Goal: Task Accomplishment & Management: Manage account settings

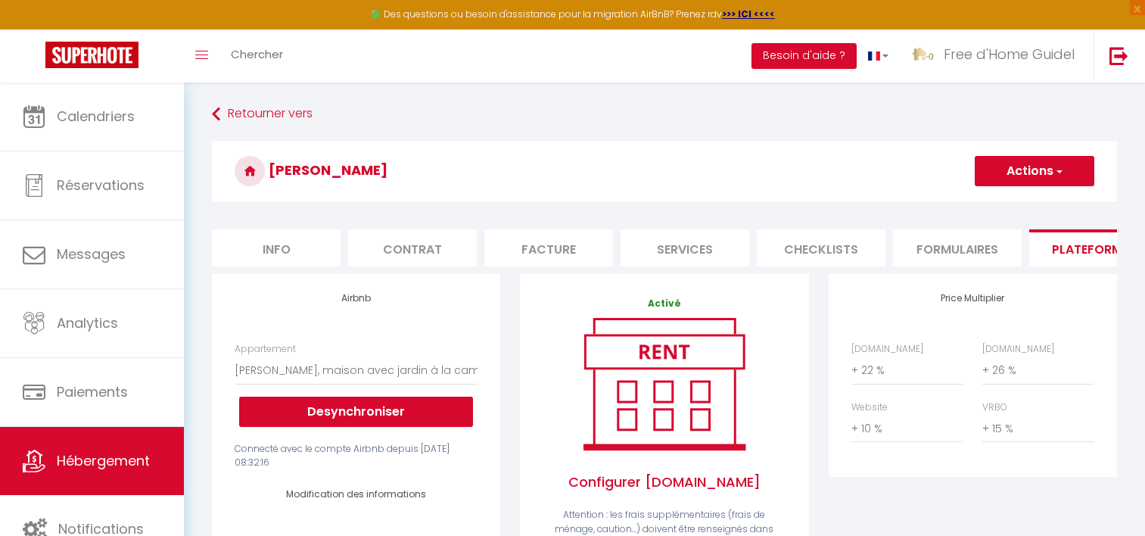
select select "17100-1140709880663129652"
select select "EUR"
select select "+ 22 %"
select select "+ 26 %"
select select "+ 10 %"
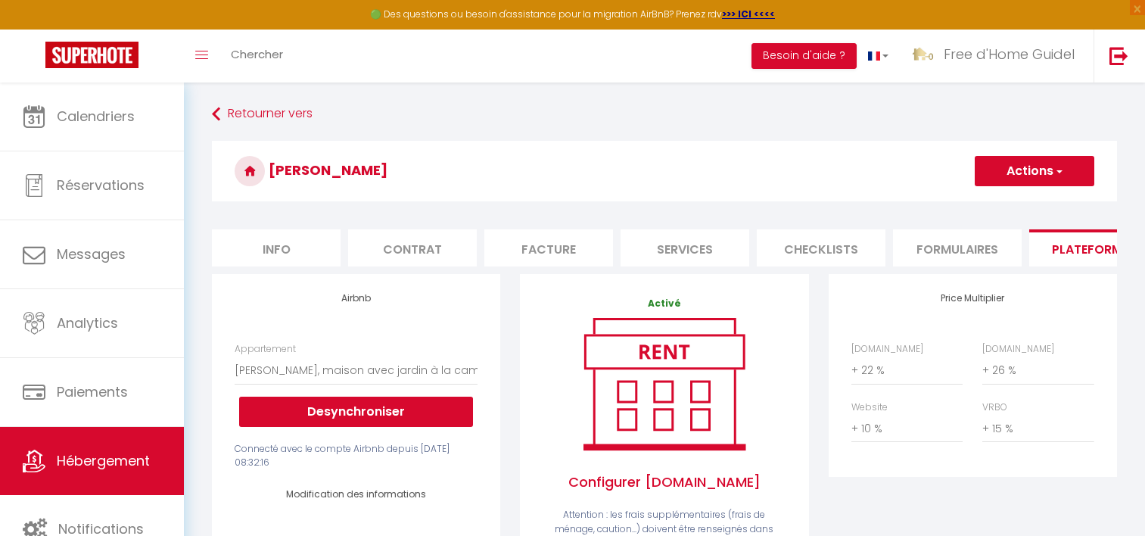
select select "+ 15 %"
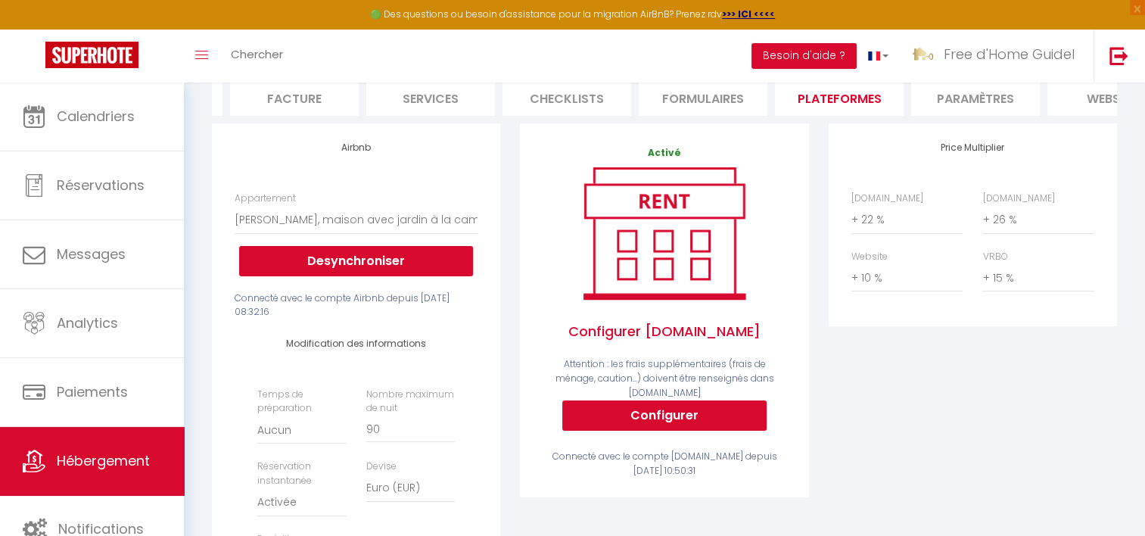
scroll to position [151, 0]
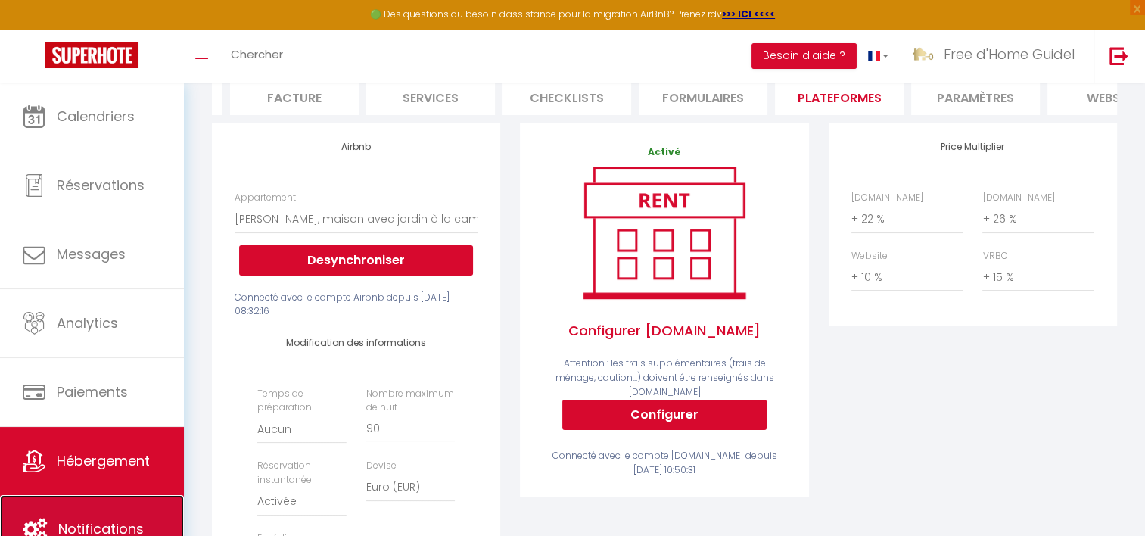
click at [133, 505] on link "Notifications" at bounding box center [92, 529] width 184 height 68
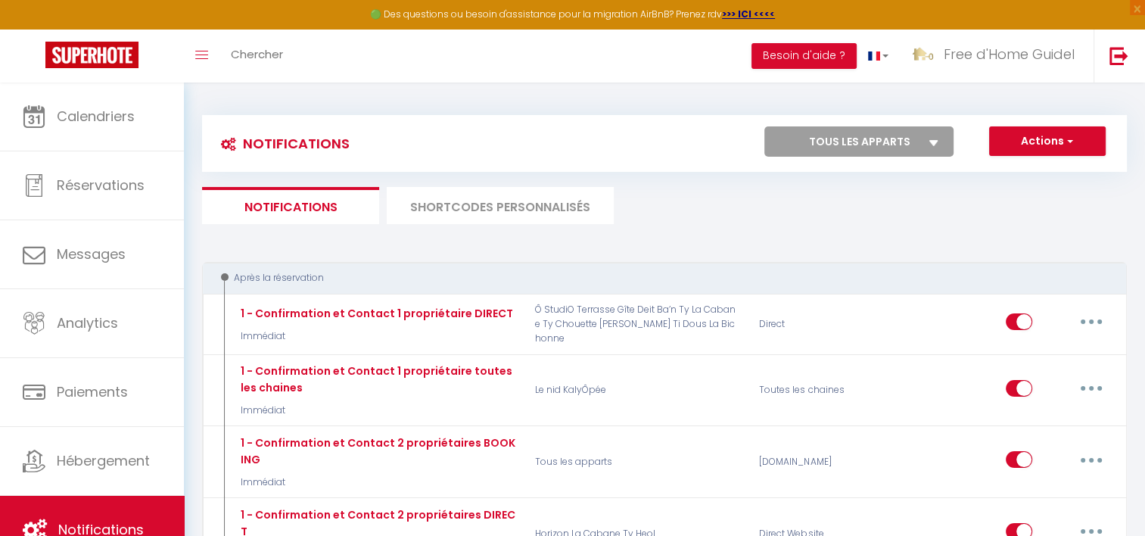
click at [478, 201] on li "SHORTCODES PERSONNALISÉS" at bounding box center [500, 205] width 227 height 37
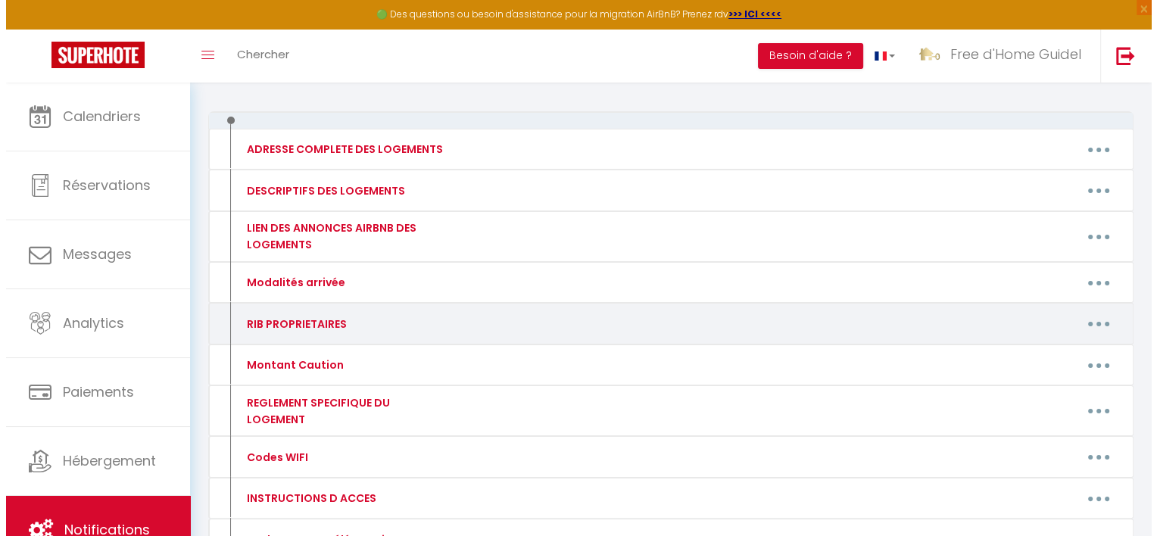
scroll to position [291, 0]
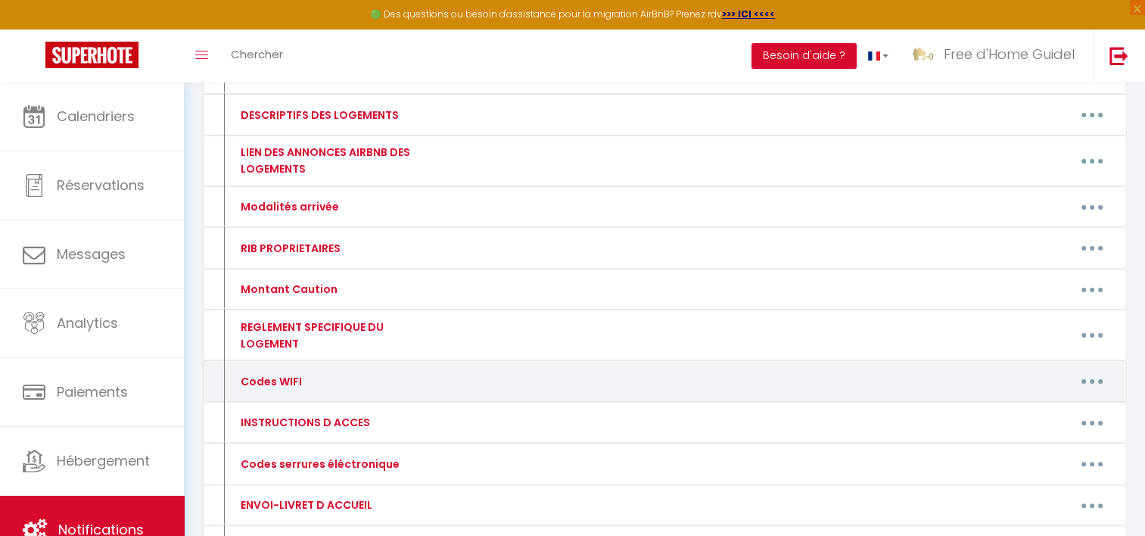
click at [1110, 369] on button "button" at bounding box center [1092, 381] width 42 height 24
click at [1032, 403] on link "Editer" at bounding box center [1053, 416] width 112 height 26
type input "Codes WIFI"
type textarea "codes WIFI"
type textarea "Bbox_3B5F451E CLE : Cris h9Ev 1uyp VTs7 ET"
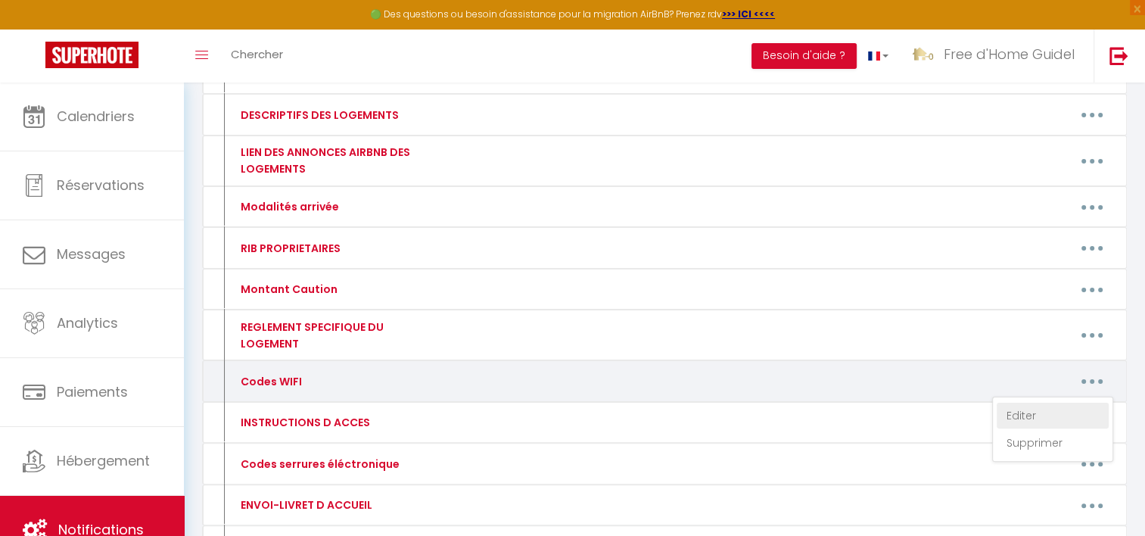
type textarea "Livebox - 1320 CLE : XgTxFx2N3KsHdQ7YjX"
type textarea "LIVEBOX-EF30 / CLÉ : 2aQ5afZYUtWziCffEw"
type textarea "Wifi Airbox_BE54 / CLÉ : MLGTmqY7qdYD"
type textarea "WIFI Réseau : Freebox-0DE5C4 Clé : n6mzzq4xfrq4nzvwqw7m2x"
type textarea "renovamur-infimo3-chorte.!-albina8? Bluetooth Connexion : Joyonway Code : 2288 …"
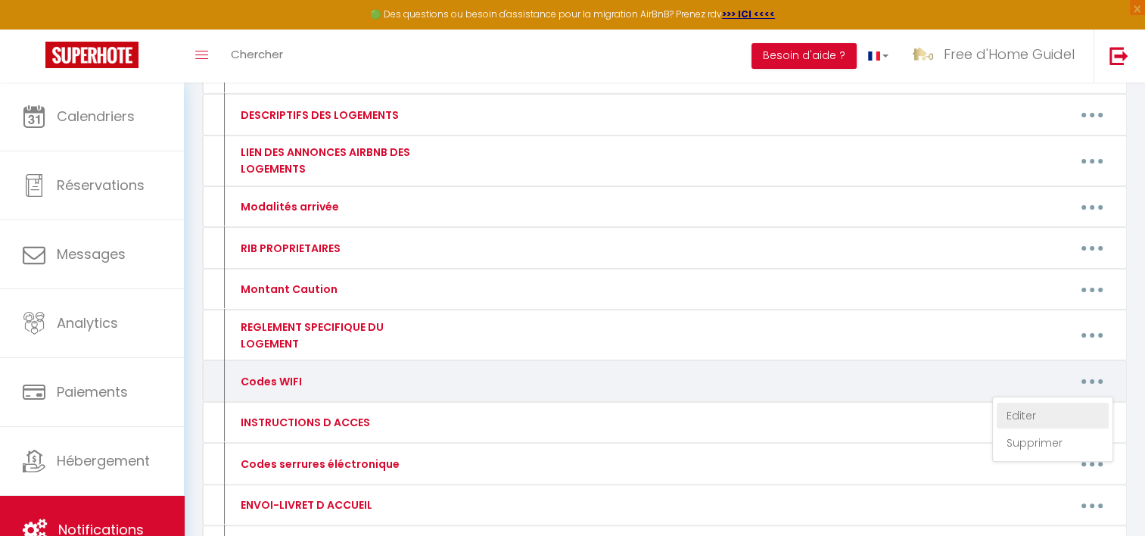
type textarea "Gite Deit Banty CLE : [GEOGRAPHIC_DATA]"
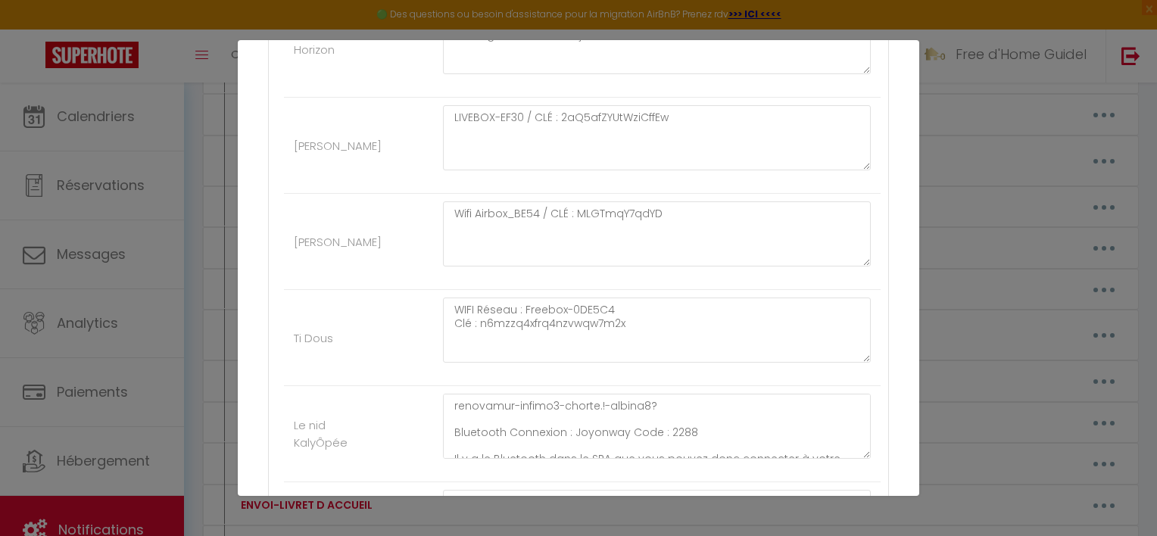
scroll to position [908, 0]
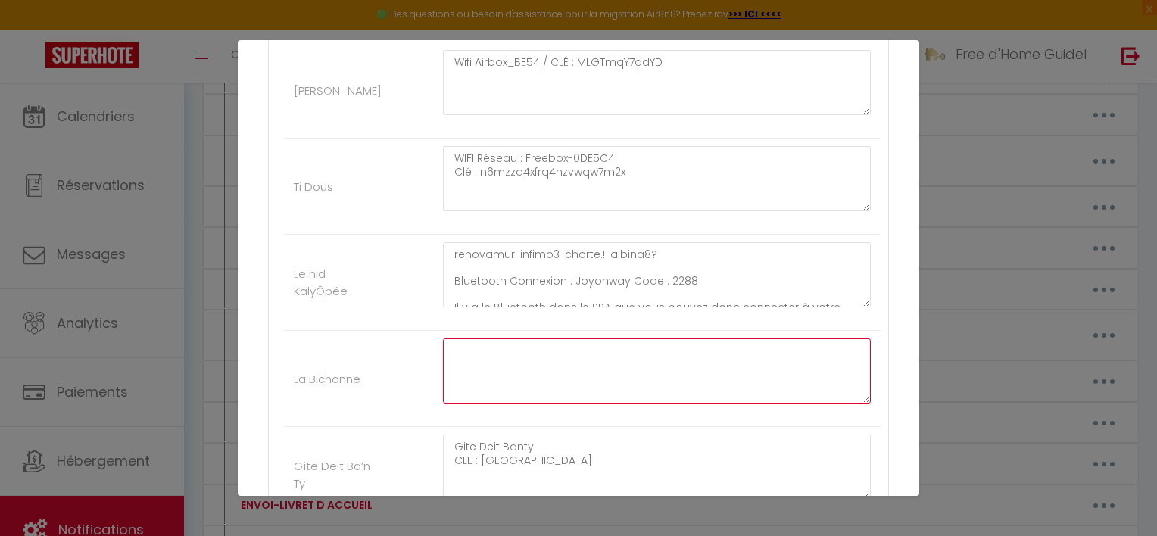
click at [470, 348] on textarea at bounding box center [657, 370] width 428 height 65
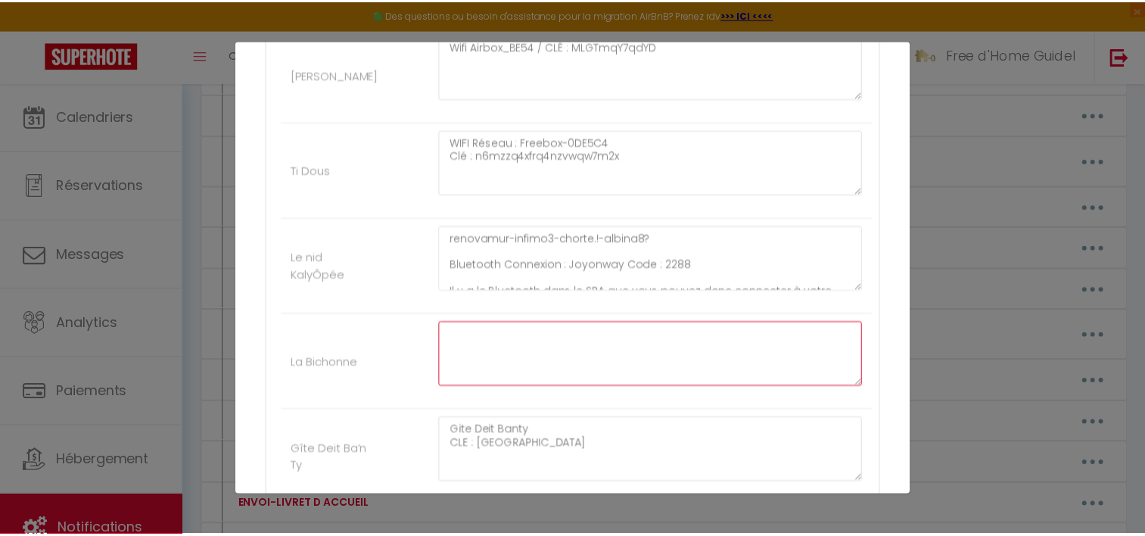
scroll to position [1055, 0]
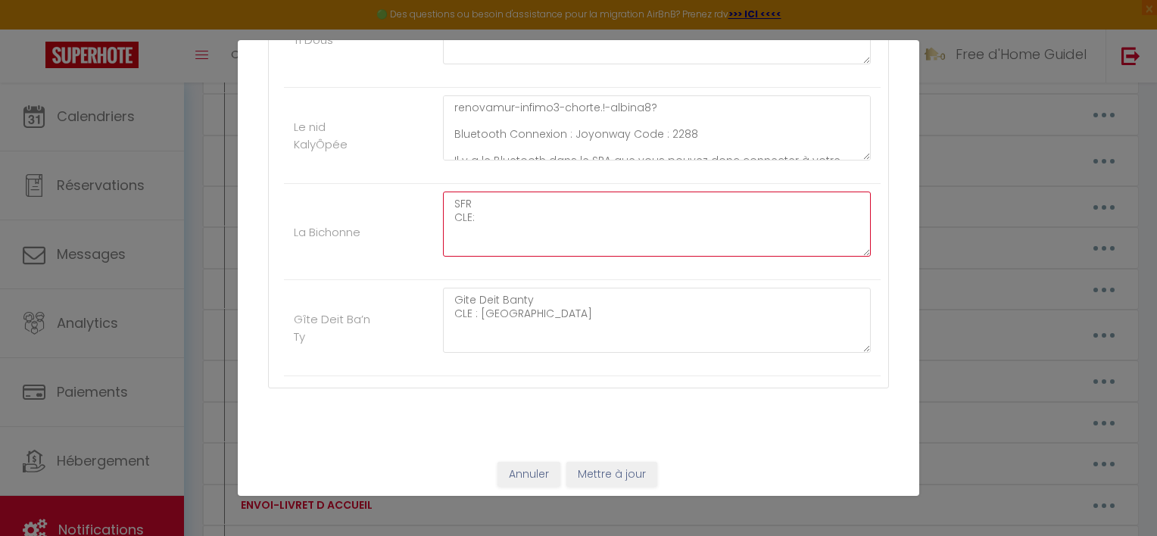
paste textarea "3vpq85wnqy6yqi56bqyf"
type textarea "SFR CLE: 3vpq85wnqy6yqi56bqyf"
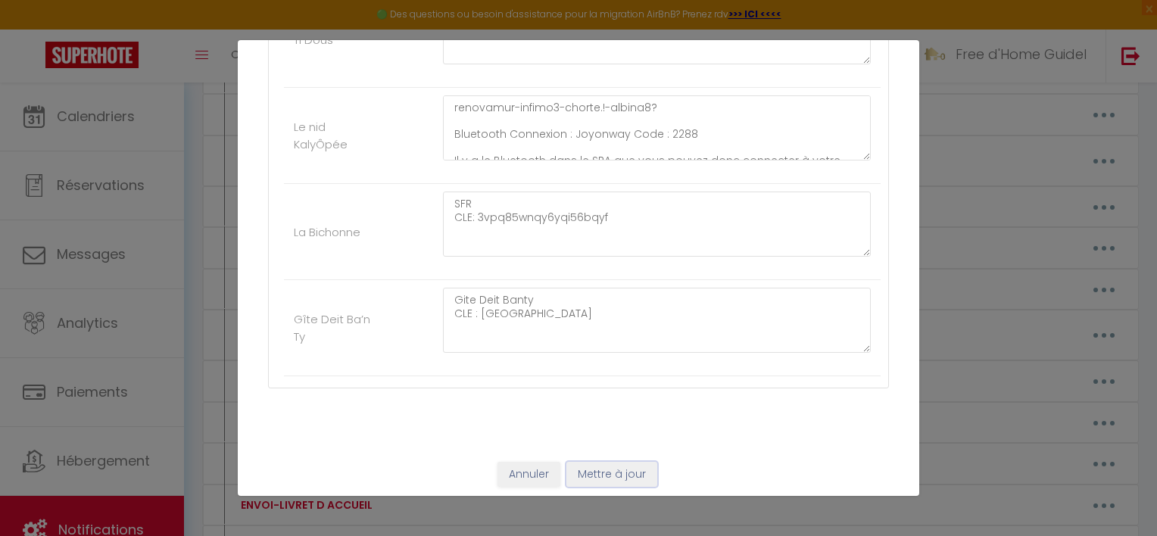
click at [615, 470] on button "Mettre à jour" at bounding box center [611, 475] width 91 height 26
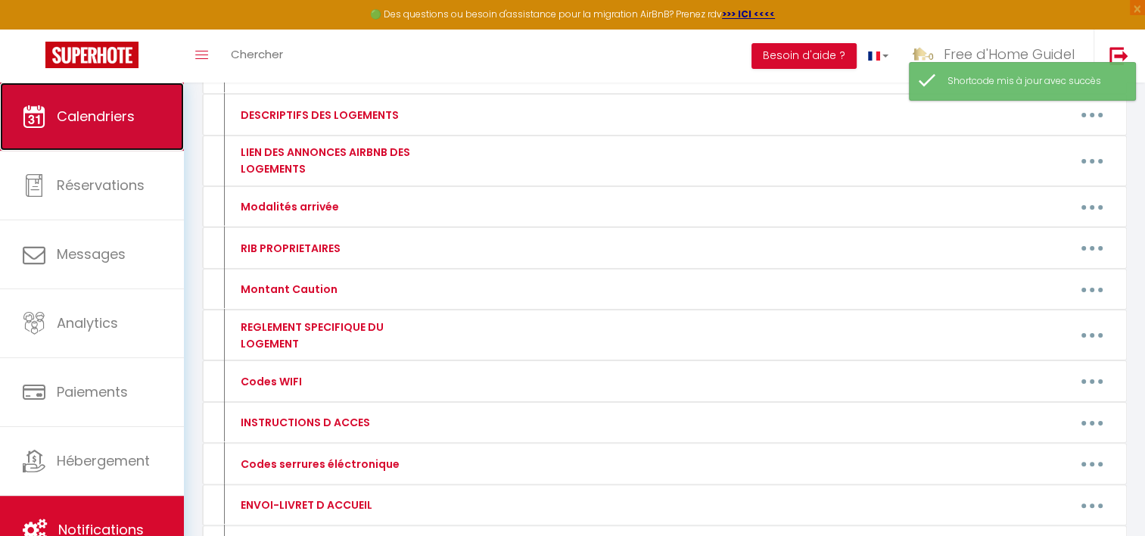
click at [77, 115] on span "Calendriers" at bounding box center [96, 116] width 78 height 19
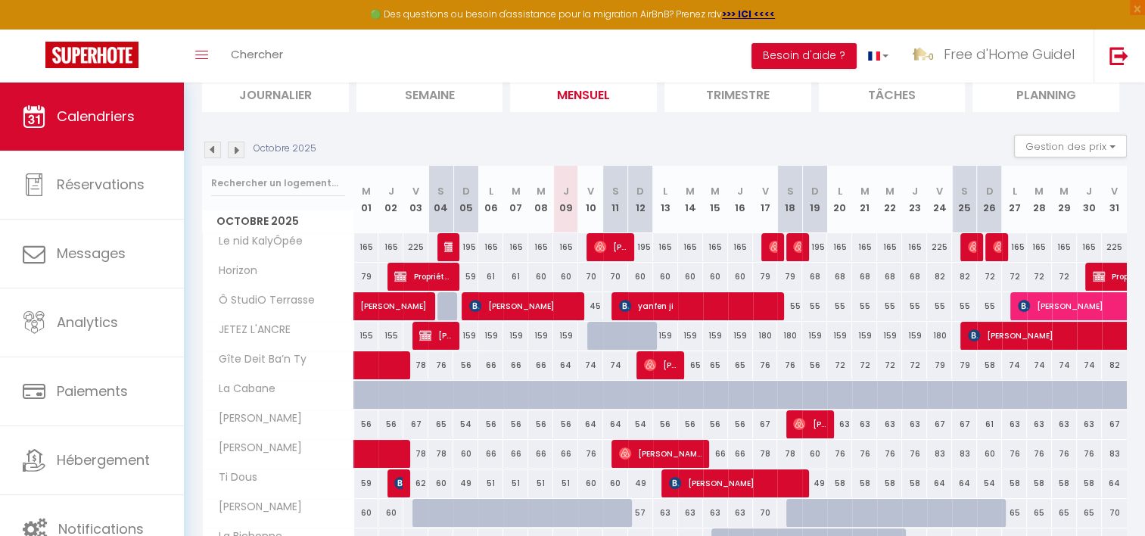
scroll to position [106, 0]
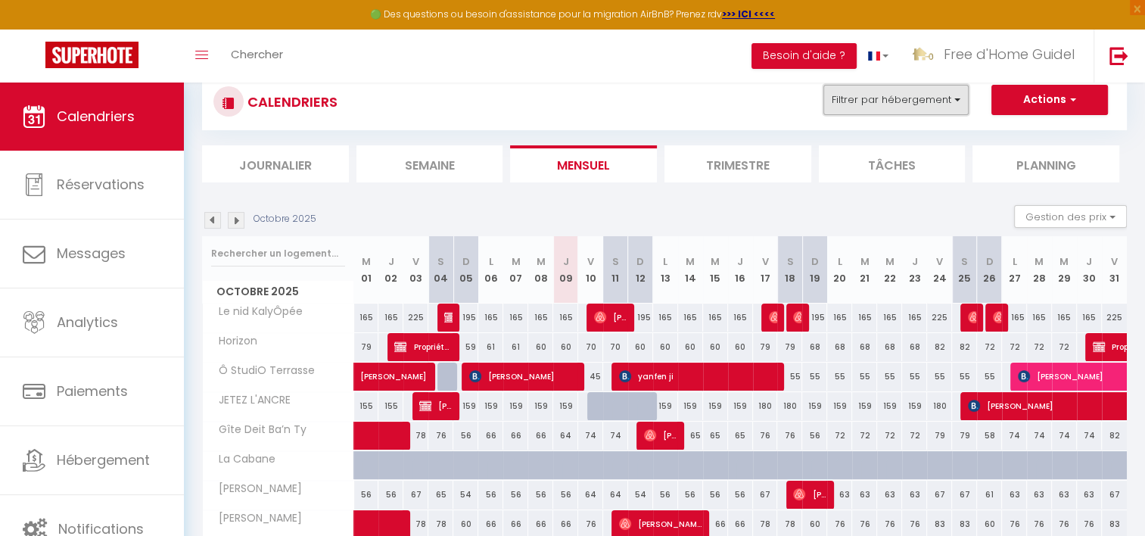
click at [934, 103] on button "Filtrer par hébergement" at bounding box center [896, 100] width 145 height 30
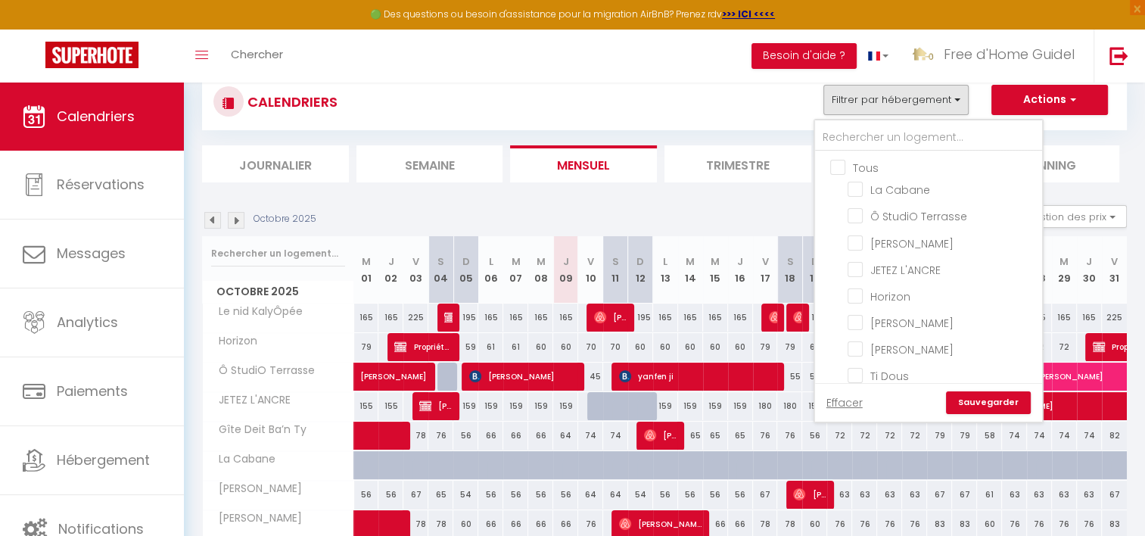
click at [1065, 130] on div "CALENDRIERS Filtrer par hébergement Tous La Cabane Ô StudiO Terrasse Ty Heol JE…" at bounding box center [664, 127] width 925 height 109
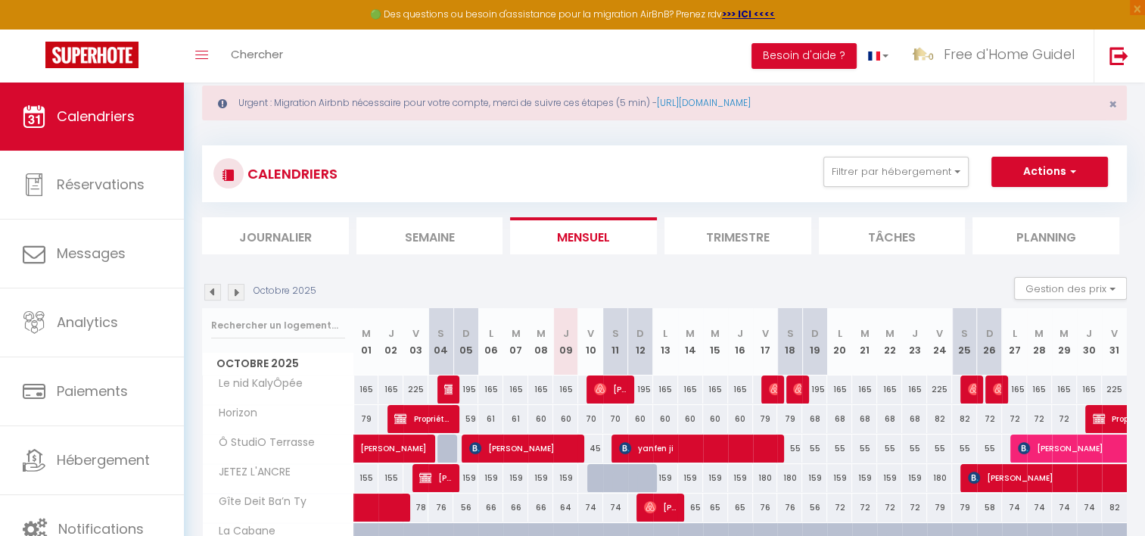
scroll to position [0, 0]
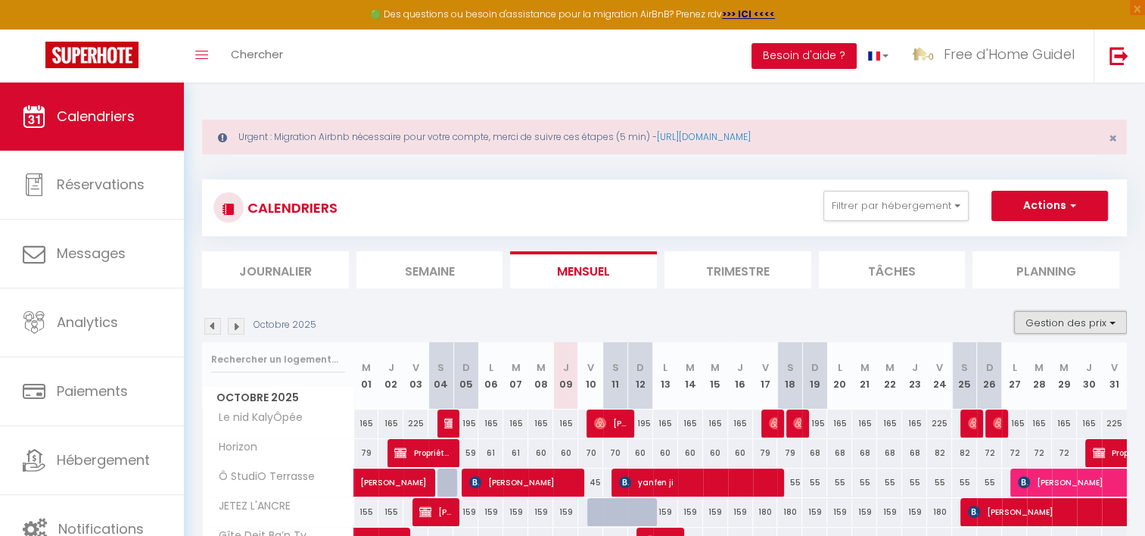
click at [1046, 319] on button "Gestion des prix" at bounding box center [1070, 322] width 113 height 23
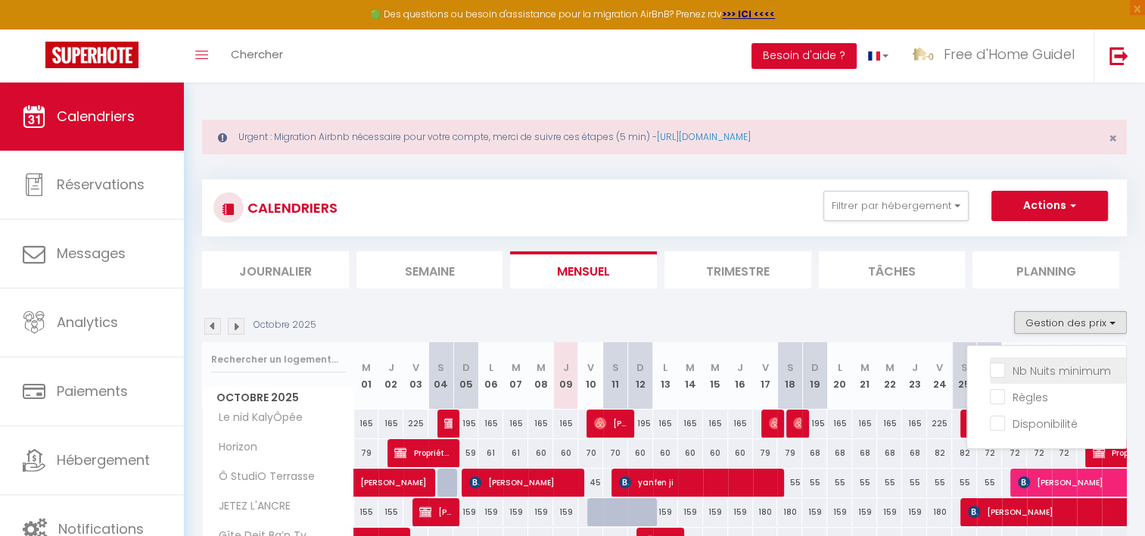
click at [1026, 374] on input "Nb Nuits minimum" at bounding box center [1058, 369] width 136 height 15
checkbox input "true"
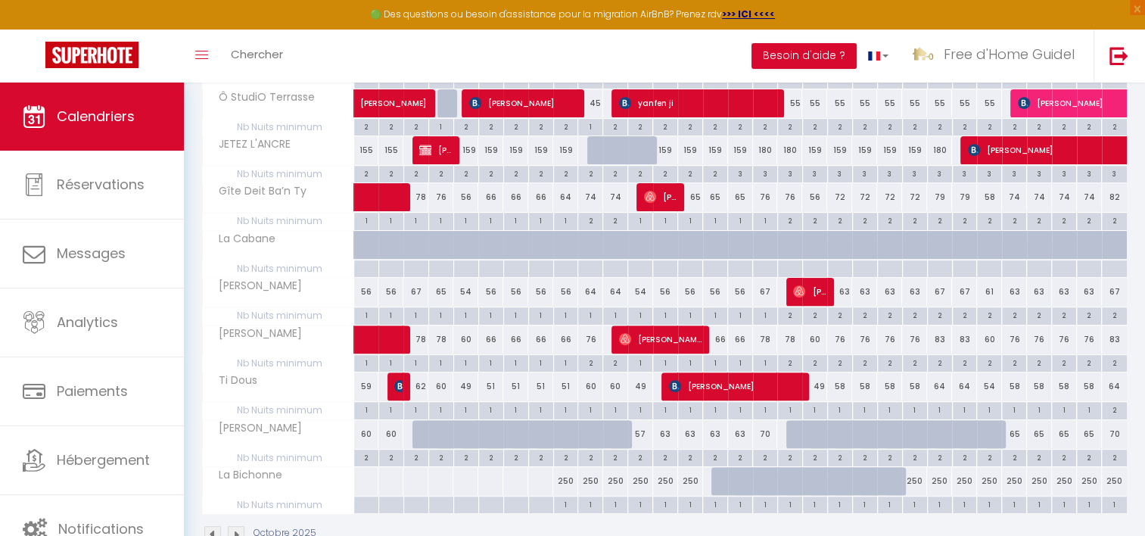
scroll to position [451, 0]
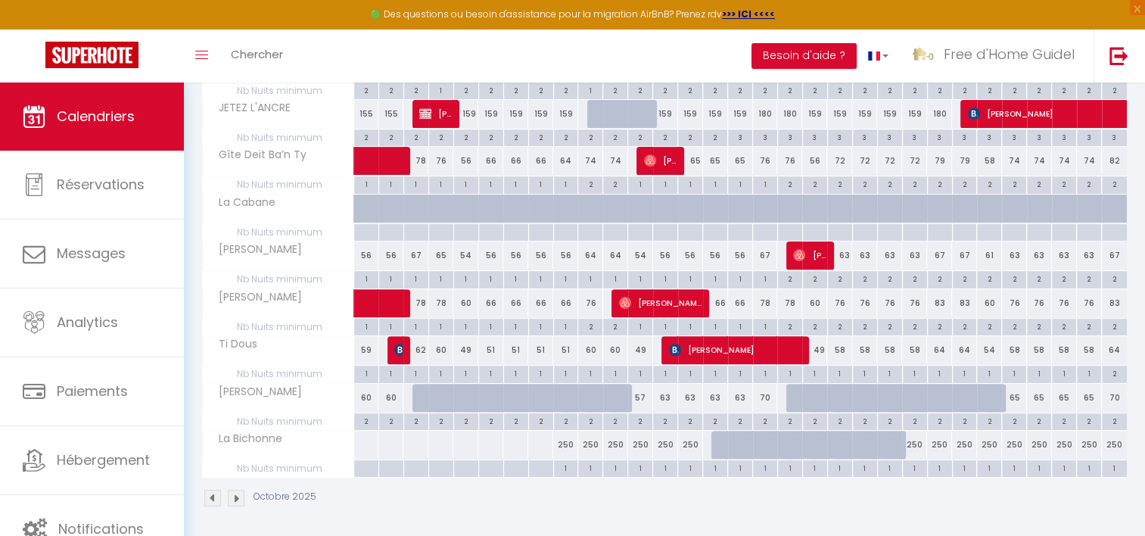
click at [569, 467] on div "1" at bounding box center [566, 467] width 24 height 14
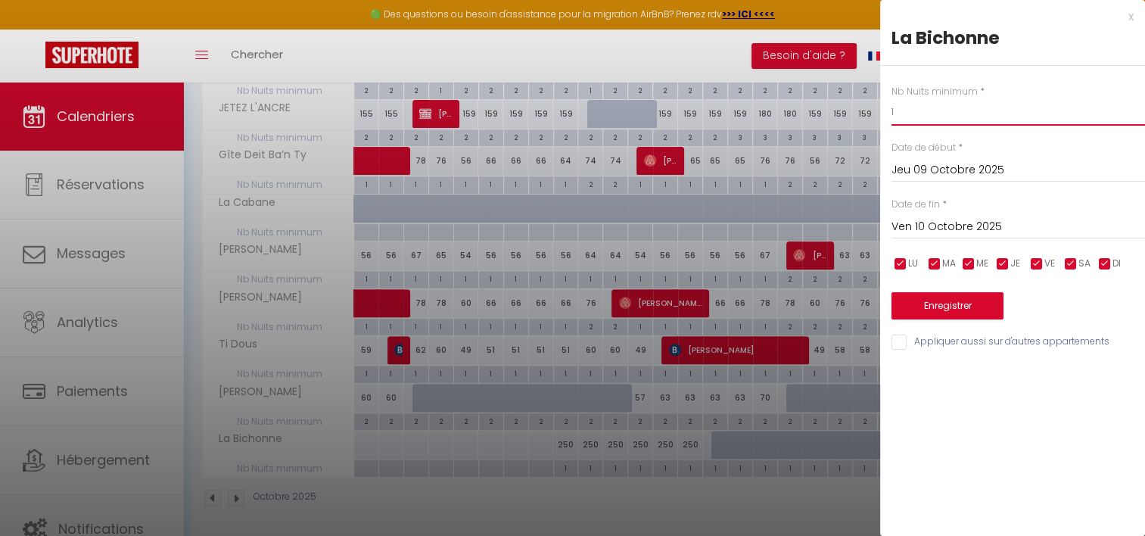
drag, startPoint x: 911, startPoint y: 116, endPoint x: 802, endPoint y: 106, distance: 108.7
click at [817, 115] on body "🟢 Des questions ou besoin d'assistance pour la migration AirBnB? Prenez rdv >>>…" at bounding box center [572, 85] width 1145 height 909
type input "2"
click at [976, 234] on input "Ven 10 Octobre 2025" at bounding box center [1019, 227] width 254 height 20
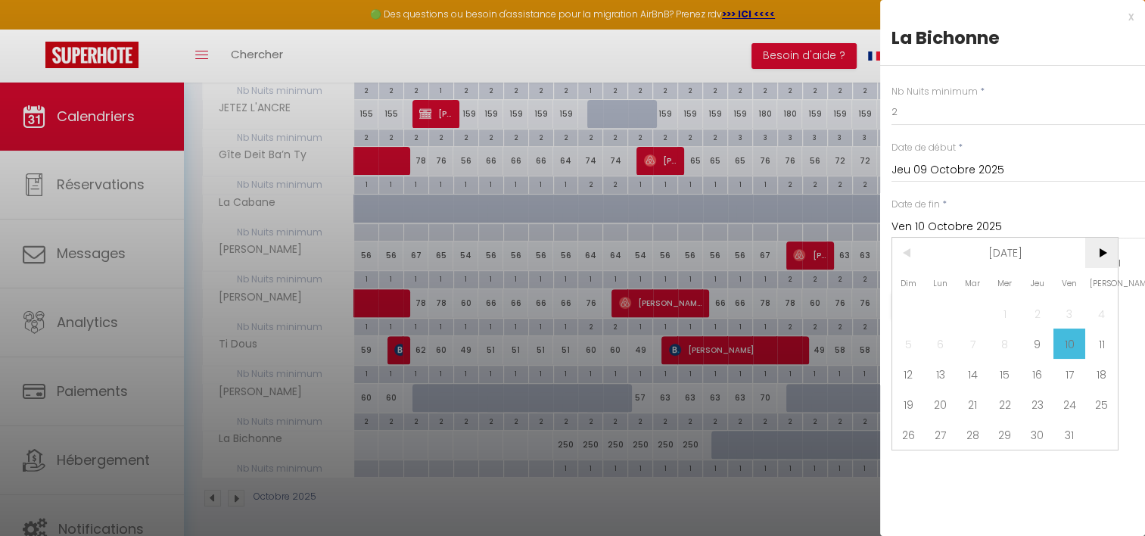
click at [1103, 251] on span ">" at bounding box center [1101, 253] width 33 height 30
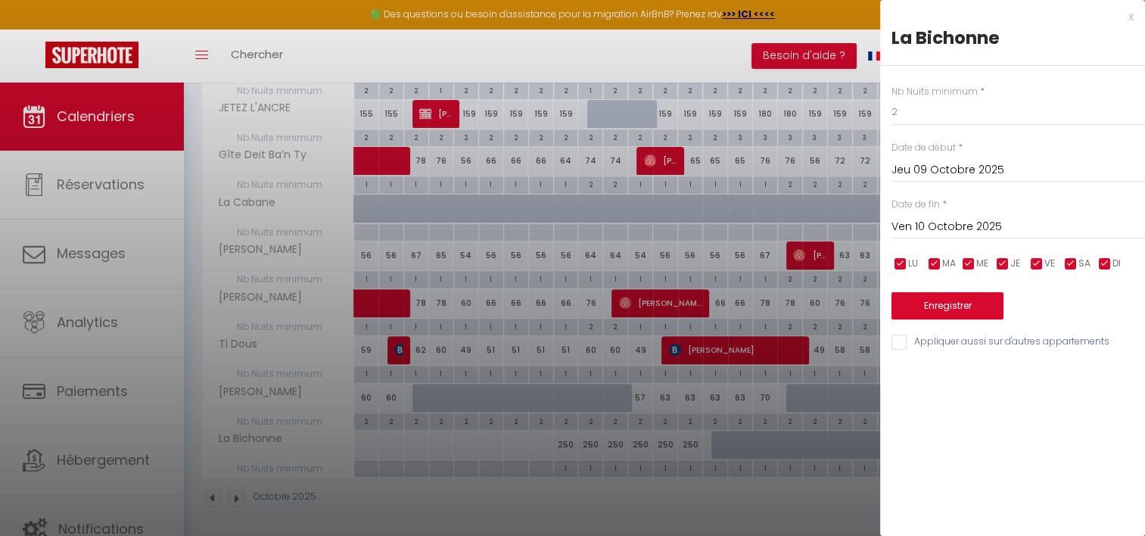
click at [952, 220] on input "Ven 10 Octobre 2025" at bounding box center [1019, 227] width 254 height 20
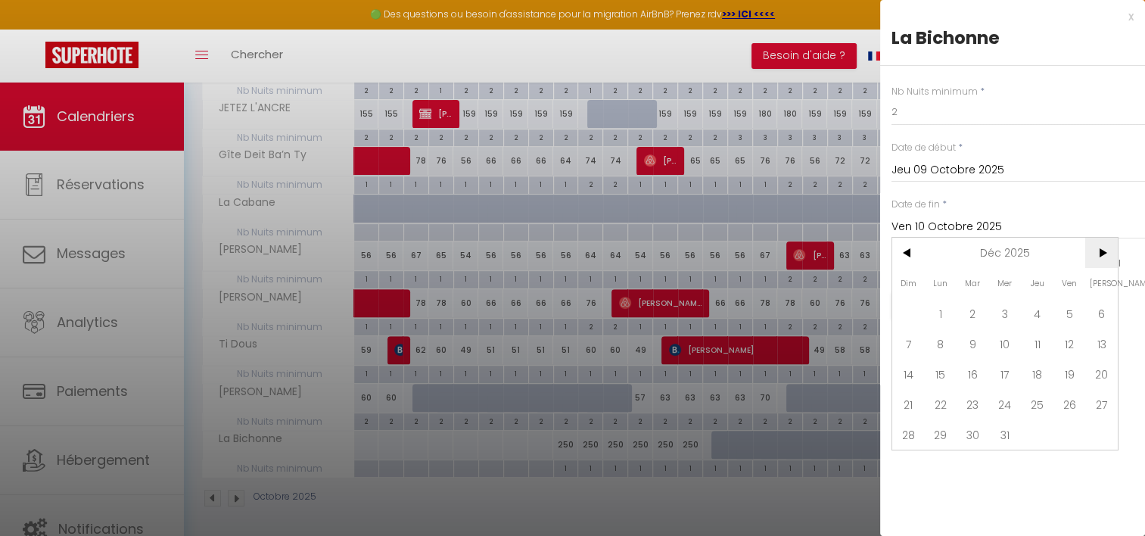
click at [1093, 258] on span ">" at bounding box center [1101, 253] width 33 height 30
click at [1095, 257] on span ">" at bounding box center [1101, 253] width 33 height 30
click at [1096, 257] on span ">" at bounding box center [1101, 253] width 33 height 30
click at [1001, 307] on span "1" at bounding box center [1005, 313] width 33 height 30
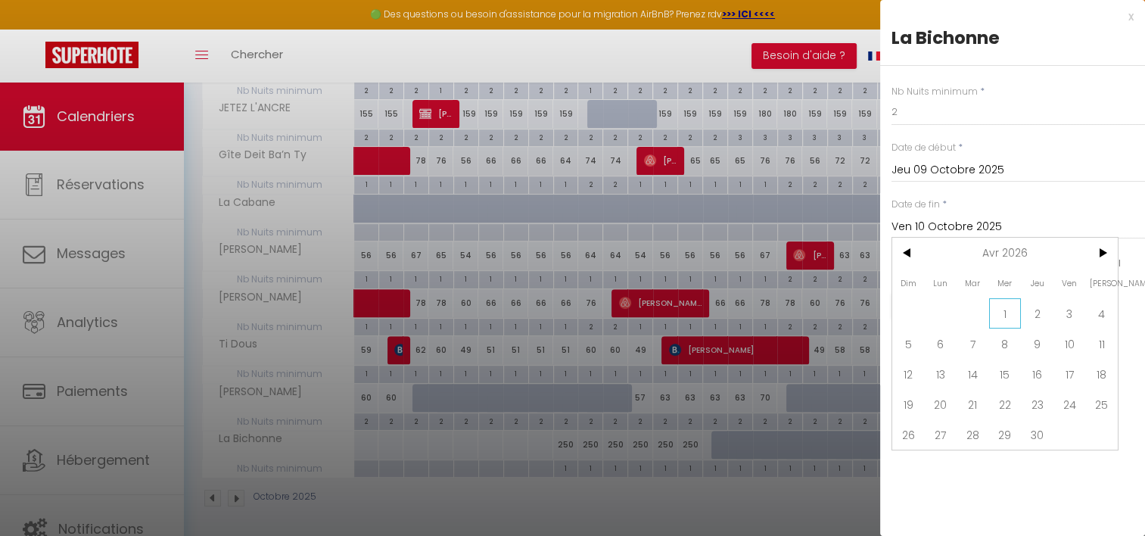
type input "Mer 01 Avril 2026"
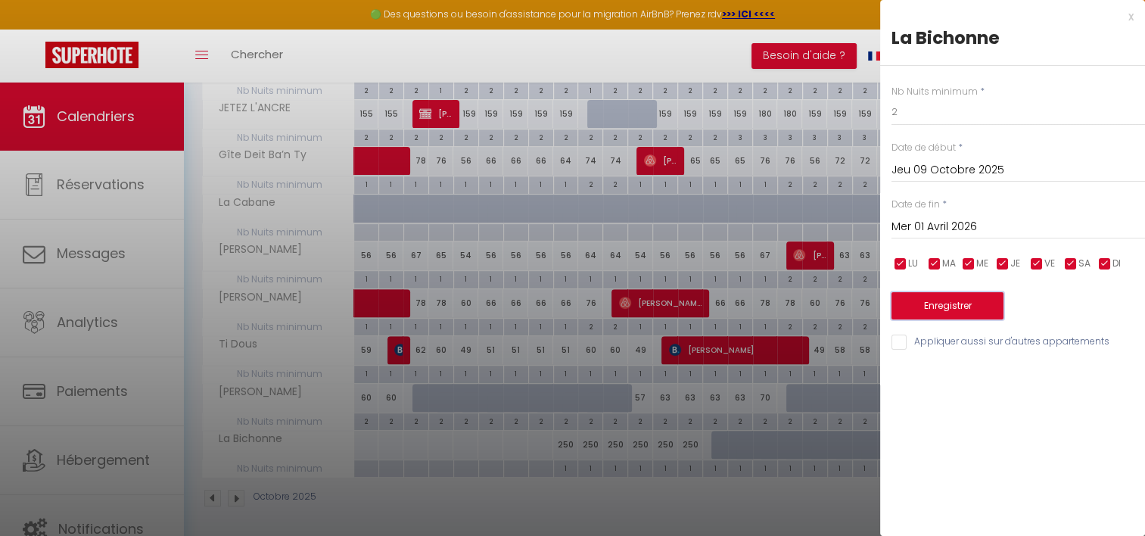
click at [933, 309] on button "Enregistrer" at bounding box center [948, 305] width 112 height 27
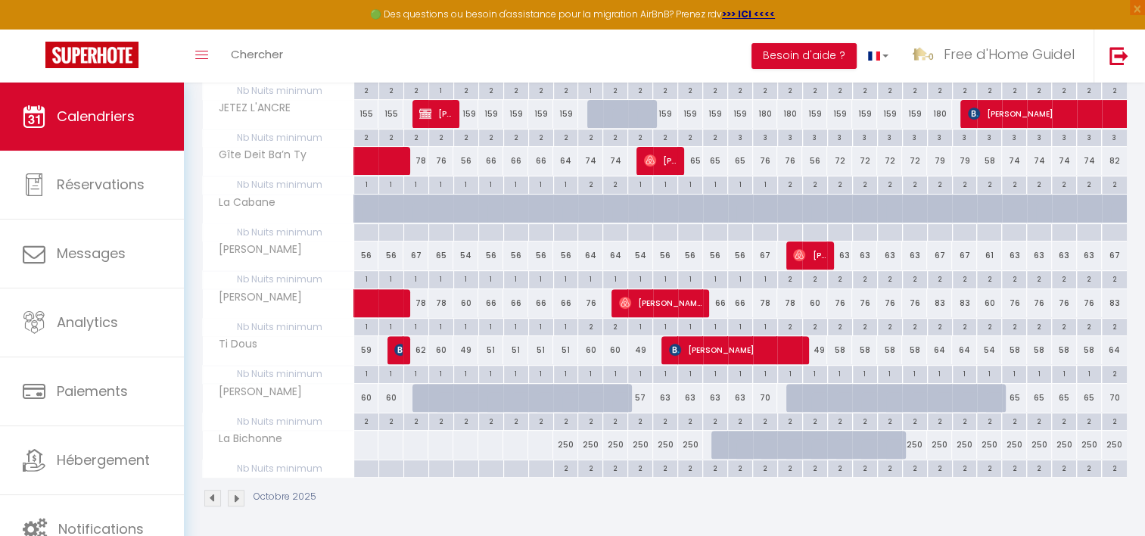
click at [939, 439] on div "250" at bounding box center [939, 445] width 25 height 28
type input "250"
type input "Ven 24 Octobre 2025"
type input "[DATE]"
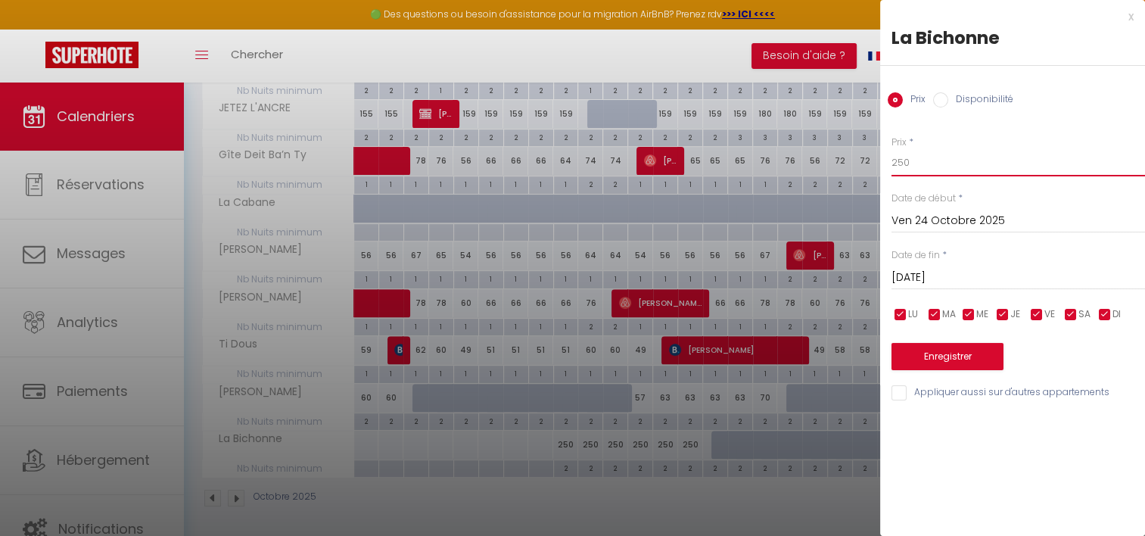
drag, startPoint x: 917, startPoint y: 161, endPoint x: 839, endPoint y: 170, distance: 79.2
click at [839, 170] on body "🟢 Des questions ou besoin d'assistance pour la migration AirBnB? Prenez rdv >>>…" at bounding box center [572, 85] width 1145 height 909
type input "105"
click at [978, 271] on input "[DATE]" at bounding box center [1019, 278] width 254 height 20
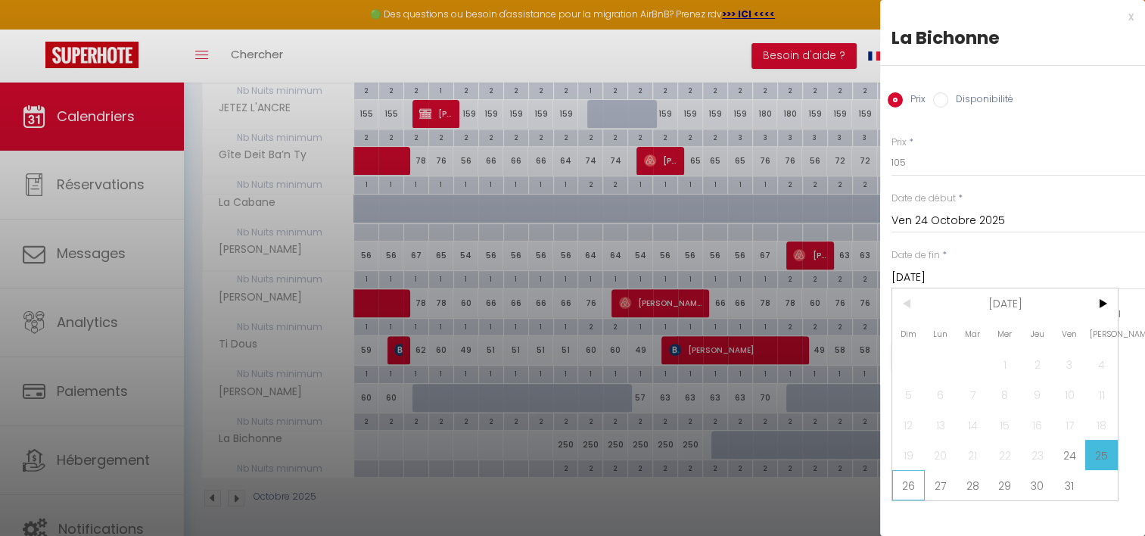
click at [908, 484] on span "26" at bounding box center [908, 485] width 33 height 30
type input "Dim 26 Octobre 2025"
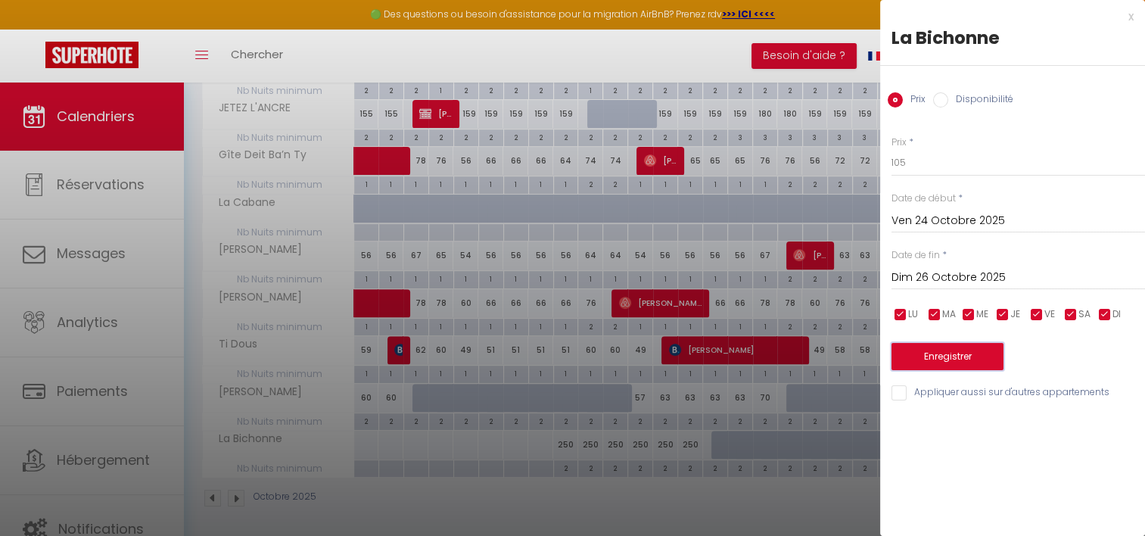
click at [939, 353] on button "Enregistrer" at bounding box center [948, 356] width 112 height 27
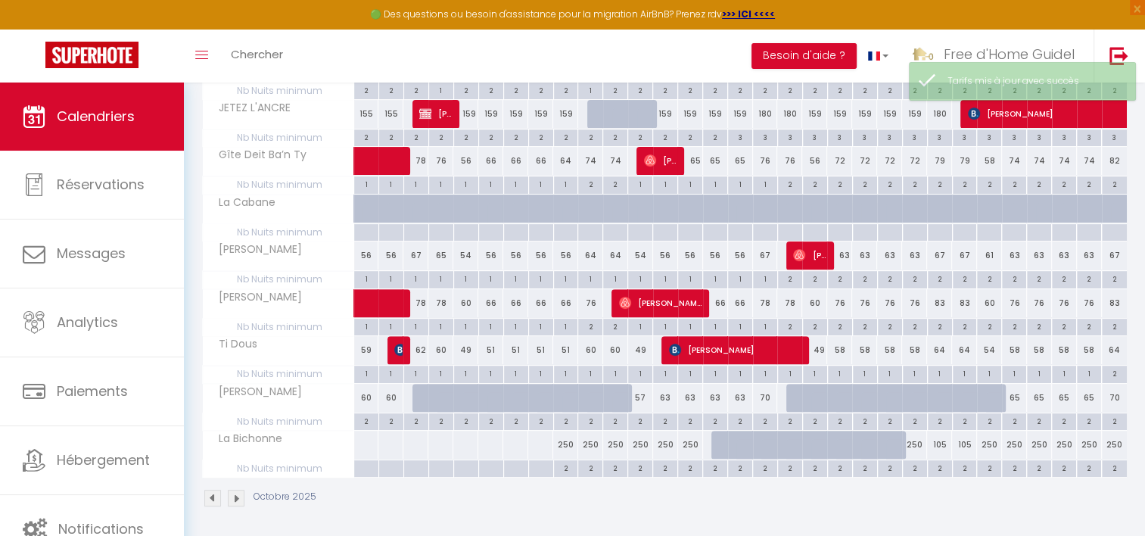
click at [914, 442] on div "250" at bounding box center [914, 445] width 25 height 28
type input "250"
type input "Jeu 23 Octobre 2025"
type input "Ven 24 Octobre 2025"
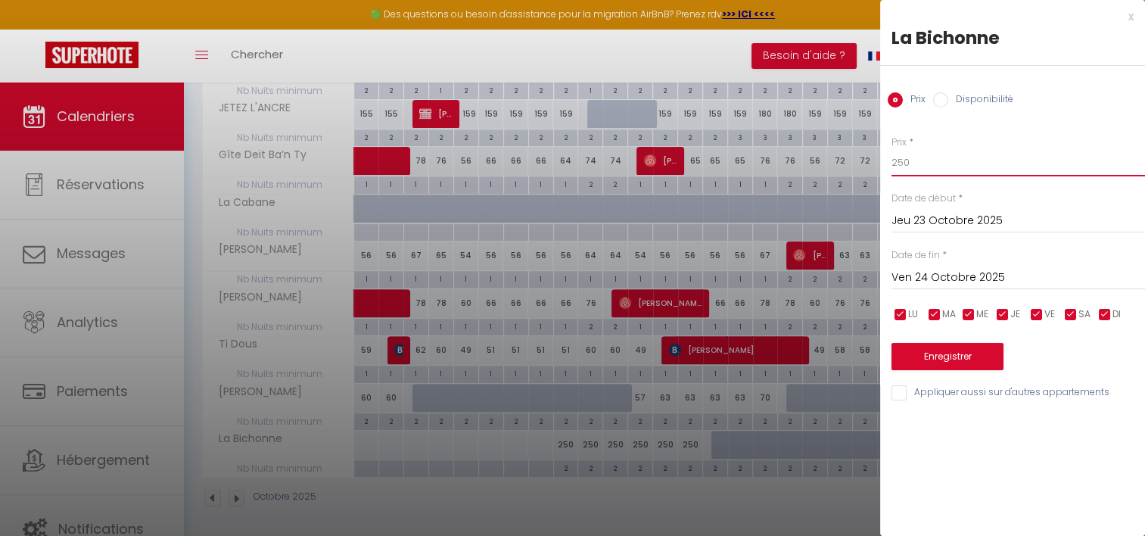
drag, startPoint x: 873, startPoint y: 160, endPoint x: 799, endPoint y: 157, distance: 74.3
click at [802, 157] on body "🟢 Des questions ou besoin d'assistance pour la migration AirBnB? Prenez rdv >>>…" at bounding box center [572, 85] width 1145 height 909
type input "90"
click at [917, 365] on button "Enregistrer" at bounding box center [948, 356] width 112 height 27
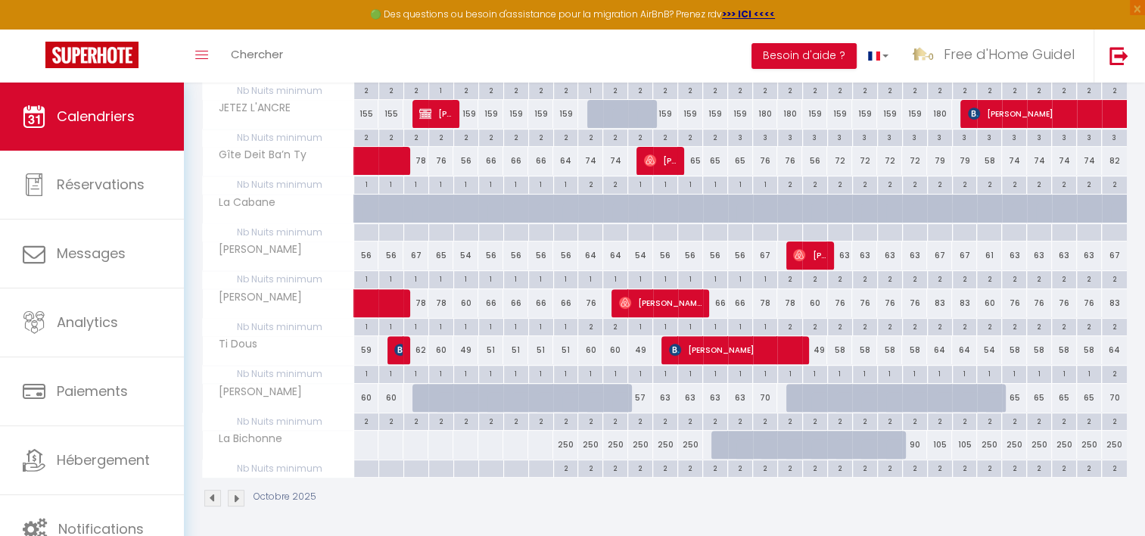
click at [984, 448] on div "250" at bounding box center [989, 445] width 25 height 28
type input "250"
type input "Dim 26 Octobre 2025"
type input "Lun 27 Octobre 2025"
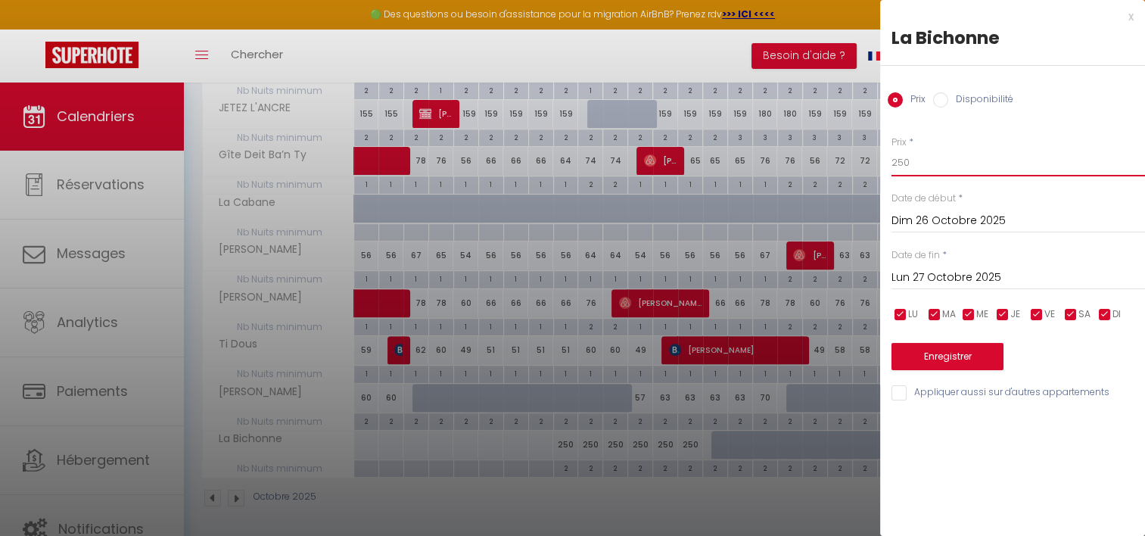
drag, startPoint x: 942, startPoint y: 165, endPoint x: 811, endPoint y: 158, distance: 131.9
click at [816, 158] on body "🟢 Des questions ou besoin d'assistance pour la migration AirBnB? Prenez rdv >>>…" at bounding box center [572, 85] width 1145 height 909
click at [596, 490] on div at bounding box center [572, 268] width 1145 height 536
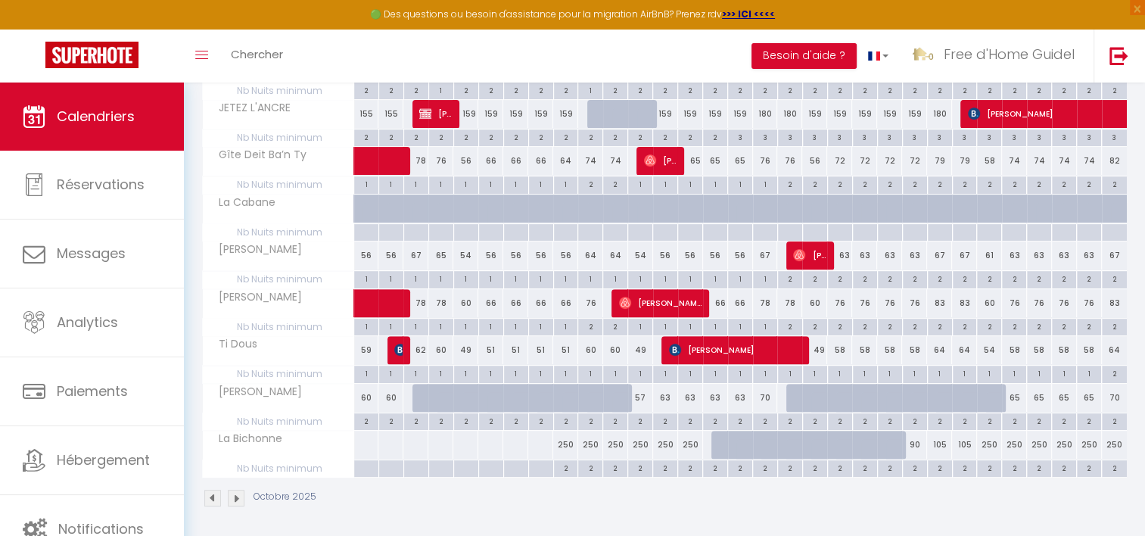
click at [936, 445] on div "105" at bounding box center [939, 445] width 25 height 28
type input "105"
type input "Ven 24 Octobre 2025"
type input "[DATE]"
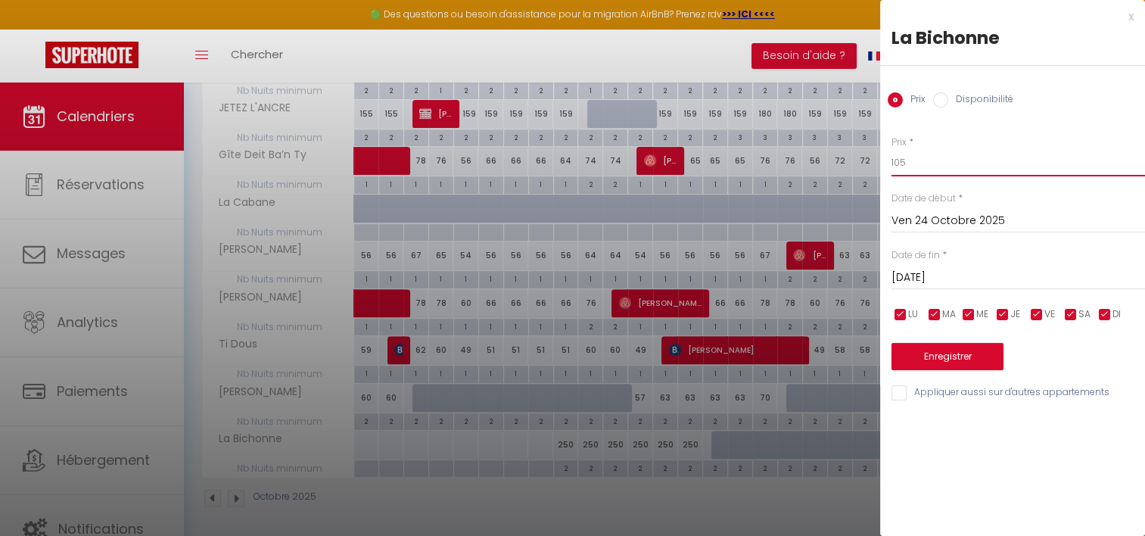
drag, startPoint x: 929, startPoint y: 160, endPoint x: 895, endPoint y: 157, distance: 34.9
click at [895, 157] on input "105" at bounding box center [1019, 162] width 254 height 27
type input "110"
click at [956, 276] on input "[DATE]" at bounding box center [1019, 278] width 254 height 20
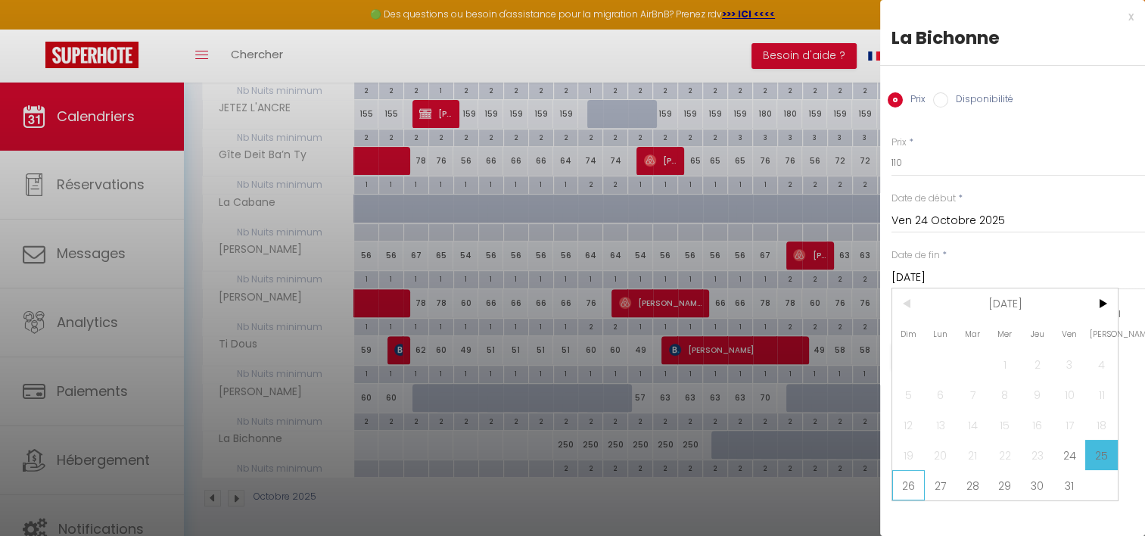
click at [906, 475] on span "26" at bounding box center [908, 485] width 33 height 30
type input "Dim 26 Octobre 2025"
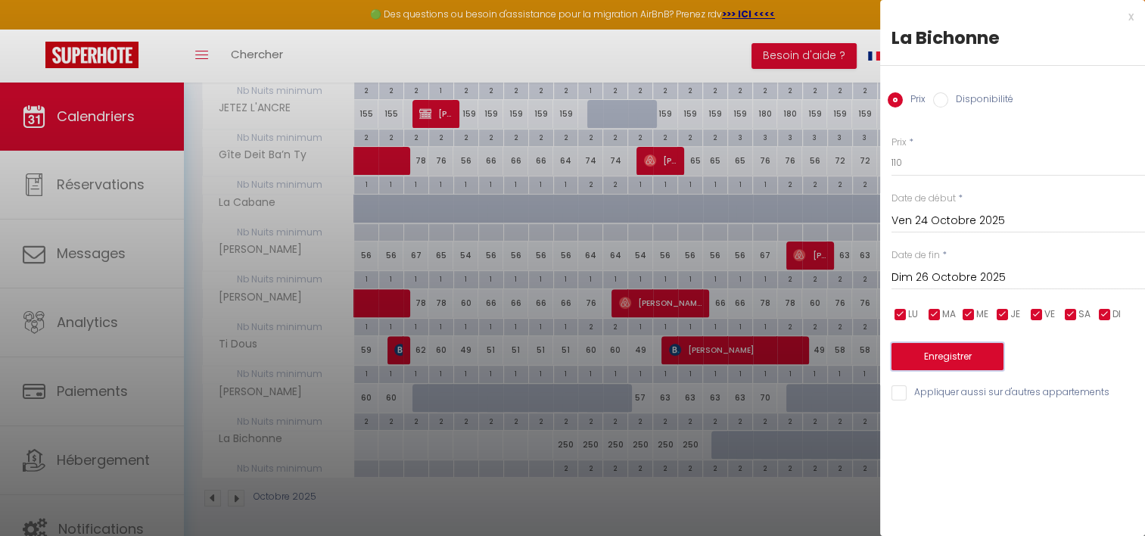
click at [957, 347] on button "Enregistrer" at bounding box center [948, 356] width 112 height 27
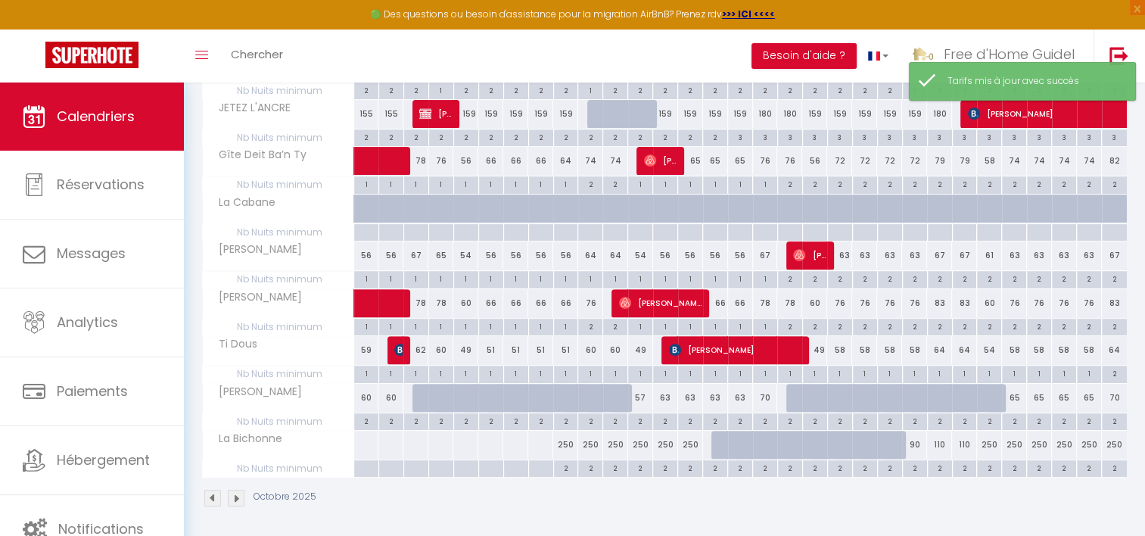
click at [993, 441] on div "250" at bounding box center [989, 445] width 25 height 28
type input "250"
type input "Dim 26 Octobre 2025"
type input "Lun 27 Octobre 2025"
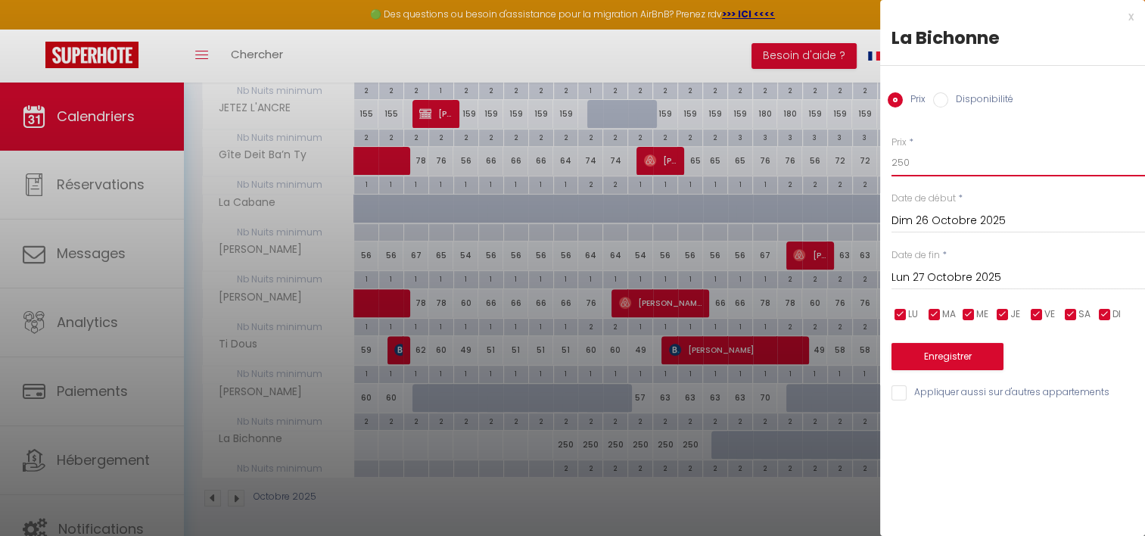
drag, startPoint x: 938, startPoint y: 159, endPoint x: 851, endPoint y: 150, distance: 87.5
click at [852, 150] on body "🟢 Des questions ou besoin d'assistance pour la migration AirBnB? Prenez rdv >>>…" at bounding box center [572, 85] width 1145 height 909
type input "90"
click at [951, 266] on div "[DATE] < [DATE] > Dim Lun Mar Mer Jeu Ven Sam 1 2 3 4 5 6 7 8 9 10 11 12 13 14 …" at bounding box center [1019, 276] width 254 height 27
click at [954, 272] on input "Lun 27 Octobre 2025" at bounding box center [1019, 278] width 254 height 20
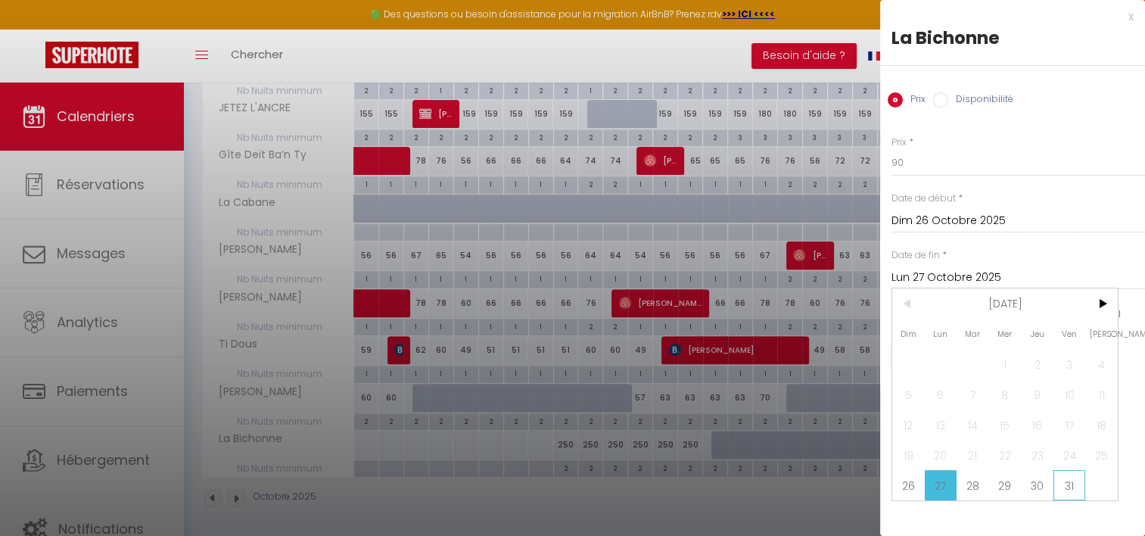
click at [1062, 478] on span "31" at bounding box center [1070, 485] width 33 height 30
type input "Ven 31 Octobre 2025"
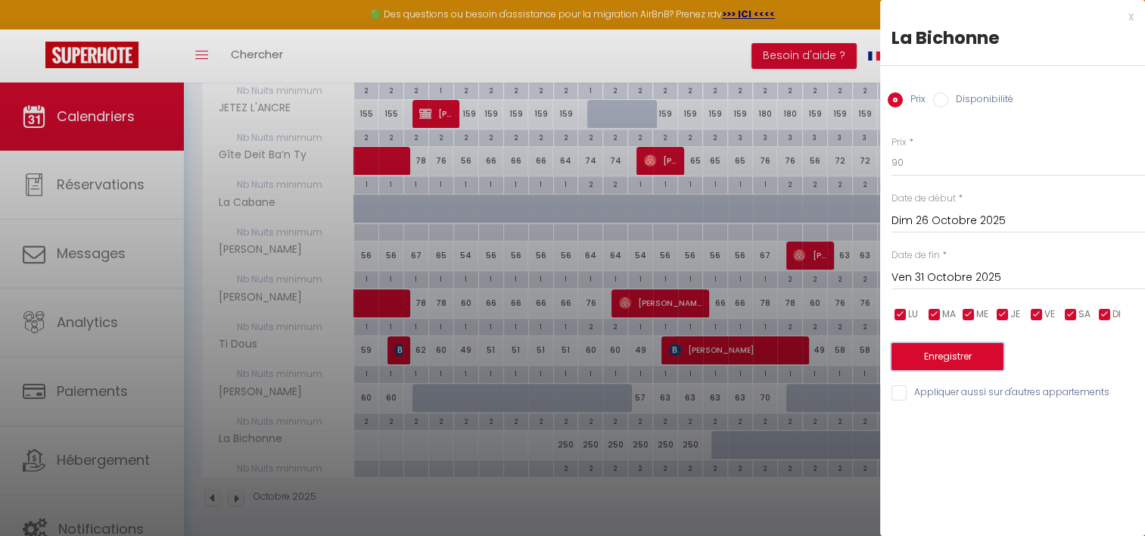
click at [977, 356] on button "Enregistrer" at bounding box center [948, 356] width 112 height 27
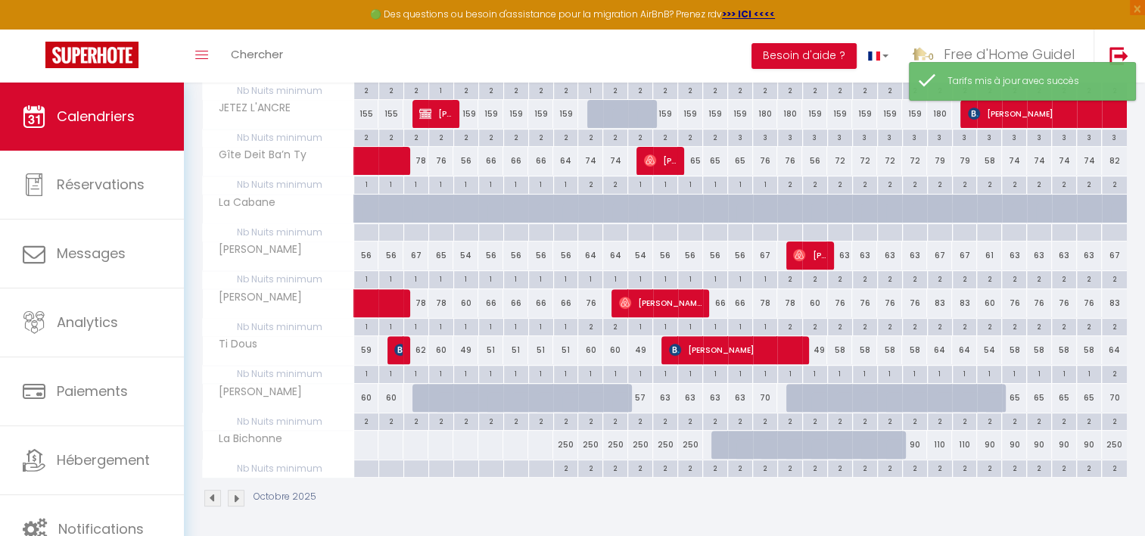
click at [1114, 442] on div "250" at bounding box center [1114, 445] width 25 height 28
type input "250"
type input "Ven 31 Octobre 2025"
type input "[DATE]"
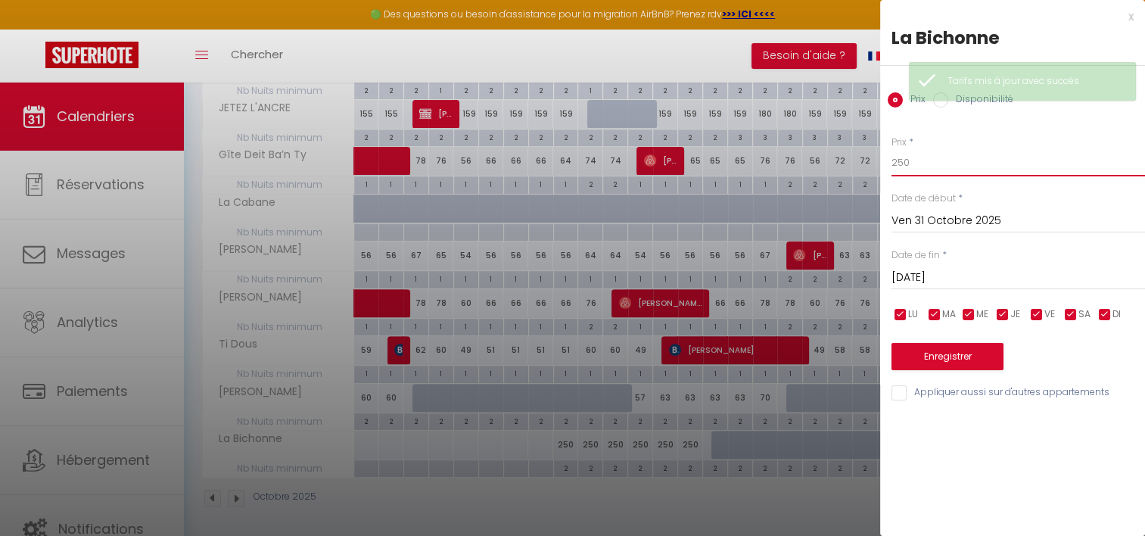
drag, startPoint x: 941, startPoint y: 161, endPoint x: 860, endPoint y: 154, distance: 81.3
click at [860, 154] on body "🟢 Des questions ou besoin d'assistance pour la migration AirBnB? Prenez rdv >>>…" at bounding box center [572, 85] width 1145 height 909
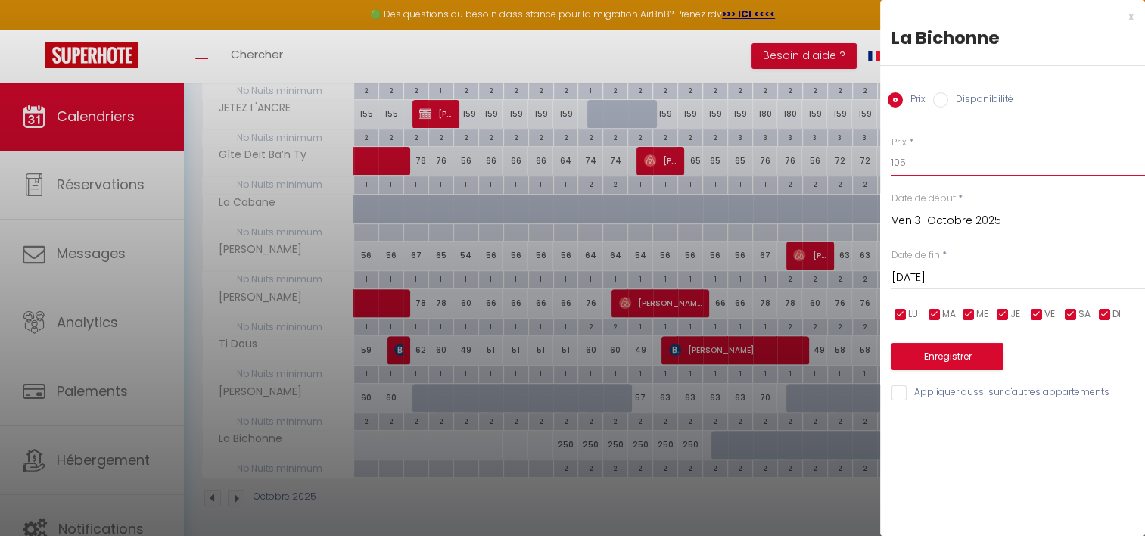
type input "105"
click at [975, 354] on button "Enregistrer" at bounding box center [948, 356] width 112 height 27
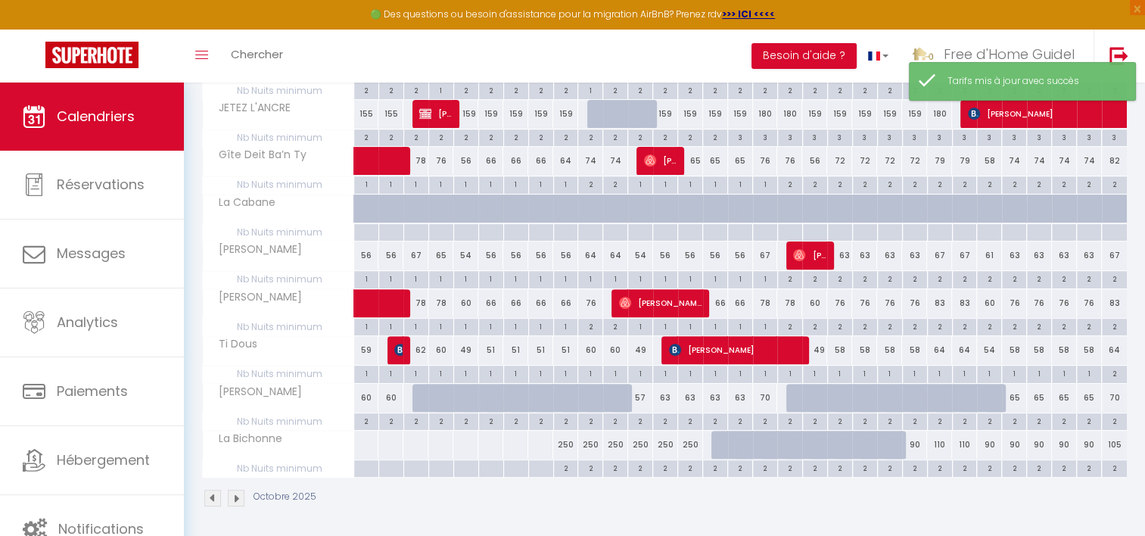
click at [936, 439] on div "110" at bounding box center [939, 445] width 25 height 28
type input "110"
type input "Ven 24 Octobre 2025"
type input "[DATE]"
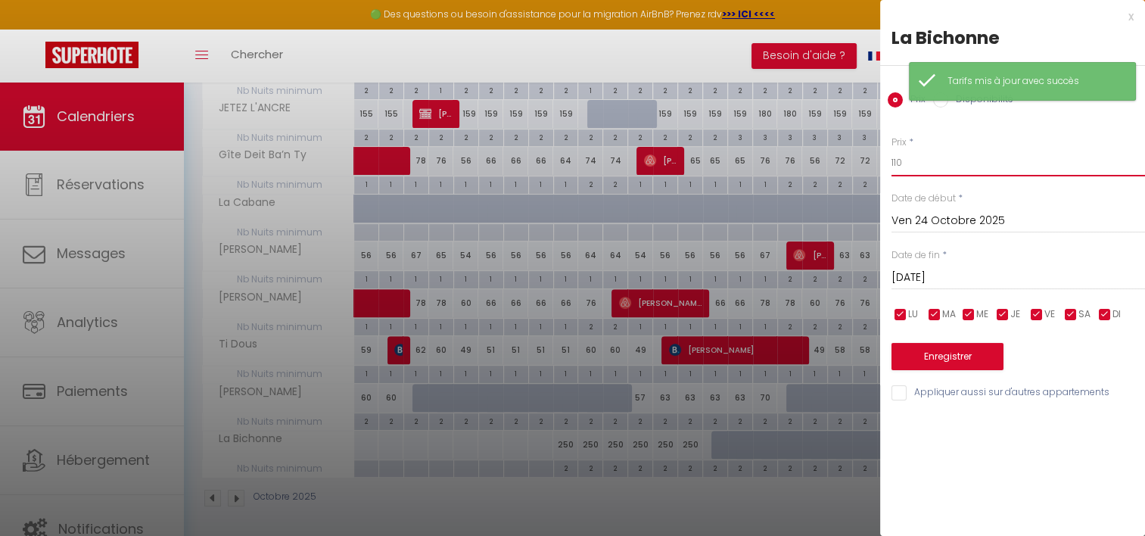
drag, startPoint x: 932, startPoint y: 154, endPoint x: 915, endPoint y: 156, distance: 16.8
click at [915, 156] on input "110" at bounding box center [1019, 162] width 254 height 27
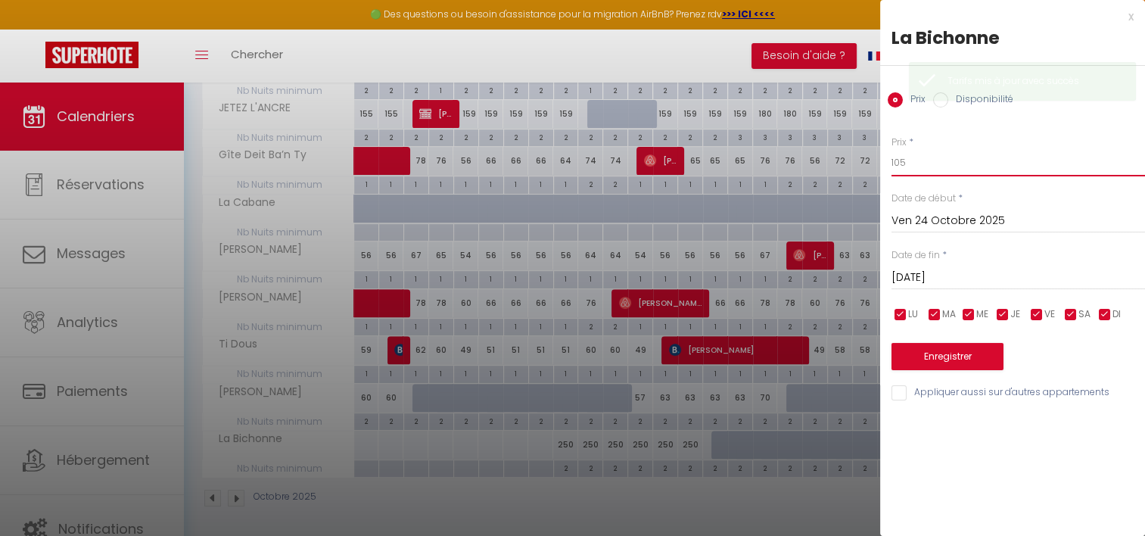
type input "105"
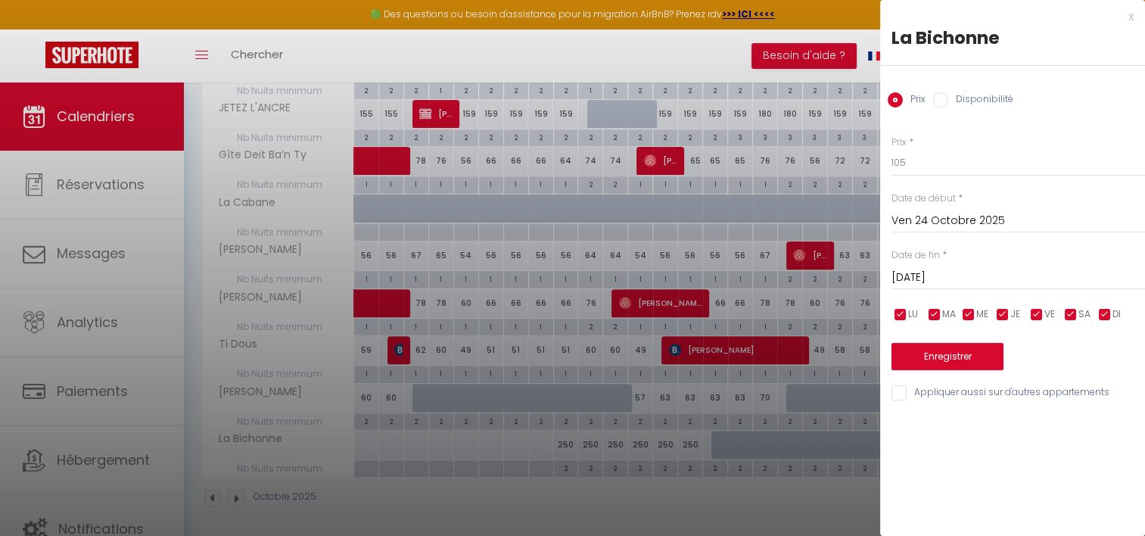
click at [973, 280] on input "[DATE]" at bounding box center [1019, 278] width 254 height 20
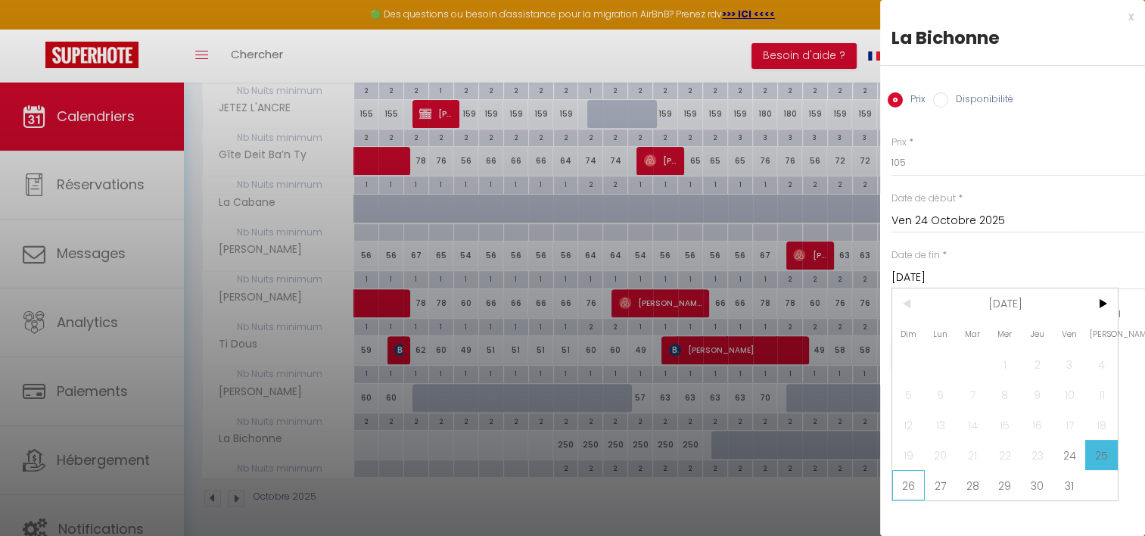
click at [904, 483] on span "26" at bounding box center [908, 485] width 33 height 30
type input "Dim 26 Octobre 2025"
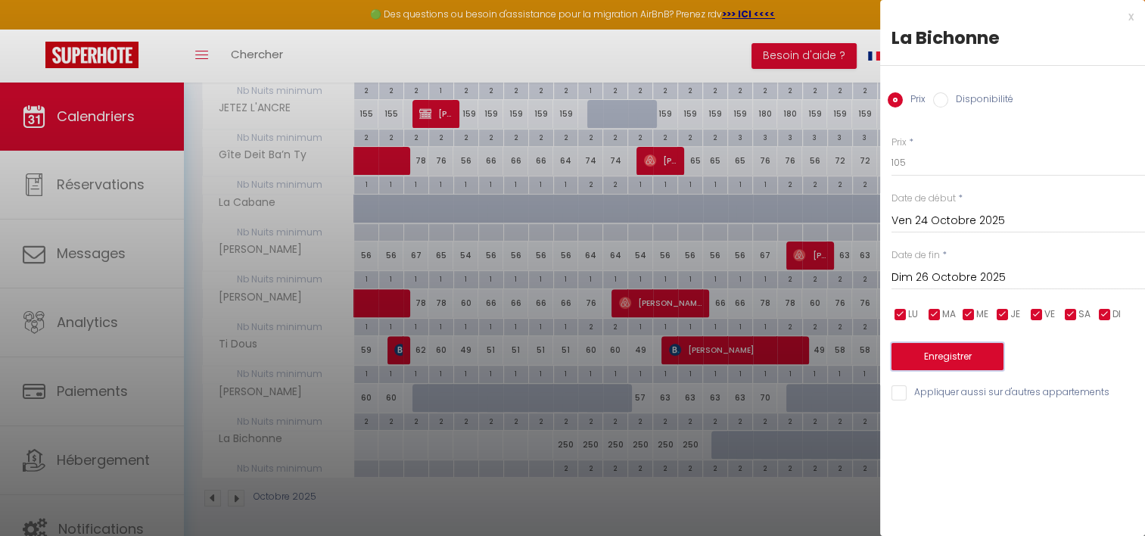
click at [945, 350] on button "Enregistrer" at bounding box center [948, 356] width 112 height 27
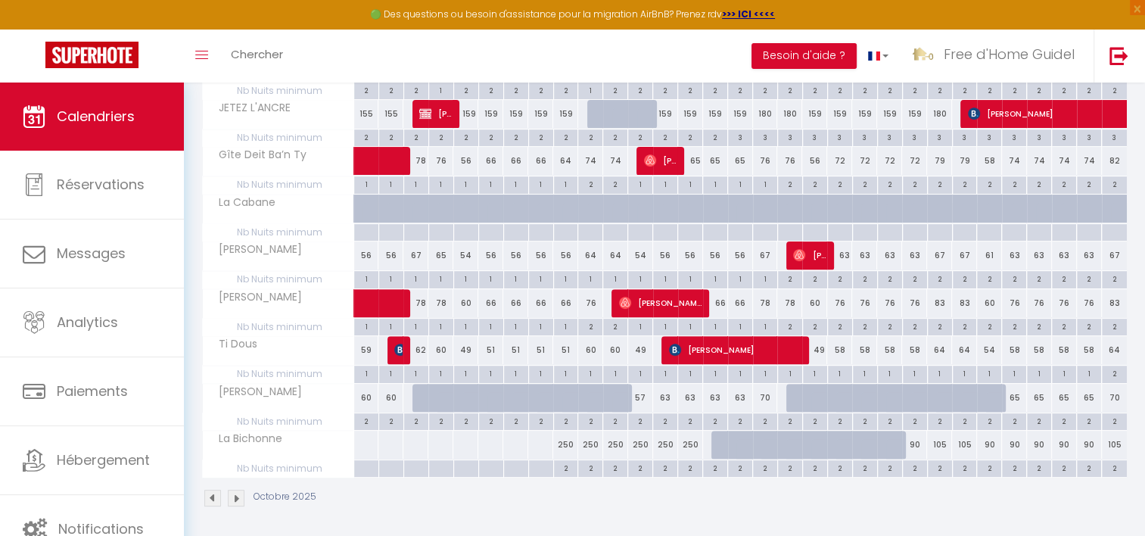
drag, startPoint x: 590, startPoint y: 441, endPoint x: 620, endPoint y: 420, distance: 36.3
click at [590, 441] on div "250" at bounding box center [590, 445] width 25 height 28
type input "250"
type input "Ven 10 Octobre 2025"
type input "[DATE]"
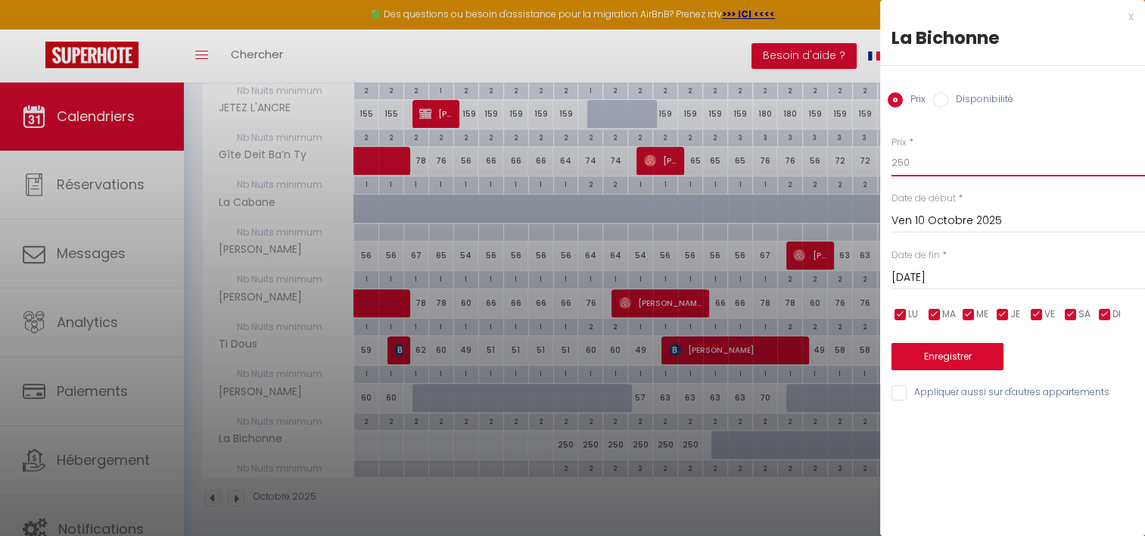
drag, startPoint x: 932, startPoint y: 161, endPoint x: 816, endPoint y: 147, distance: 116.7
click at [816, 147] on body "🟢 Des questions ou besoin d'assistance pour la migration AirBnB? Prenez rdv >>>…" at bounding box center [572, 85] width 1145 height 909
type input "105"
click at [917, 282] on input "[DATE]" at bounding box center [1019, 278] width 254 height 20
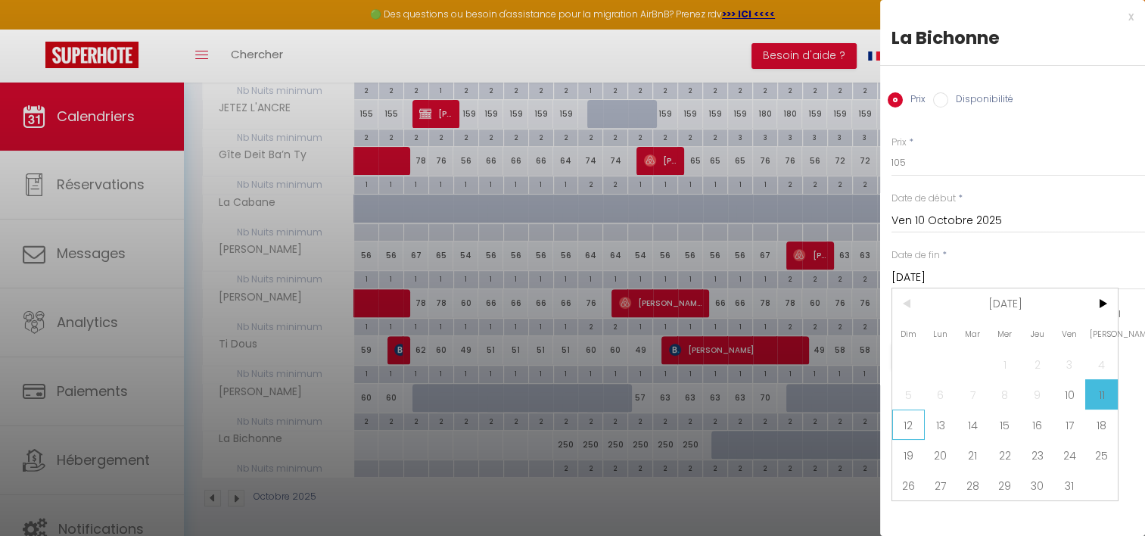
click at [908, 418] on span "12" at bounding box center [908, 424] width 33 height 30
type input "Dim 12 Octobre 2025"
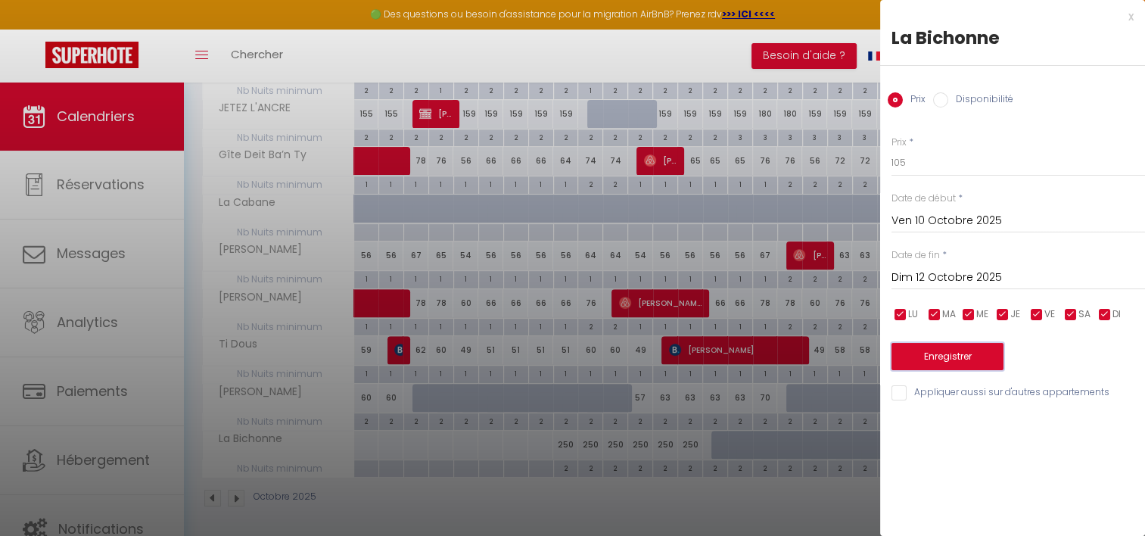
click at [945, 347] on button "Enregistrer" at bounding box center [948, 356] width 112 height 27
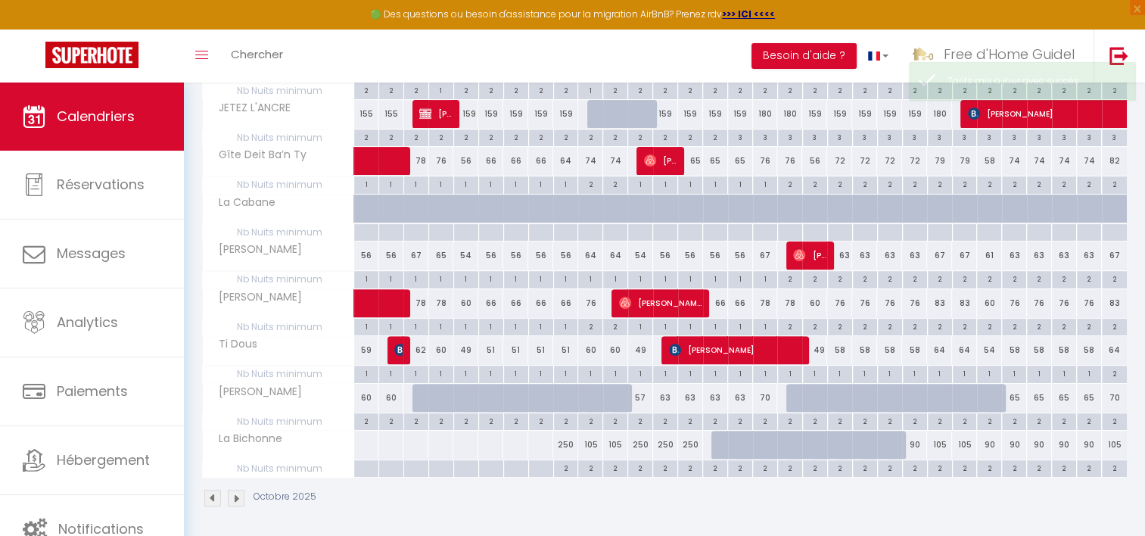
click at [642, 444] on div "250" at bounding box center [640, 445] width 25 height 28
type input "250"
type input "Dim 12 Octobre 2025"
type input "Lun 13 Octobre 2025"
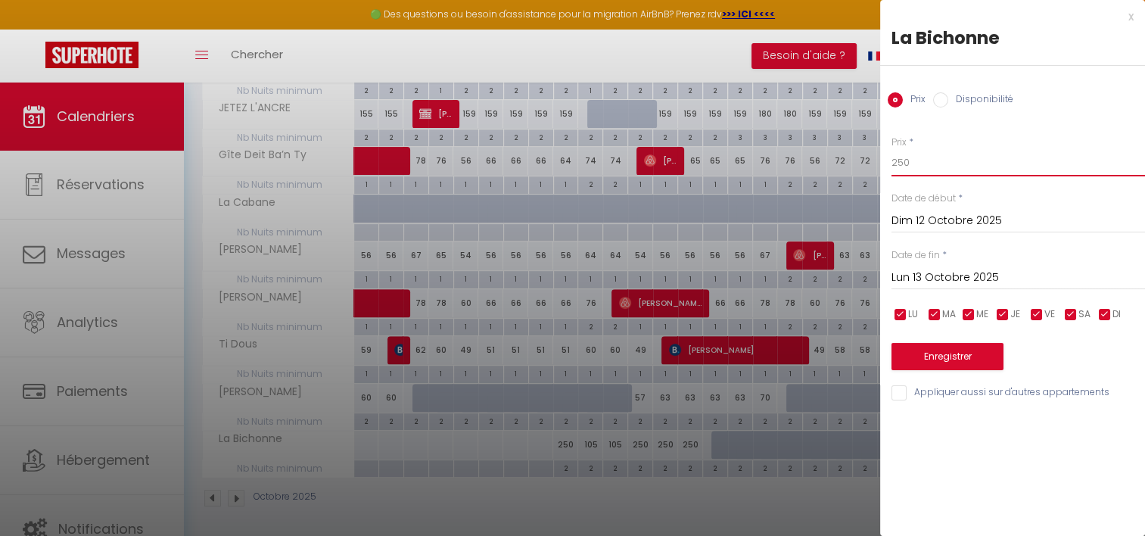
drag, startPoint x: 912, startPoint y: 162, endPoint x: 817, endPoint y: 130, distance: 100.5
click at [817, 130] on body "🟢 Des questions ou besoin d'assistance pour la migration AirBnB? Prenez rdv >>>…" at bounding box center [572, 85] width 1145 height 909
type input "90"
click at [955, 276] on input "Lun 13 Octobre 2025" at bounding box center [1019, 278] width 254 height 20
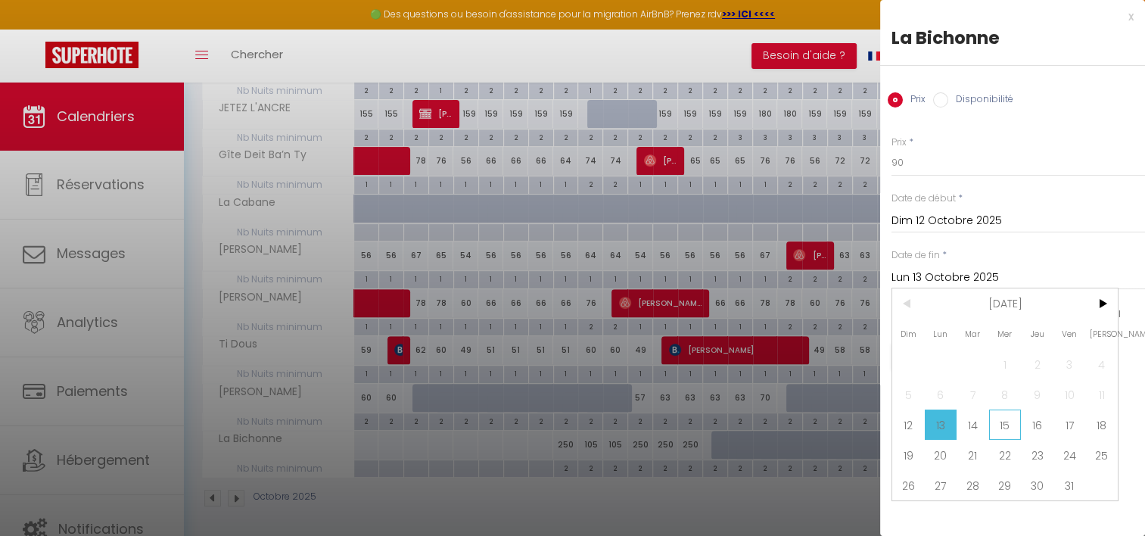
click at [1017, 422] on span "15" at bounding box center [1005, 424] width 33 height 30
type input "Mer 15 Octobre 2025"
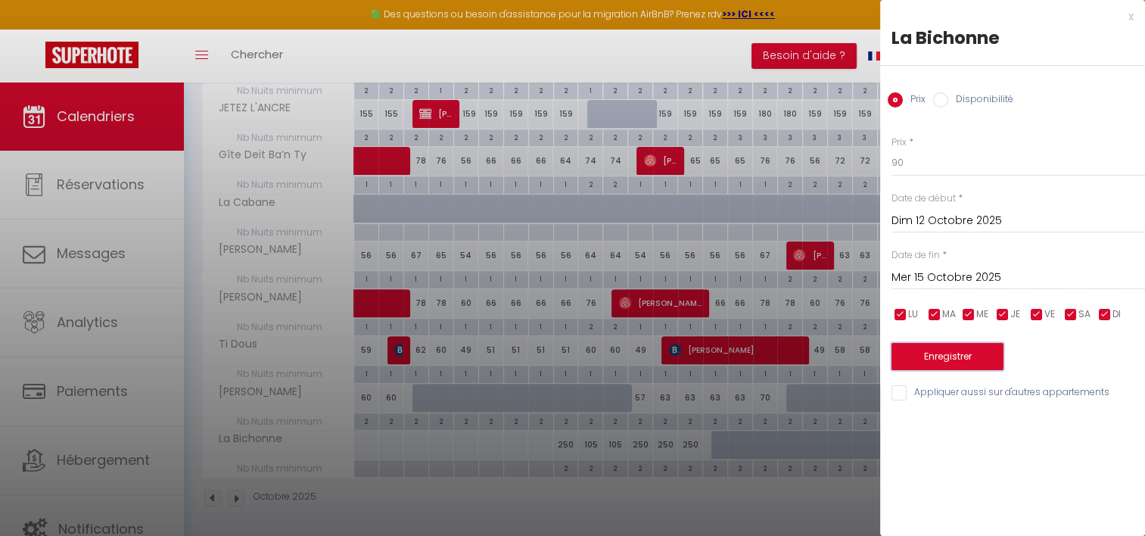
click at [975, 354] on button "Enregistrer" at bounding box center [948, 356] width 112 height 27
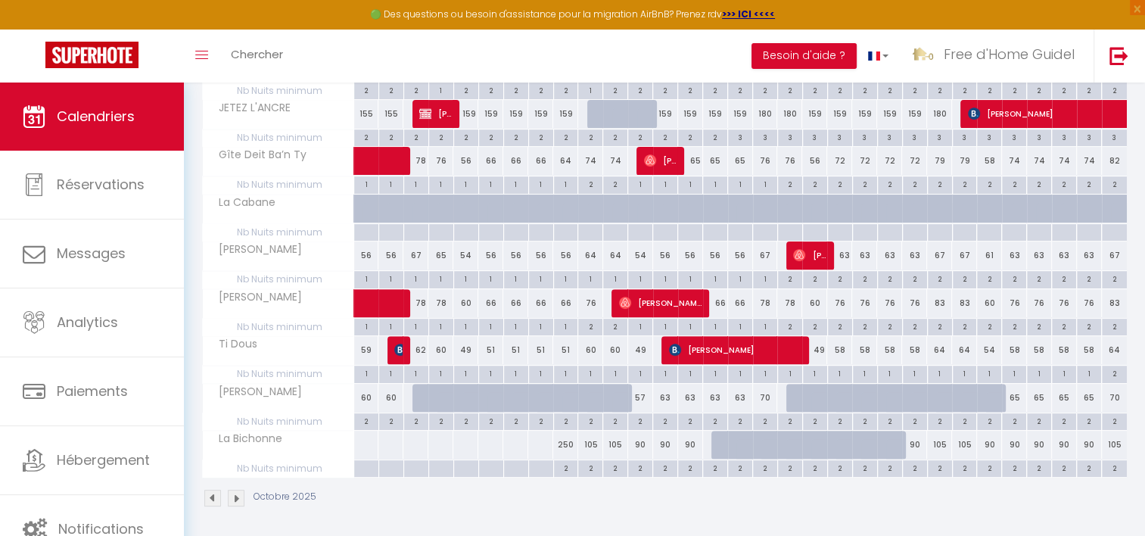
click at [562, 446] on div "250" at bounding box center [565, 445] width 25 height 28
type input "250"
type input "Jeu 09 Octobre 2025"
type input "Ven 10 Octobre 2025"
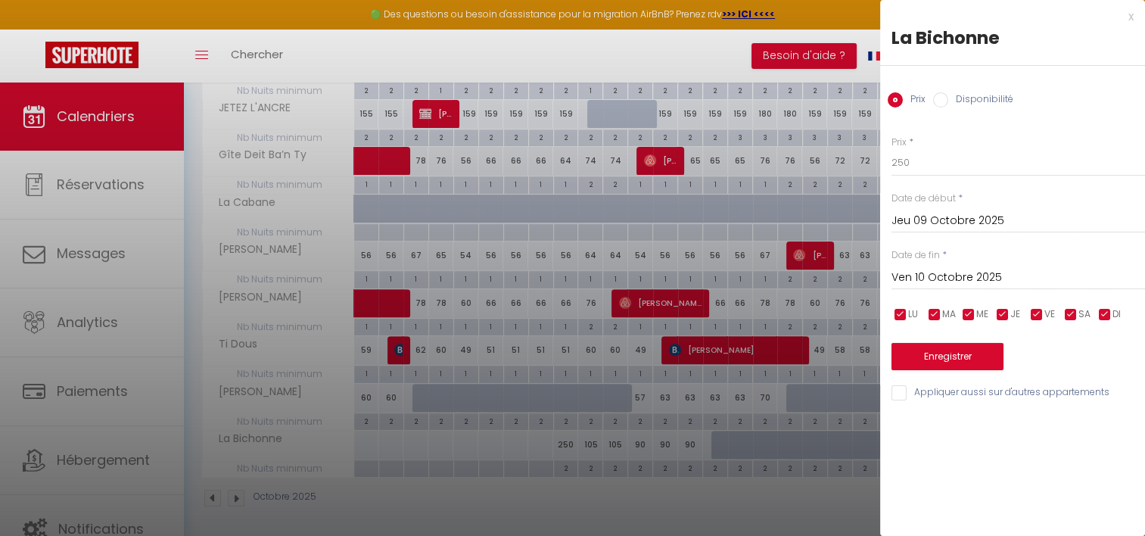
click at [946, 101] on input "Disponibilité" at bounding box center [940, 99] width 15 height 15
radio input "true"
radio input "false"
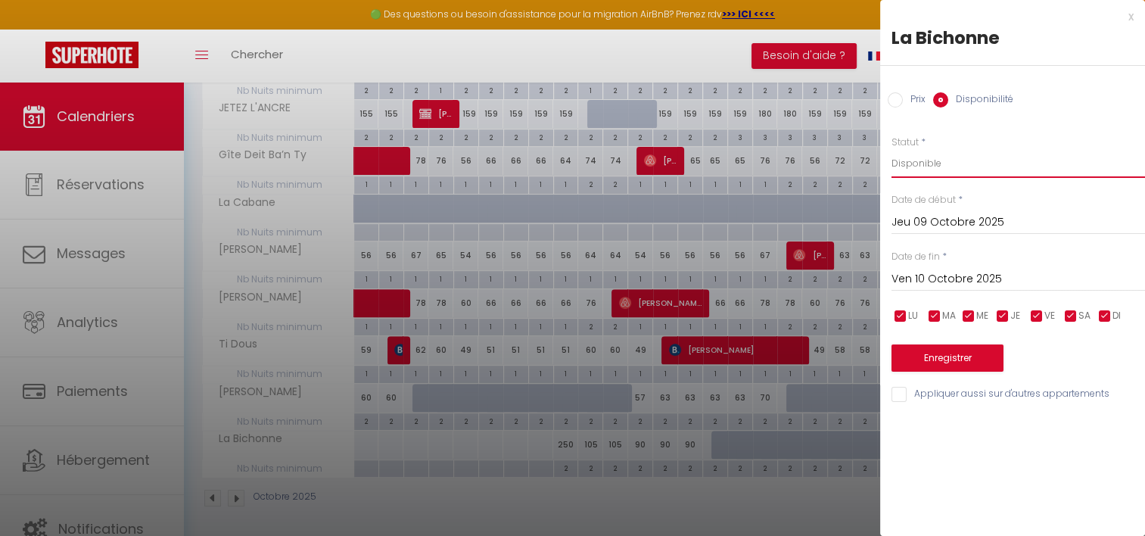
click at [932, 163] on select "Disponible Indisponible" at bounding box center [1019, 163] width 254 height 29
select select "0"
click at [892, 149] on select "Disponible Indisponible" at bounding box center [1019, 163] width 254 height 29
click at [936, 360] on button "Enregistrer" at bounding box center [948, 357] width 112 height 27
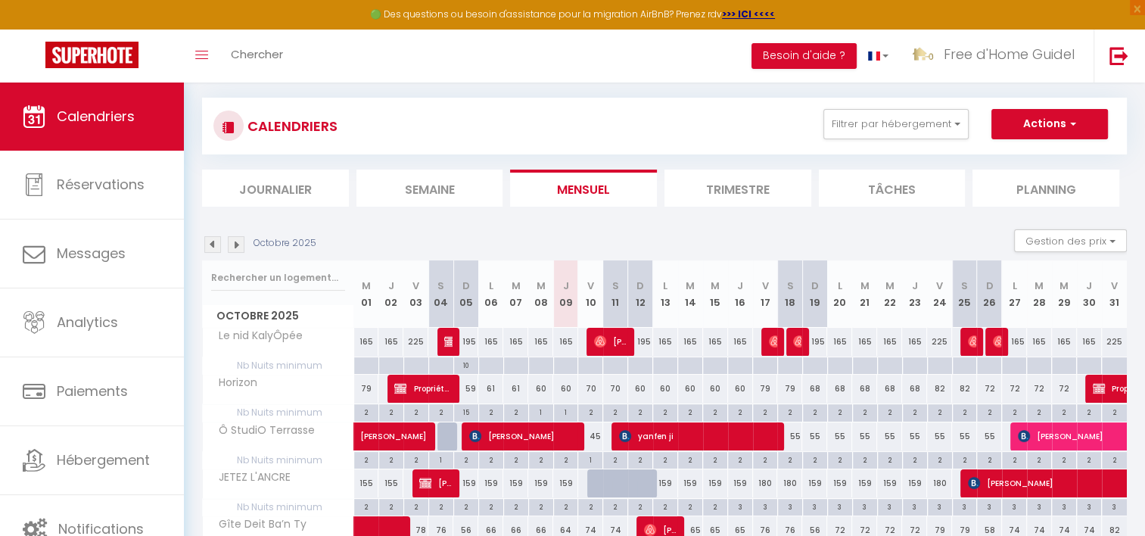
scroll to position [0, 0]
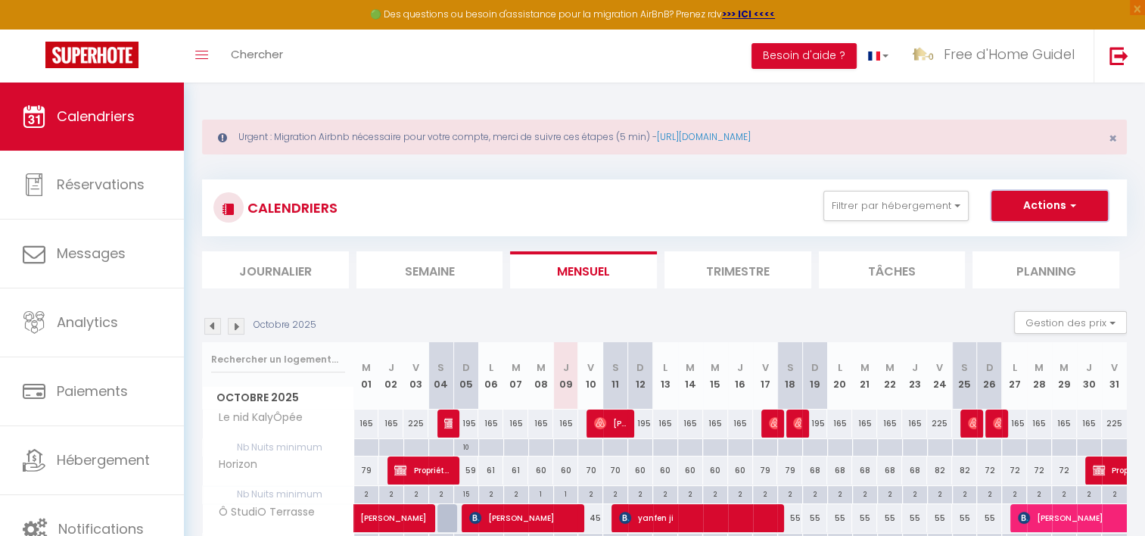
click at [1043, 205] on button "Actions" at bounding box center [1050, 206] width 117 height 30
click at [1036, 243] on link "Nouvelle réservation" at bounding box center [1034, 240] width 132 height 23
select select
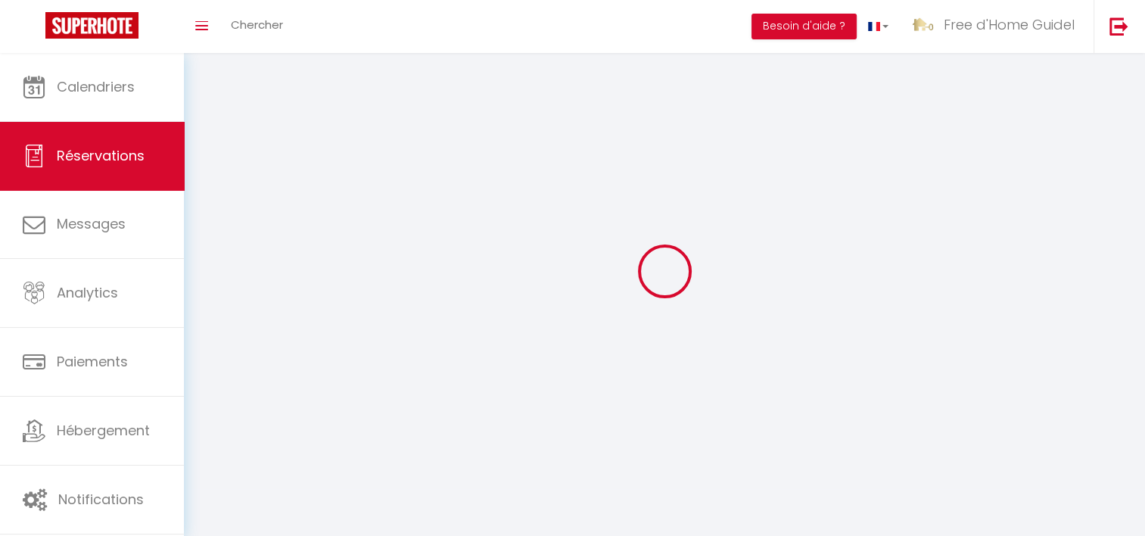
select select
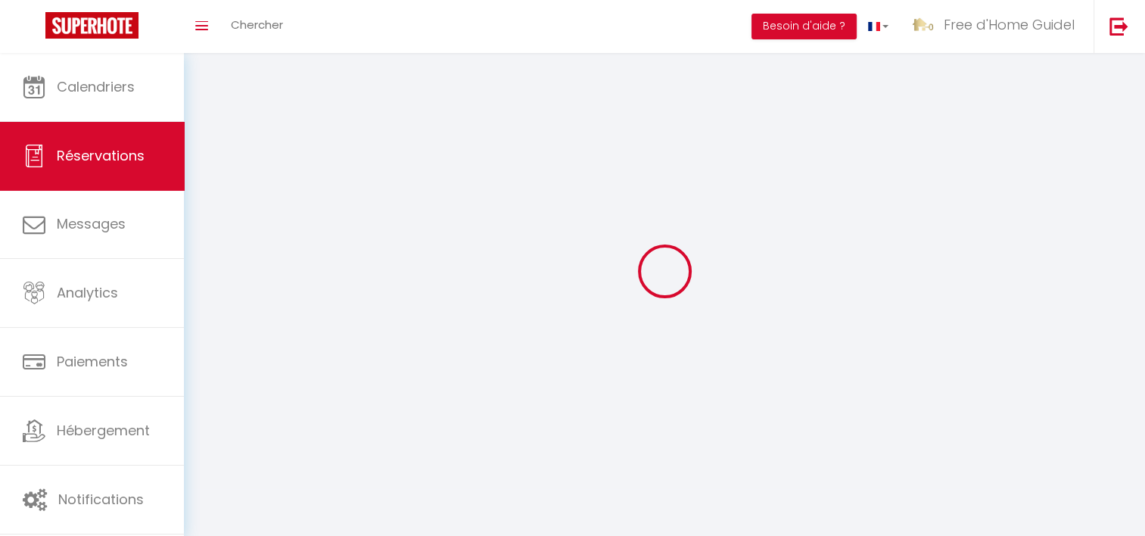
select select
checkbox input "false"
select select
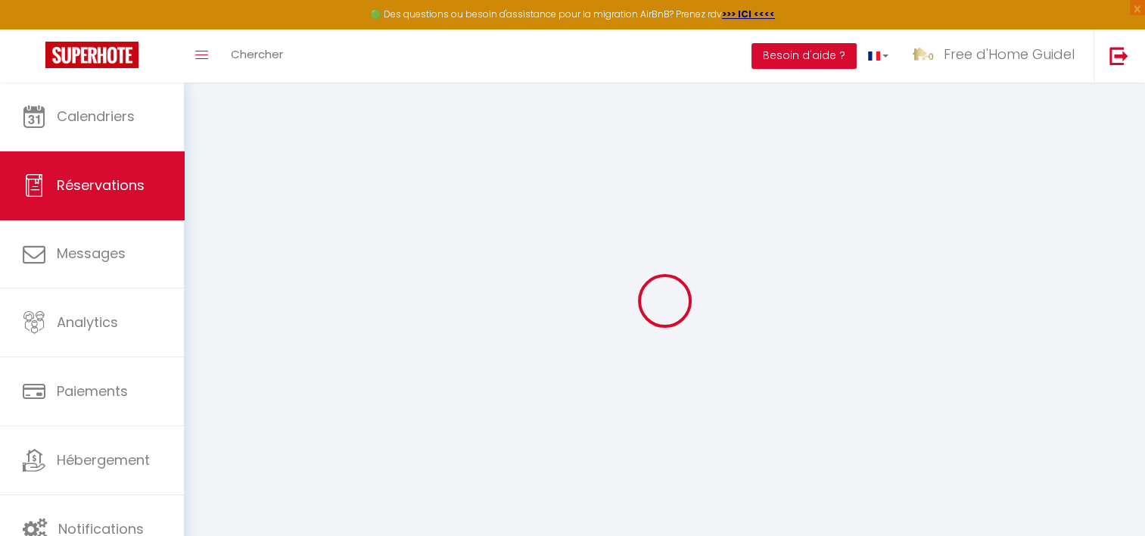
select select
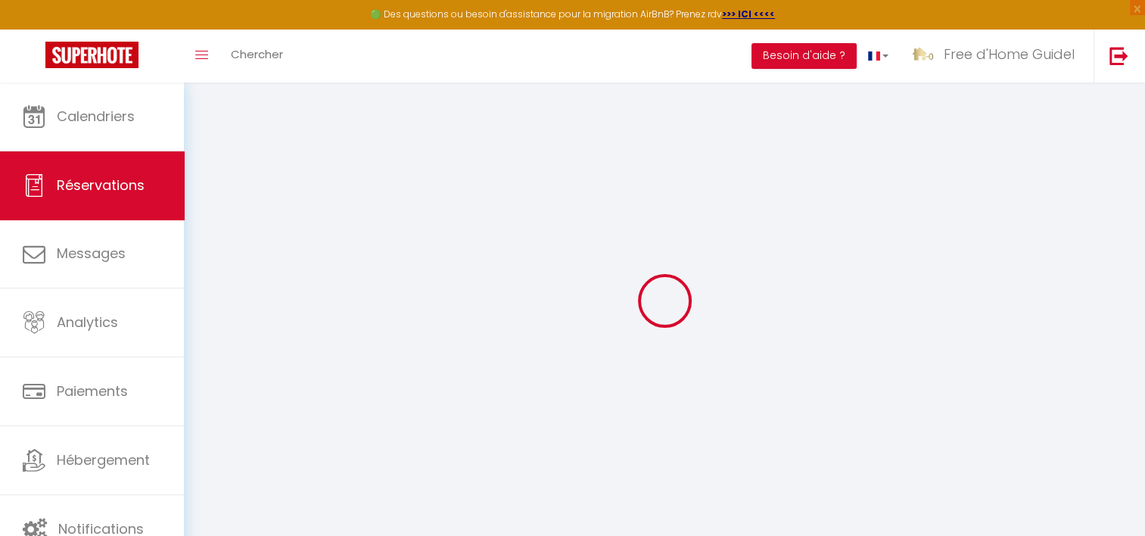
select select
checkbox input "false"
select select
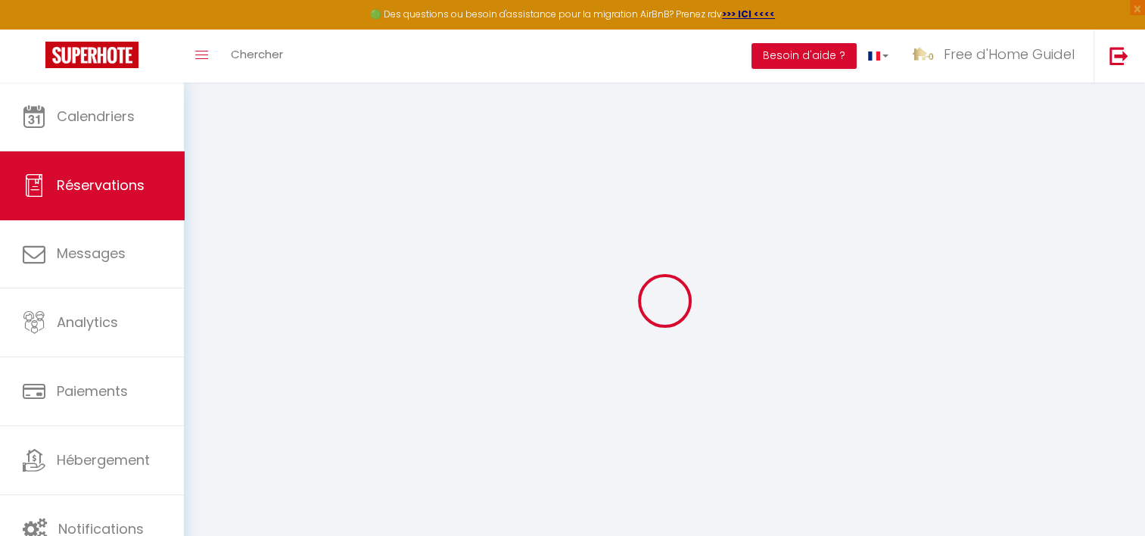
select select
checkbox input "false"
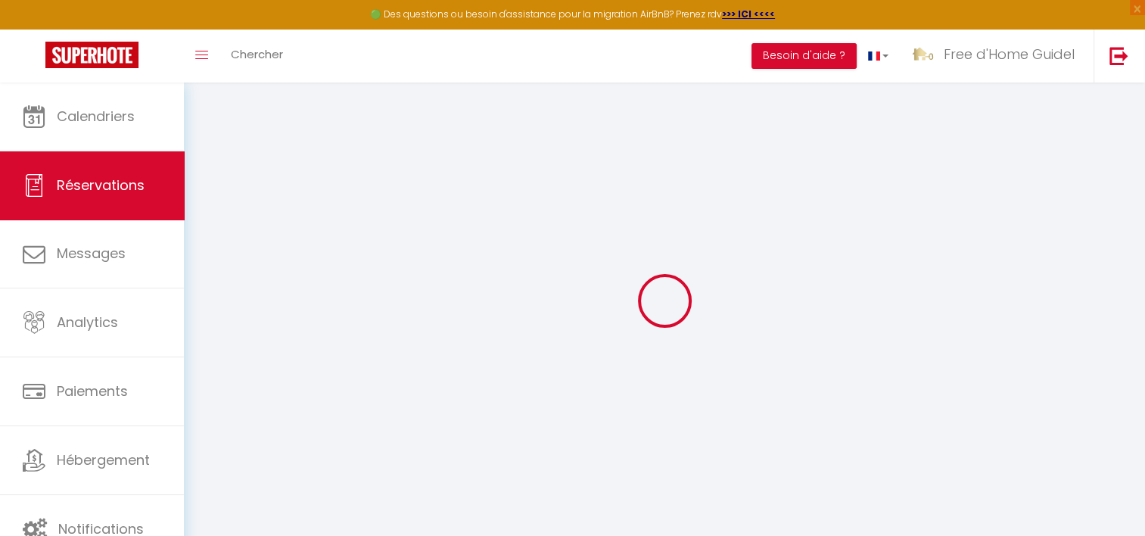
select select
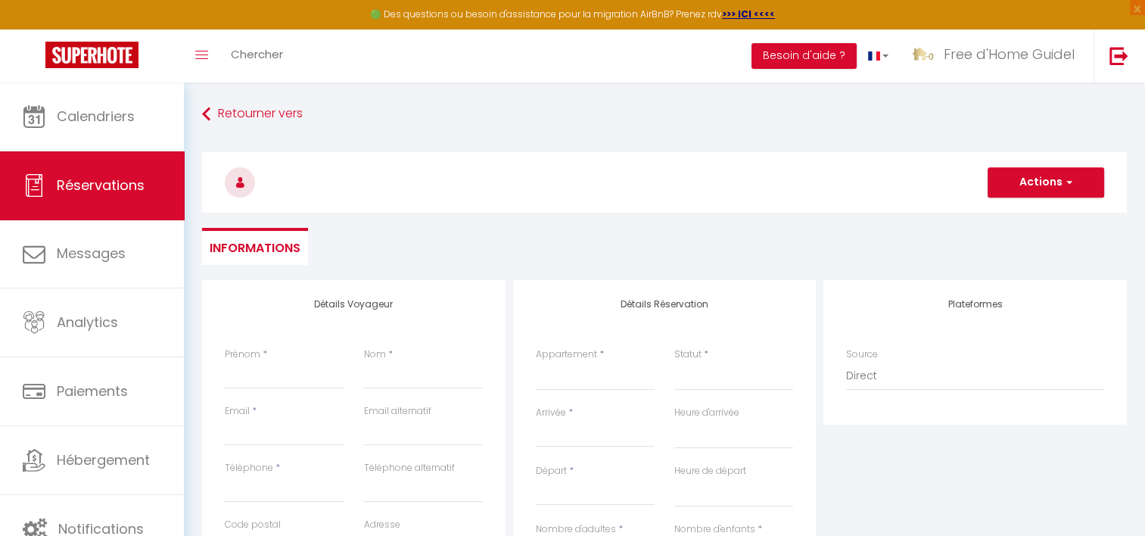
select select
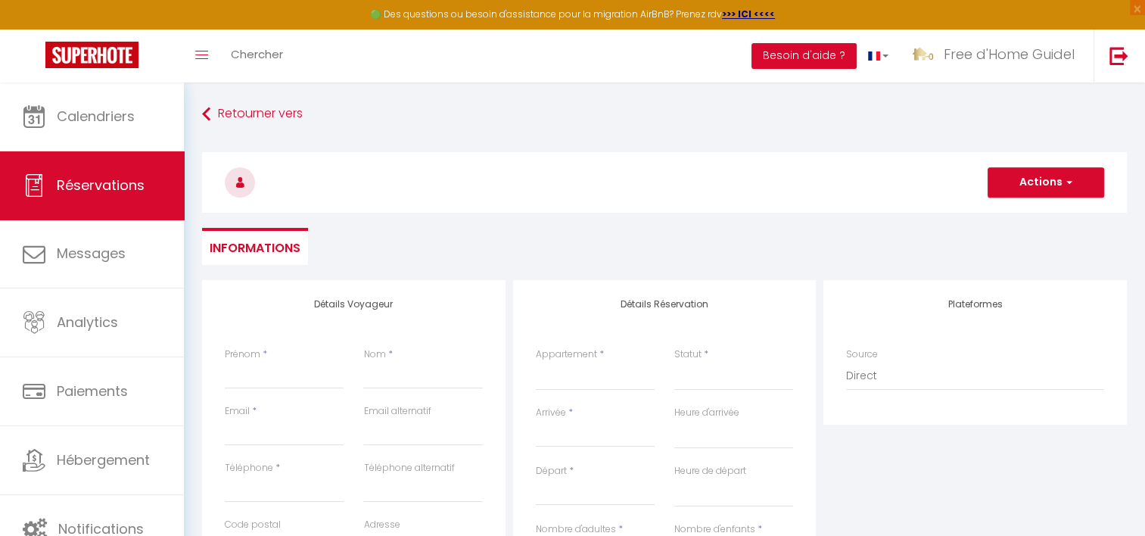
select select
checkbox input "false"
select select
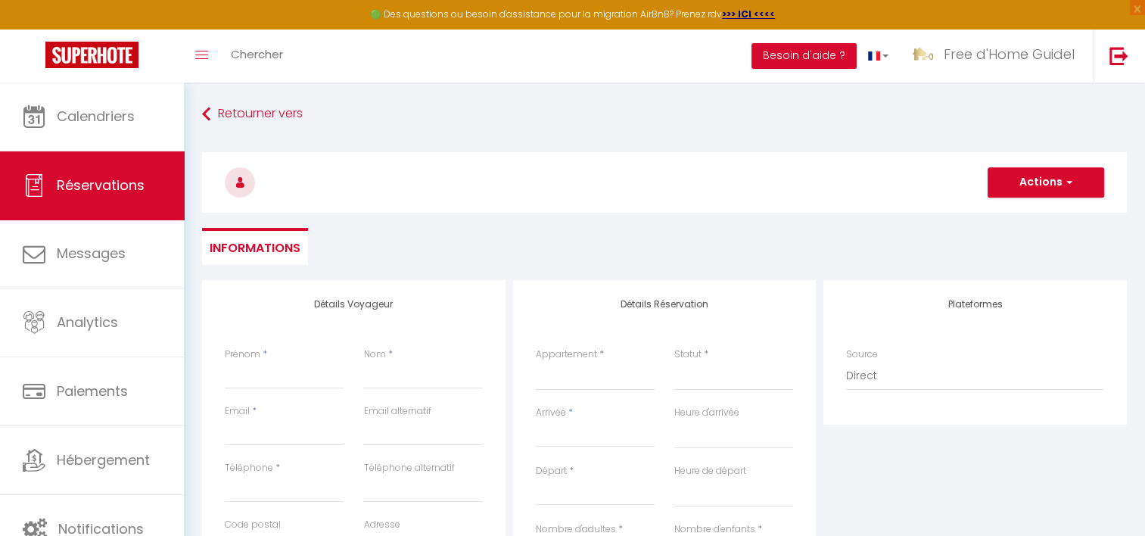
select select
checkbox input "false"
select select
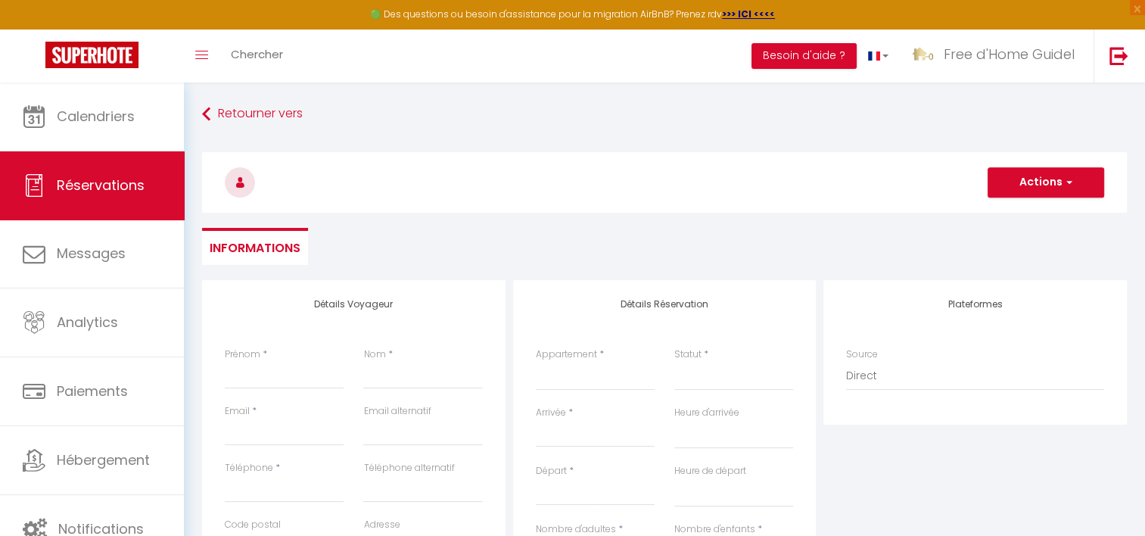
select select
click at [242, 385] on input "Prénom" at bounding box center [284, 375] width 119 height 27
type input "M"
select select
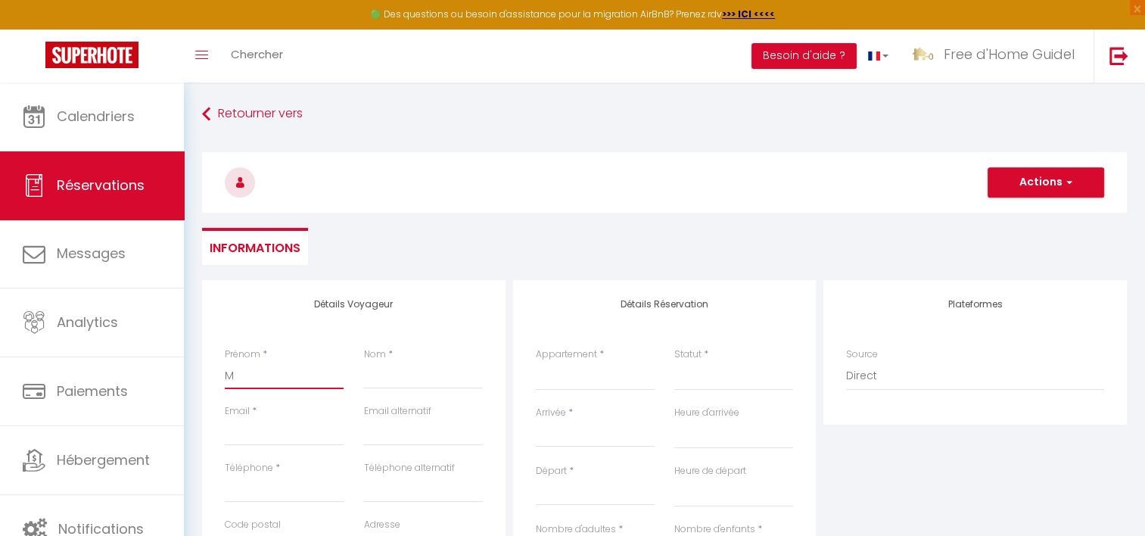
select select
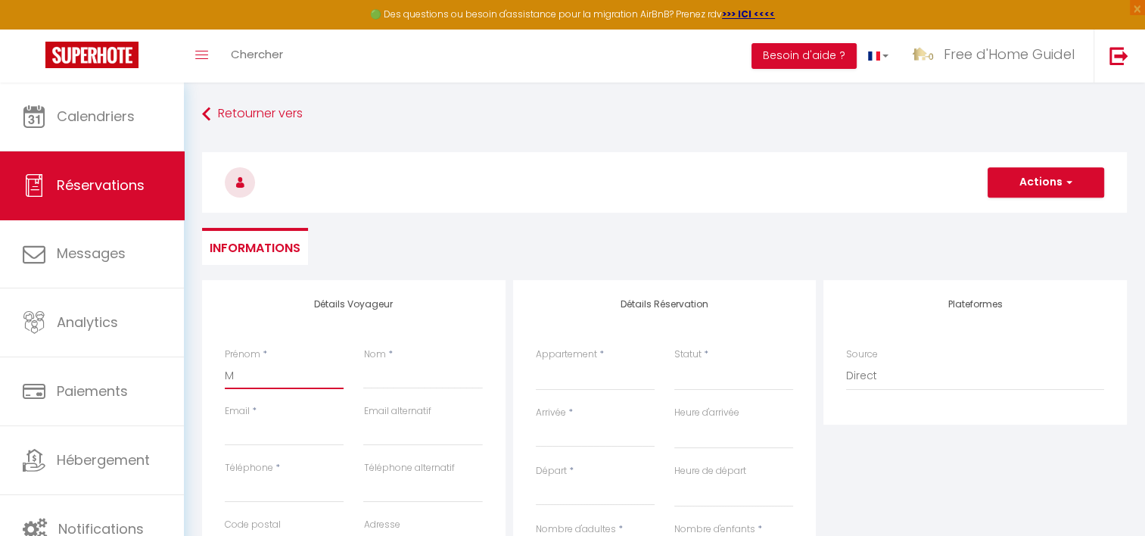
checkbox input "false"
type input "Ma"
select select
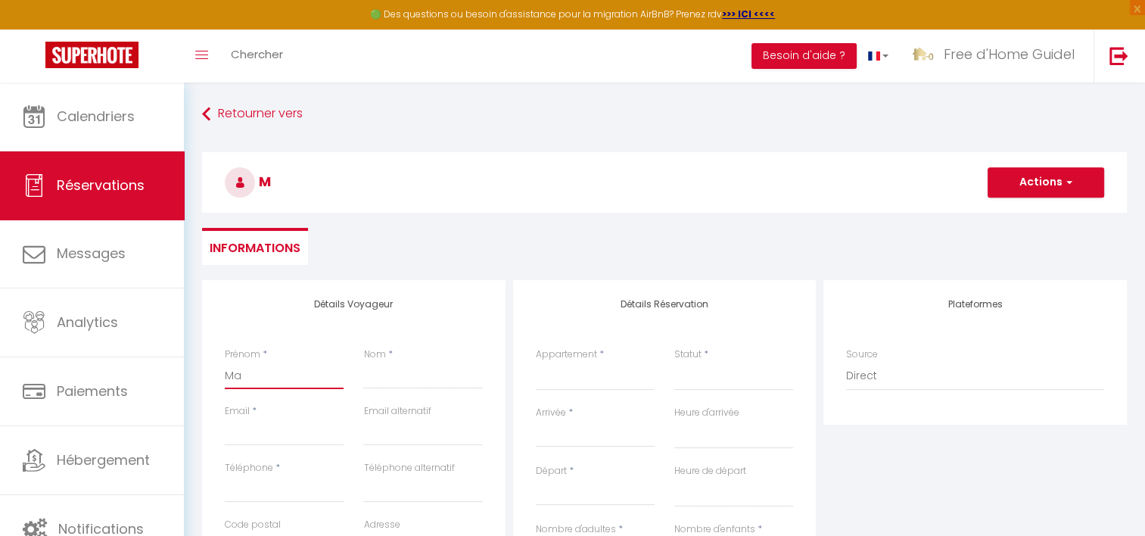
select select
checkbox input "false"
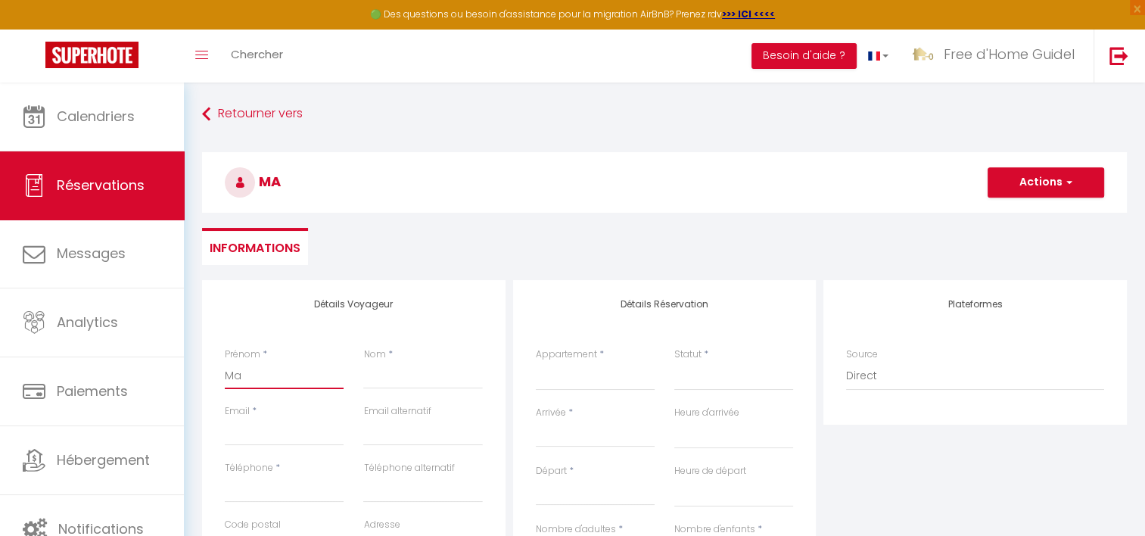
type input "[PERSON_NAME]"
select select
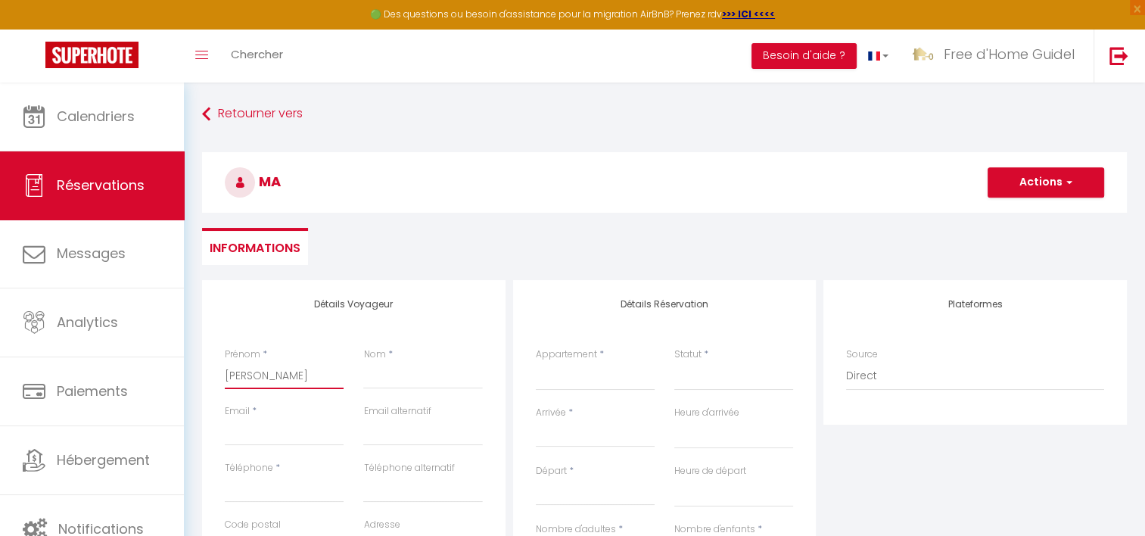
select select
checkbox input "false"
type input "Mael"
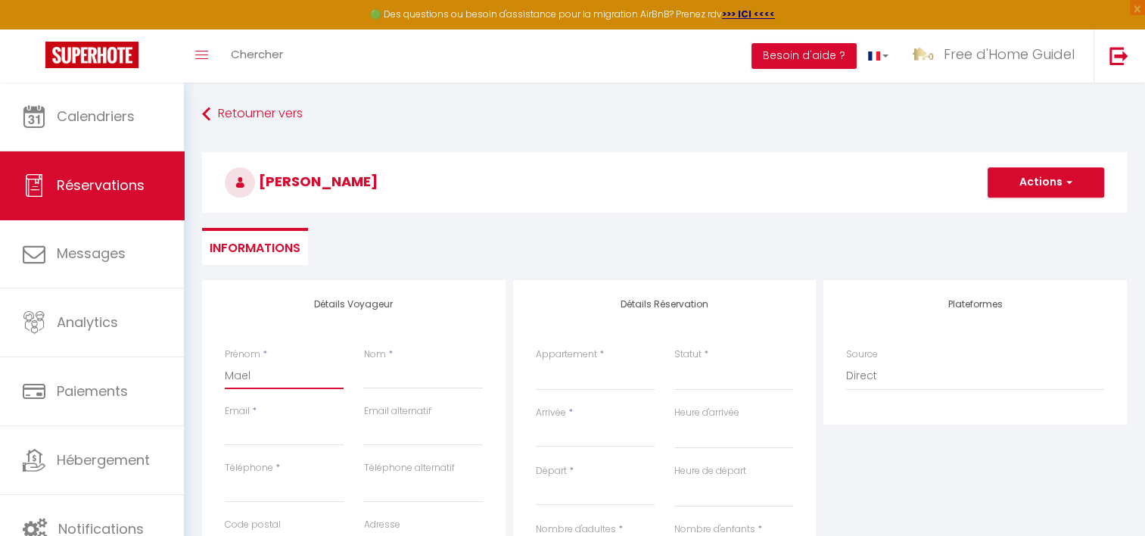
select select
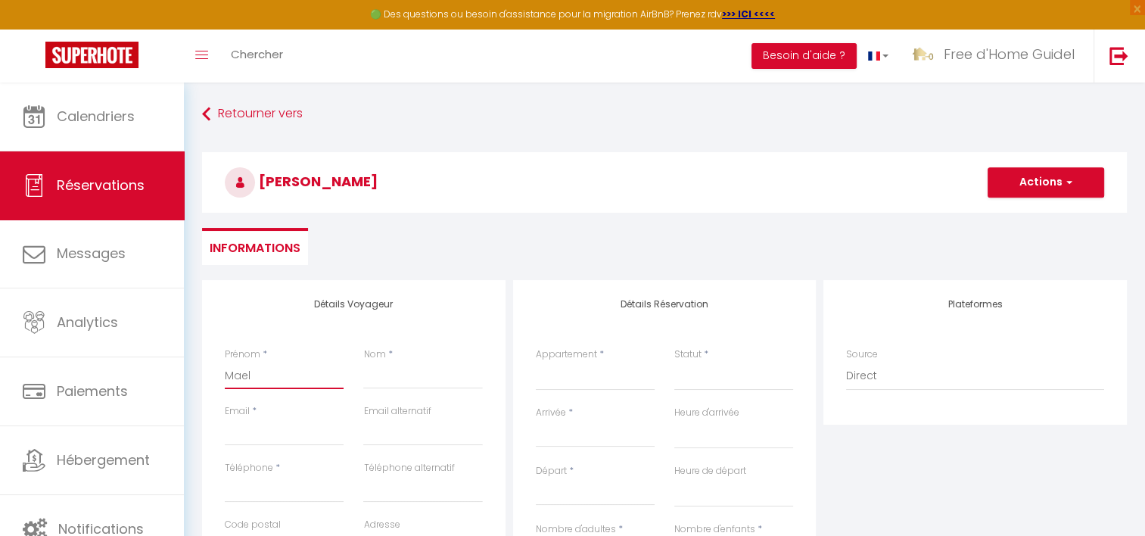
select select
checkbox input "false"
type input "Mael"
click at [414, 374] on input "Nom" at bounding box center [422, 375] width 119 height 27
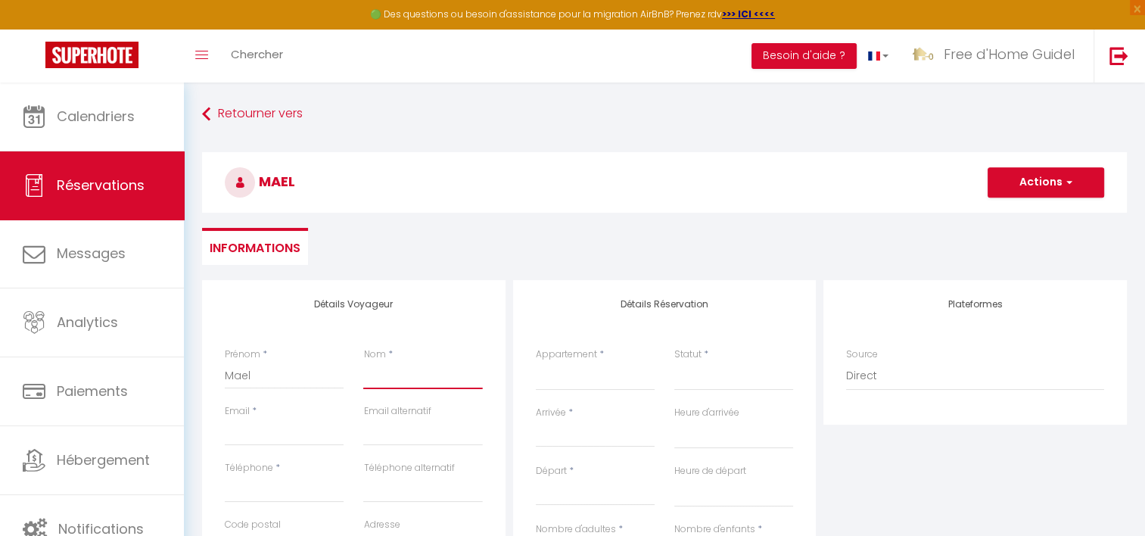
type input "W"
select select
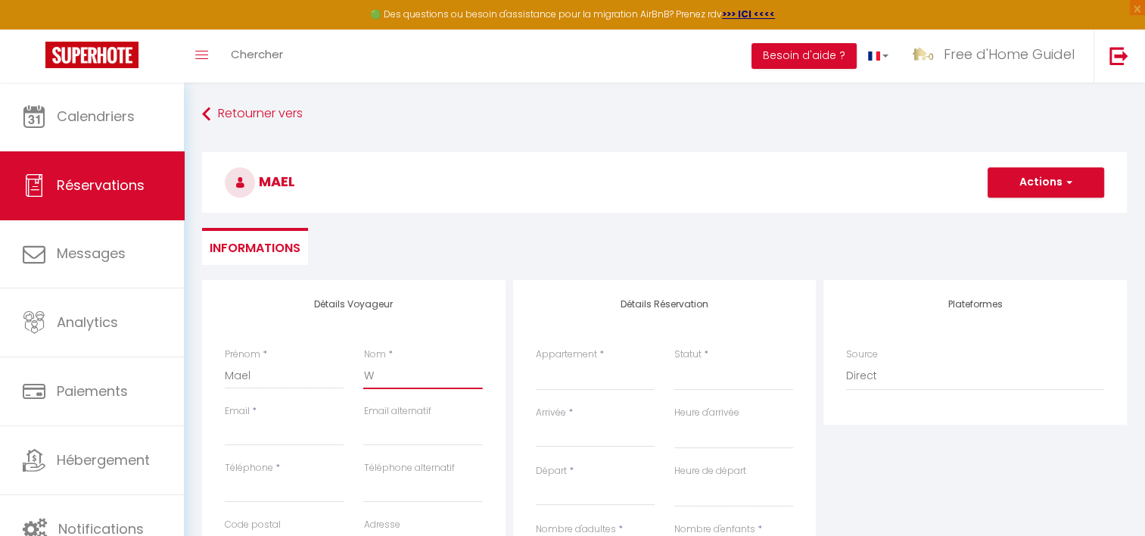
select select
checkbox input "false"
type input "Wi"
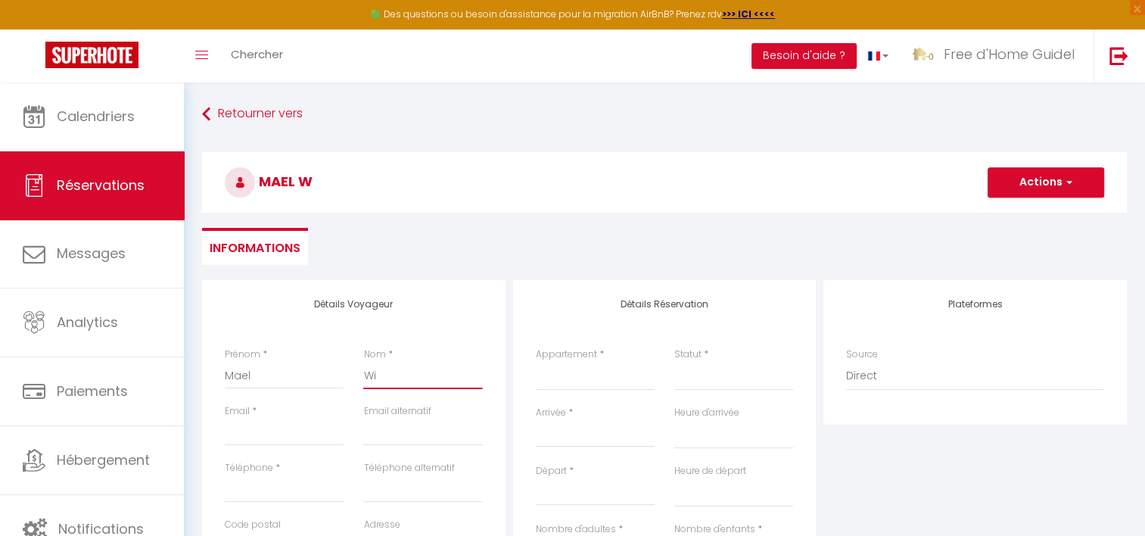
select select
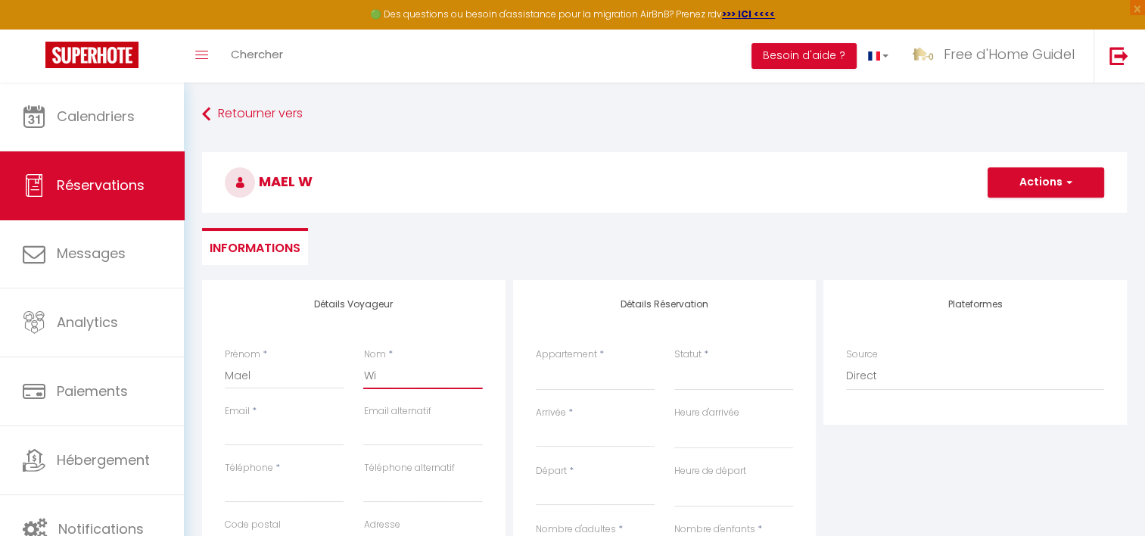
select select
checkbox input "false"
type input "Win"
select select
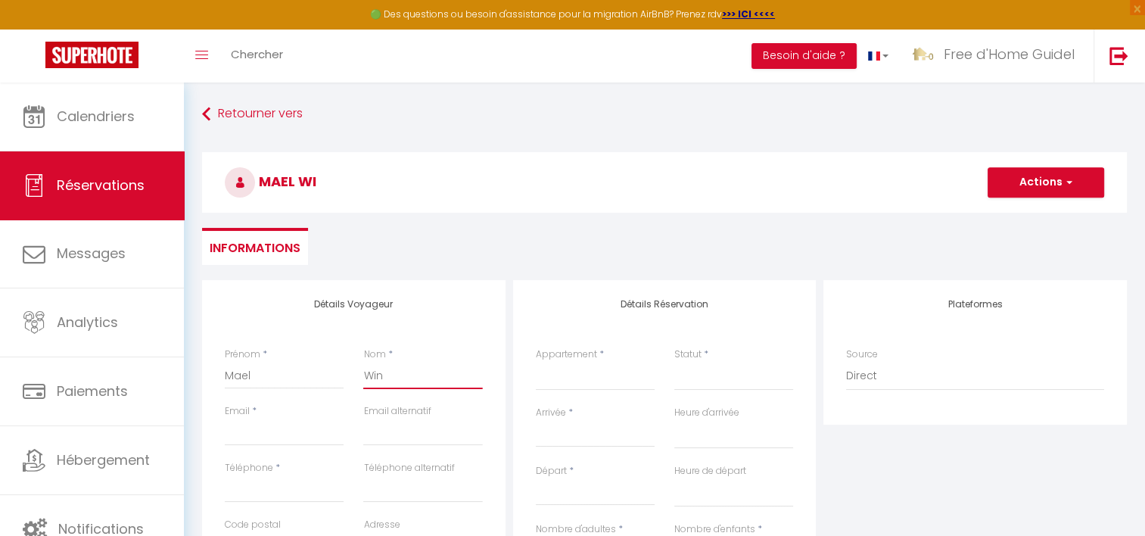
select select
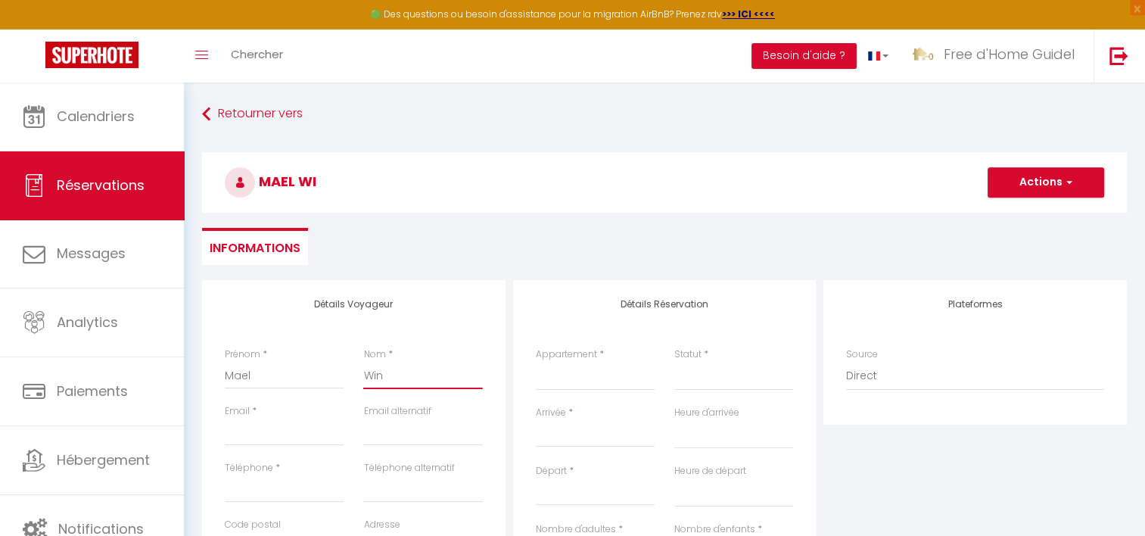
select select
checkbox input "false"
type input "Wine"
select select
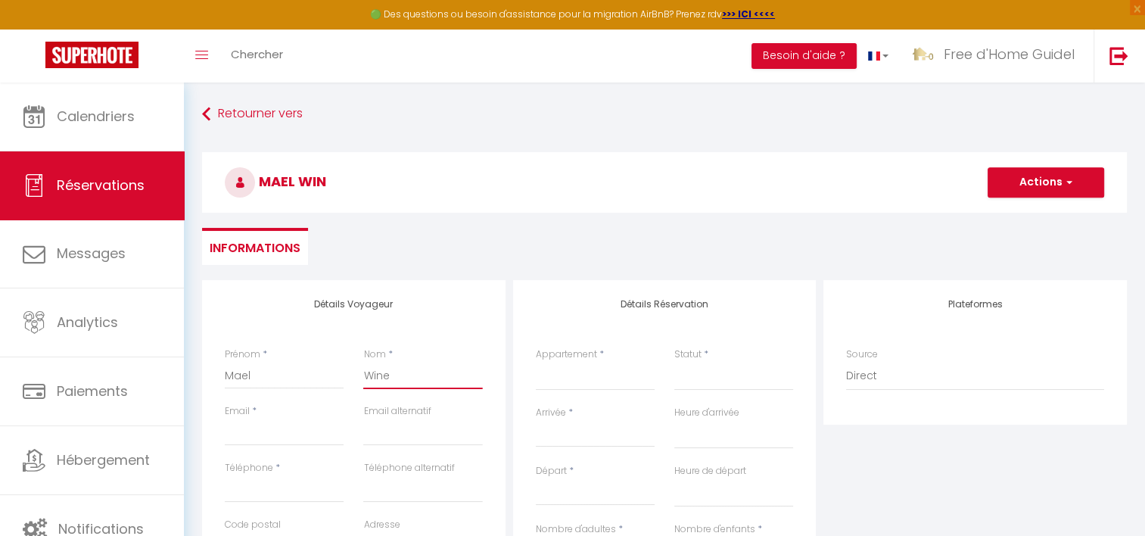
select select
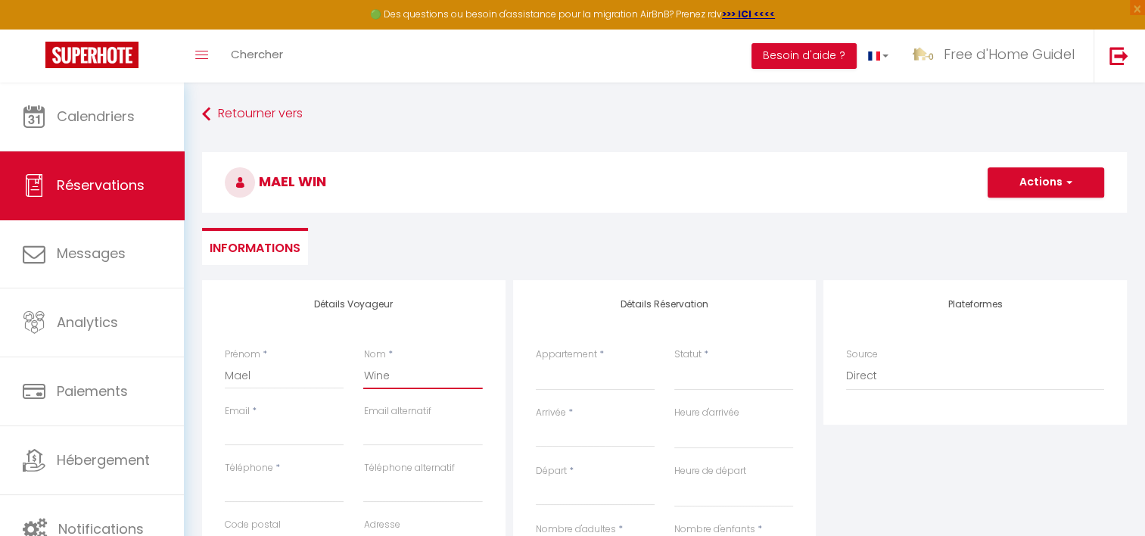
checkbox input "false"
type input "Wine"
click at [566, 384] on select "La Cabane Ô StudiO Terrasse Ty Heol JETEZ L'ANCRE Horizon Ty Chouette [PERSON_N…" at bounding box center [595, 376] width 119 height 29
select select "78523"
click at [536, 362] on select "La Cabane Ô StudiO Terrasse Ty Heol JETEZ L'ANCRE Horizon Ty Chouette [PERSON_N…" at bounding box center [595, 376] width 119 height 29
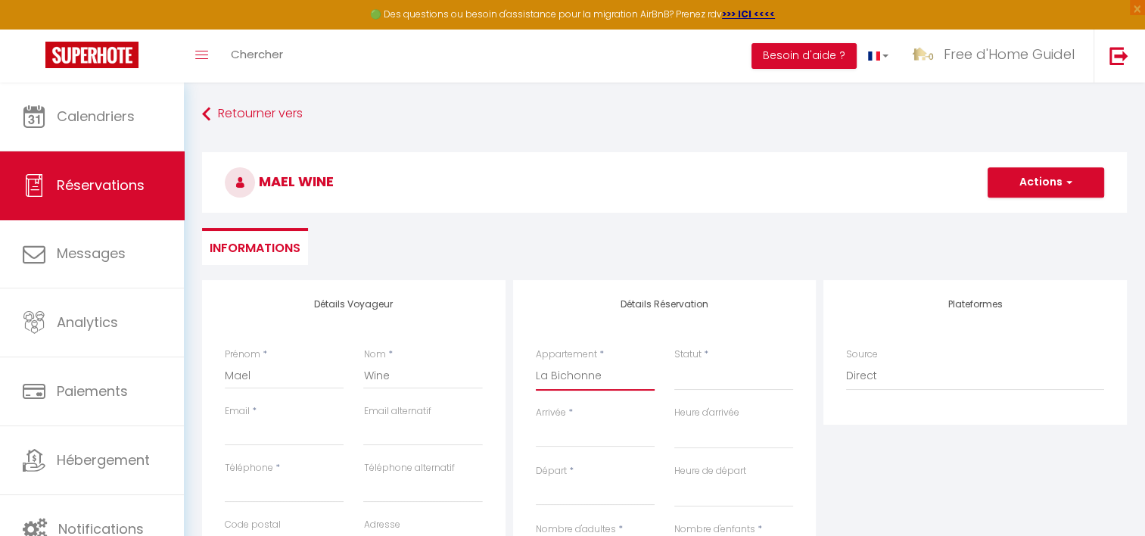
select select
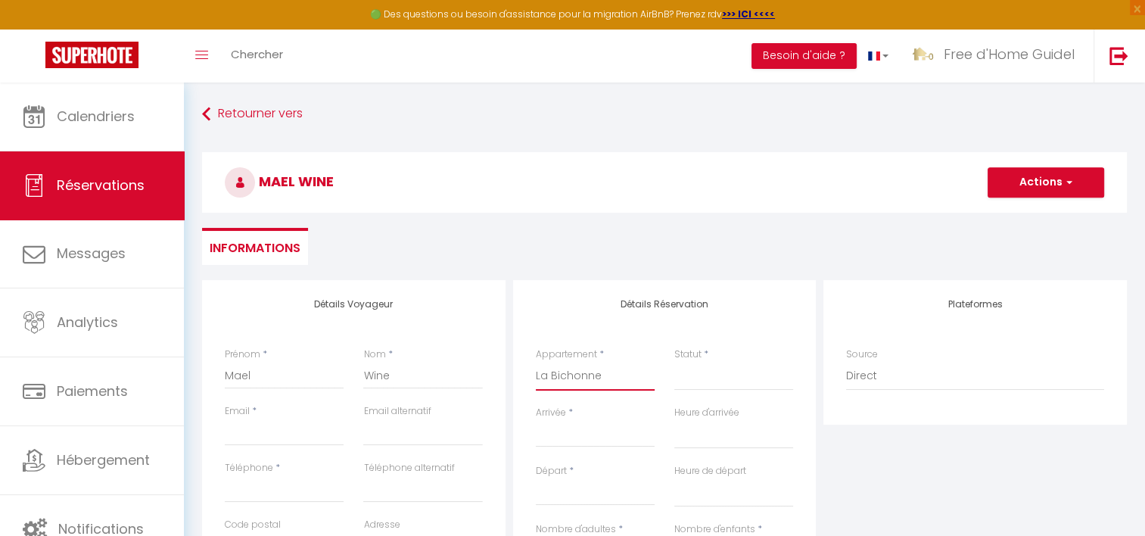
select select
checkbox input "false"
click at [685, 375] on select "Confirmé Non Confirmé [PERSON_NAME] par le voyageur No Show Request" at bounding box center [733, 376] width 119 height 29
click at [693, 383] on select "Confirmé Non Confirmé [PERSON_NAME] par le voyageur No Show Request" at bounding box center [733, 376] width 119 height 29
select select
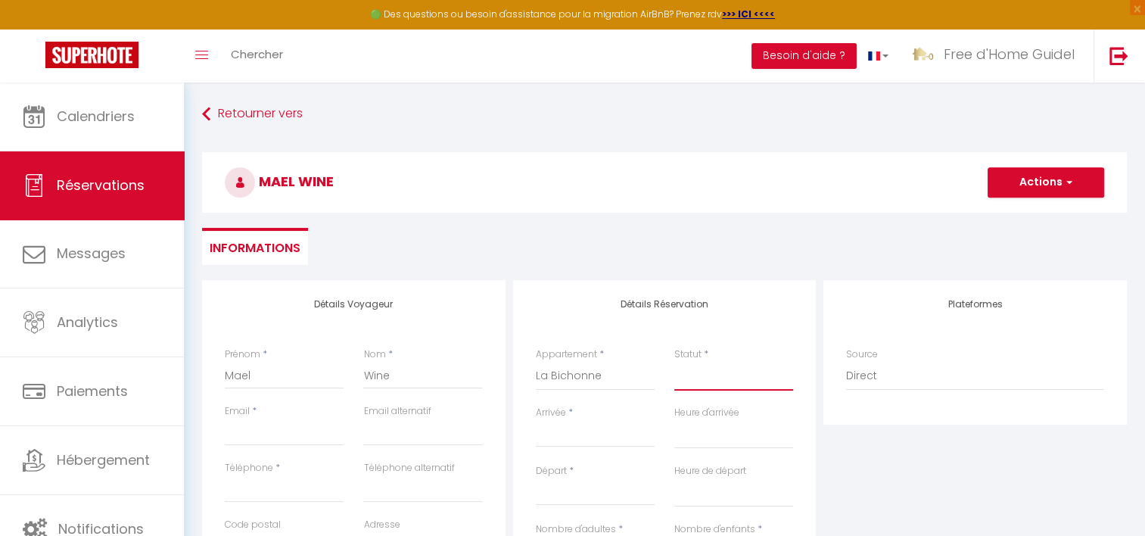
select select
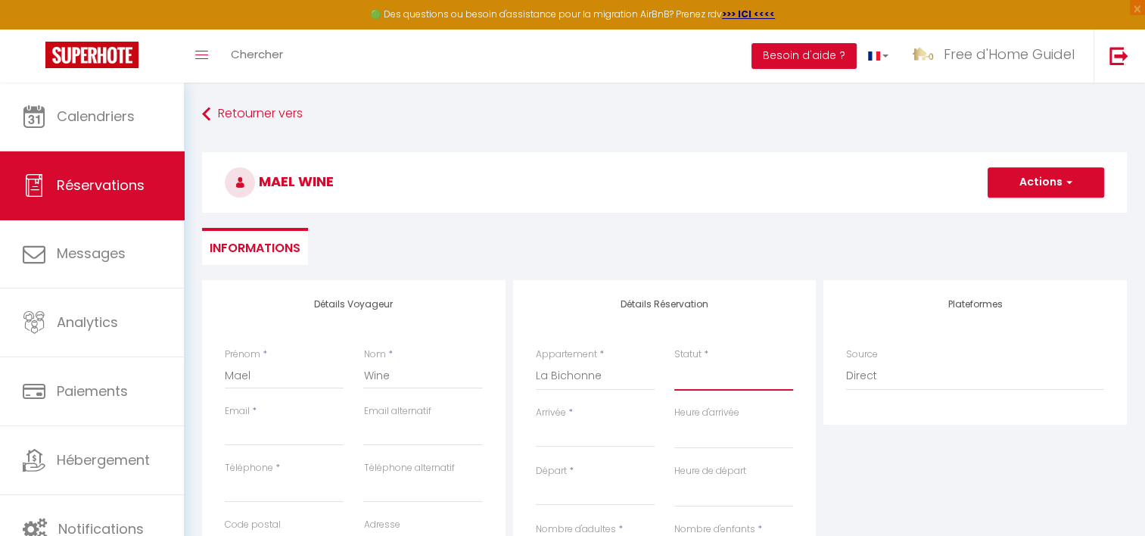
checkbox input "false"
click at [705, 384] on select "Confirmé Non Confirmé [PERSON_NAME] par le voyageur No Show Request" at bounding box center [733, 376] width 119 height 29
select select "1"
click at [674, 362] on select "Confirmé Non Confirmé [PERSON_NAME] par le voyageur No Show Request" at bounding box center [733, 376] width 119 height 29
select select
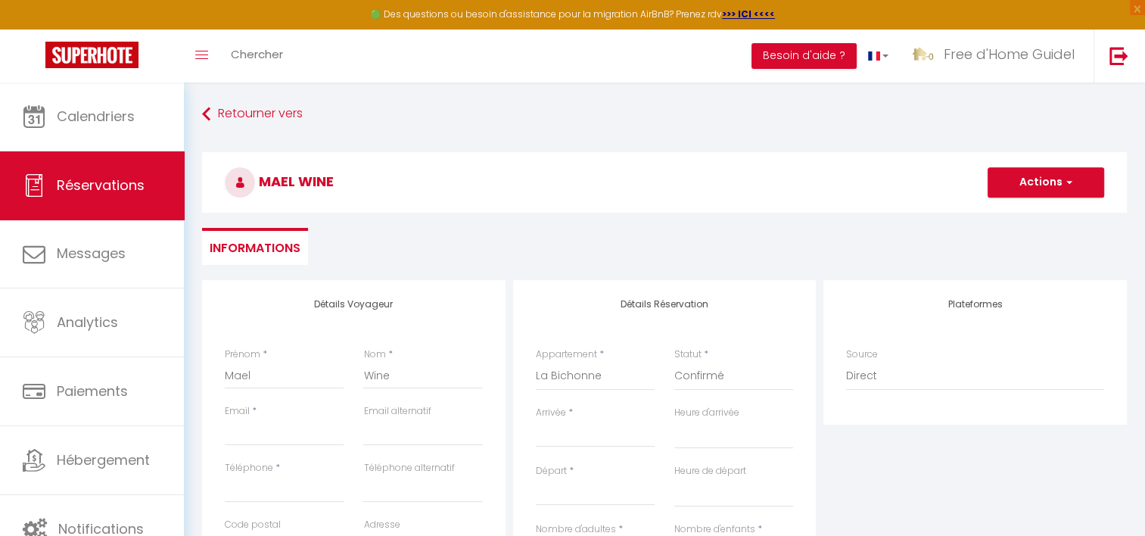
click at [679, 303] on h4 "Détails Réservation" at bounding box center [665, 304] width 258 height 11
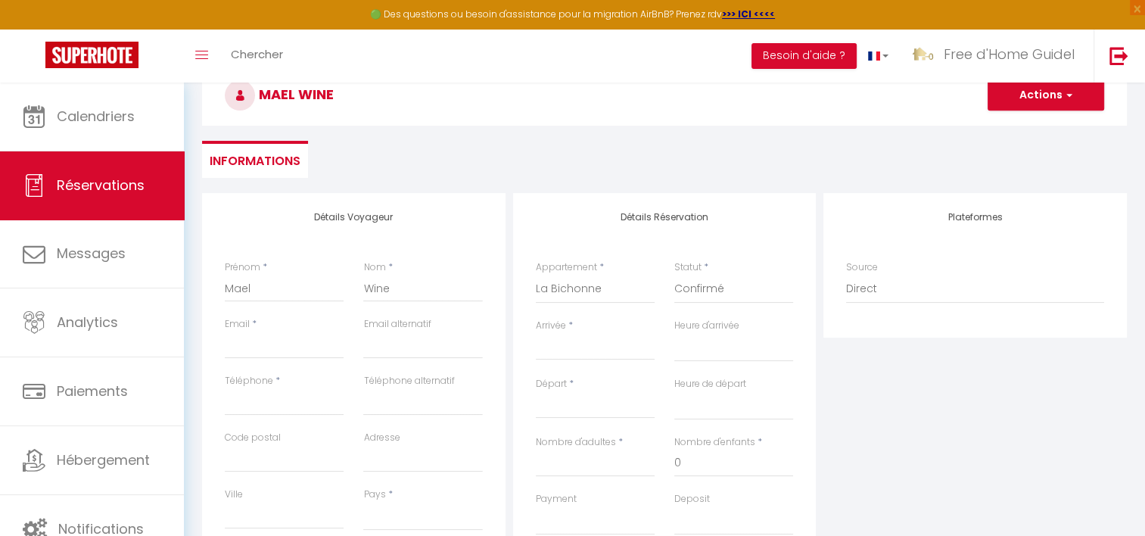
scroll to position [151, 0]
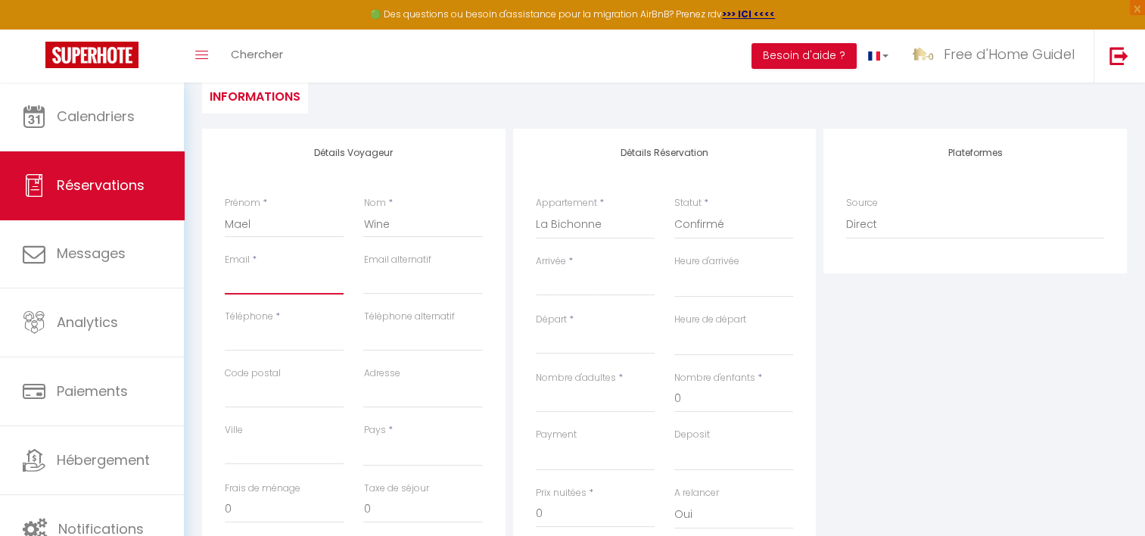
click at [252, 282] on input "Email client" at bounding box center [284, 280] width 119 height 27
click at [282, 337] on input "Téléphone" at bounding box center [284, 337] width 119 height 27
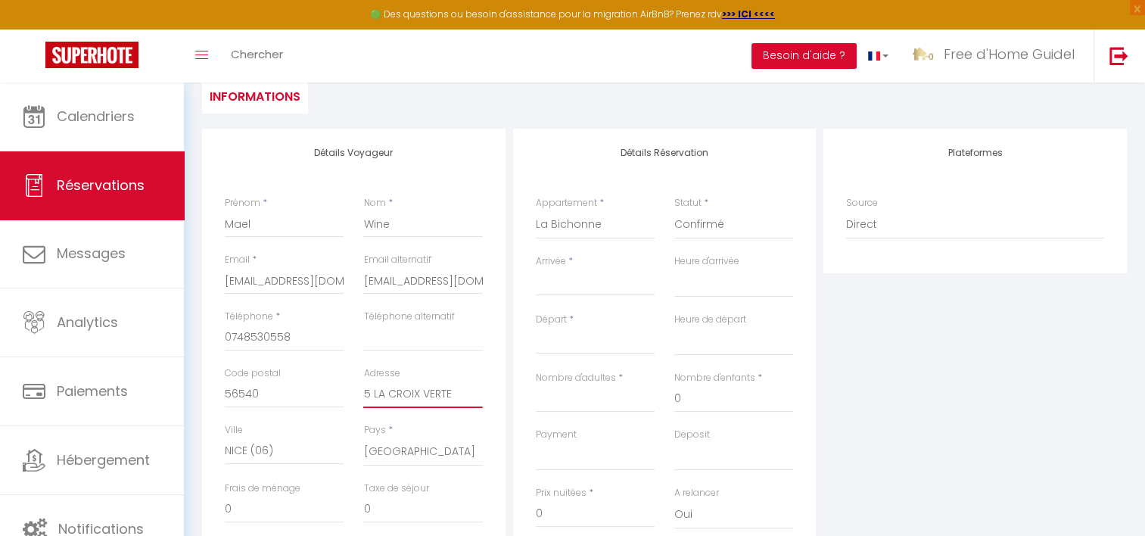
drag, startPoint x: 459, startPoint y: 393, endPoint x: 328, endPoint y: 381, distance: 131.4
click at [328, 381] on div "Code postal 56540 Adresse 5 LA CROIX VERTE" at bounding box center [354, 394] width 278 height 57
drag, startPoint x: 272, startPoint y: 397, endPoint x: 212, endPoint y: 388, distance: 61.2
click at [212, 388] on div "Détails Voyageur Prénom * Mael Nom * Wine Email * [EMAIL_ADDRESS][DOMAIN_NAME] …" at bounding box center [354, 399] width 304 height 541
drag, startPoint x: 291, startPoint y: 452, endPoint x: 205, endPoint y: 437, distance: 86.7
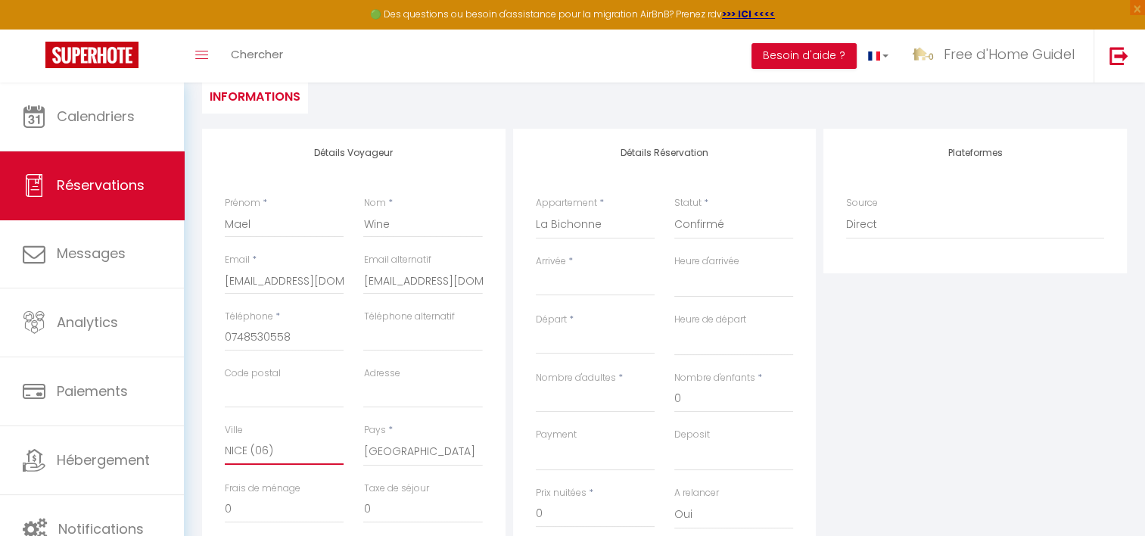
click at [205, 437] on div "Détails Voyageur Prénom * Mael Nom * Wine Email * [EMAIL_ADDRESS][DOMAIN_NAME] …" at bounding box center [354, 399] width 304 height 541
click at [566, 288] on input "Arrivée" at bounding box center [595, 284] width 119 height 20
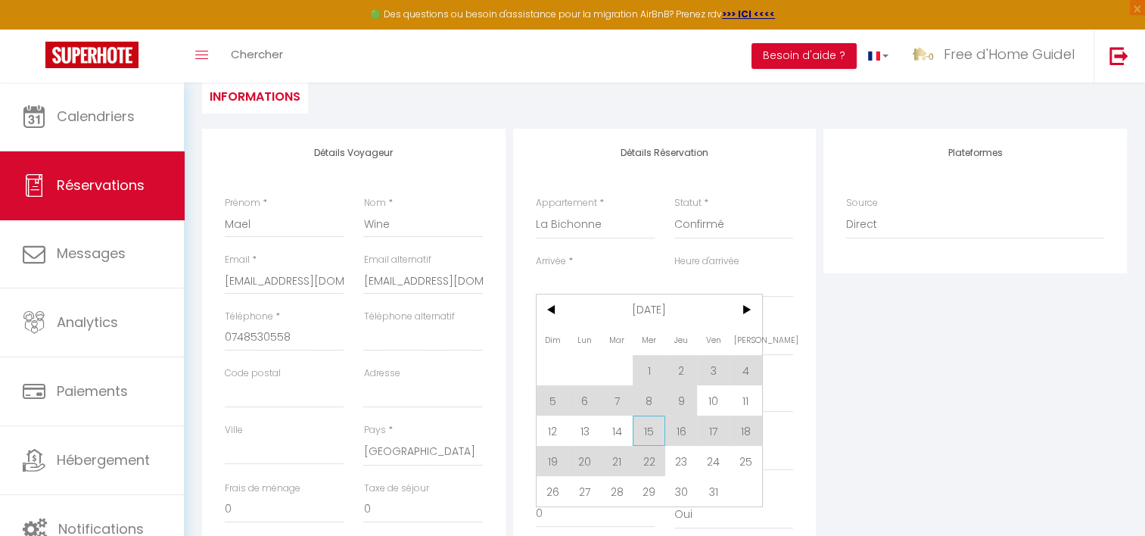
click at [656, 425] on span "15" at bounding box center [649, 431] width 33 height 30
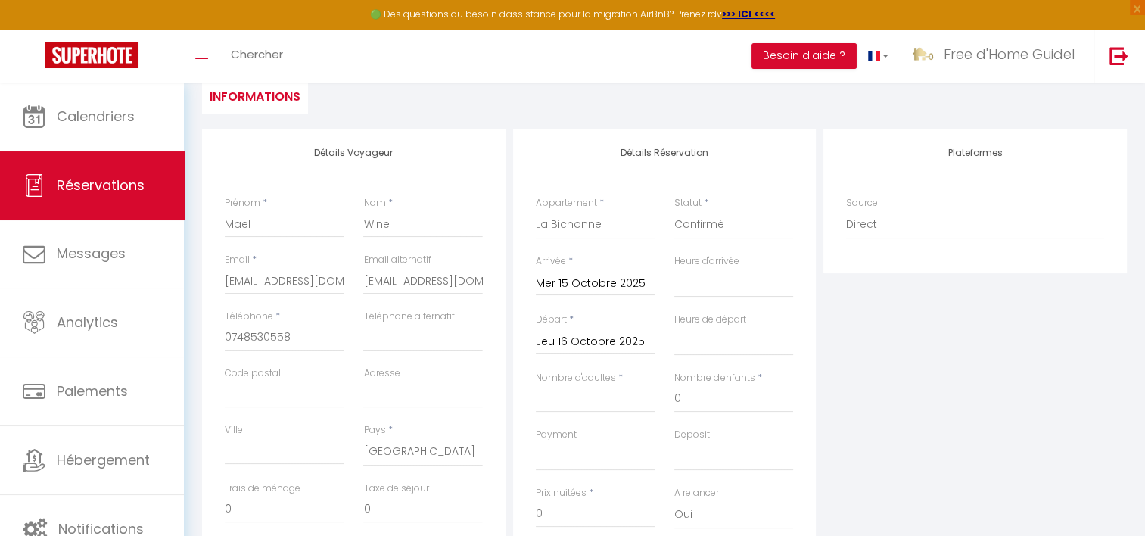
click at [625, 336] on input "Jeu 16 Octobre 2025" at bounding box center [595, 342] width 119 height 20
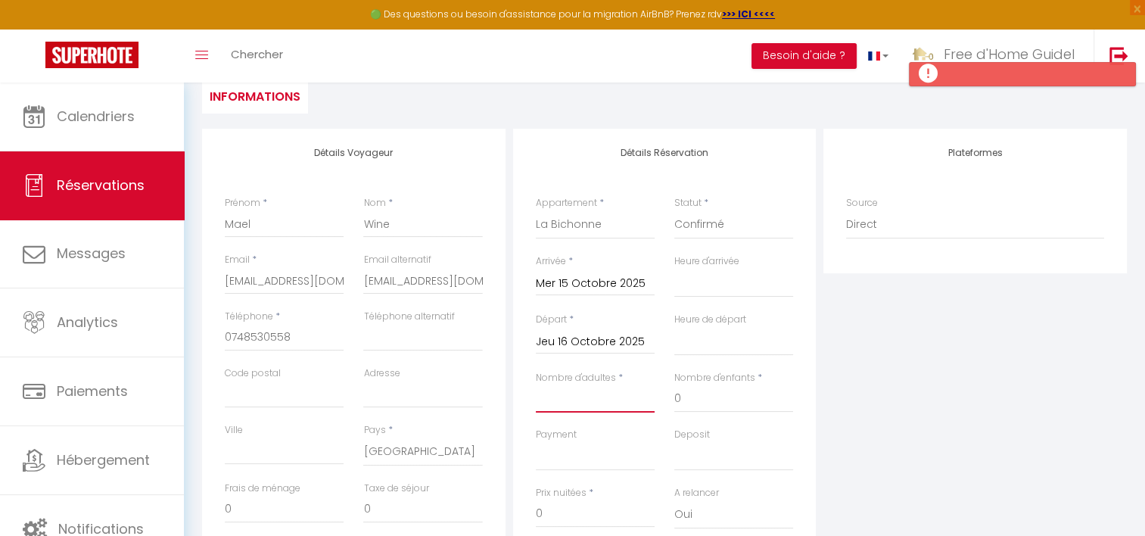
click at [597, 397] on input "Nombre d'adultes" at bounding box center [595, 398] width 119 height 27
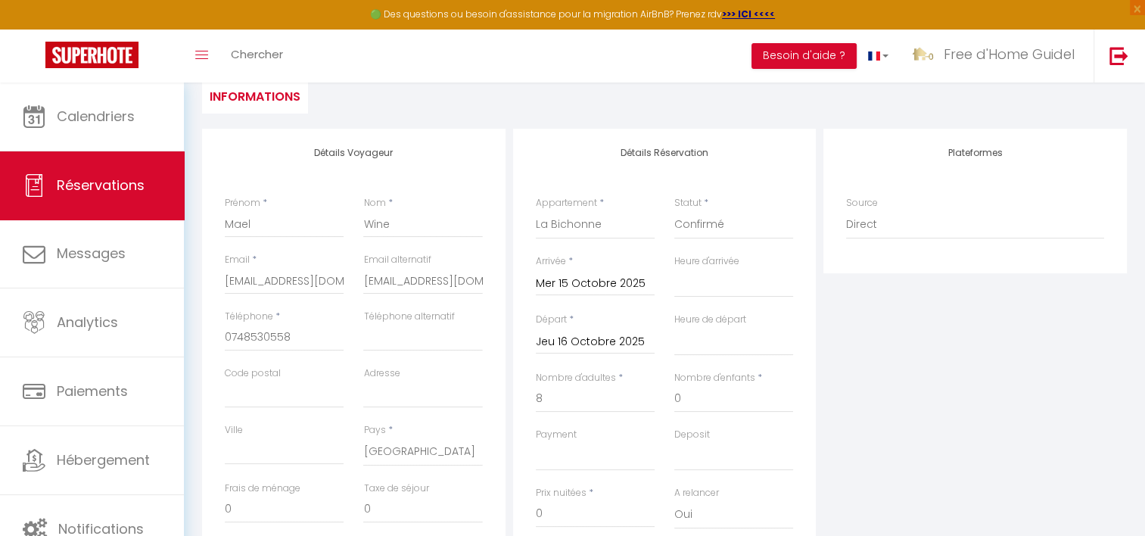
click at [589, 339] on input "Jeu 16 Octobre 2025" at bounding box center [595, 342] width 119 height 20
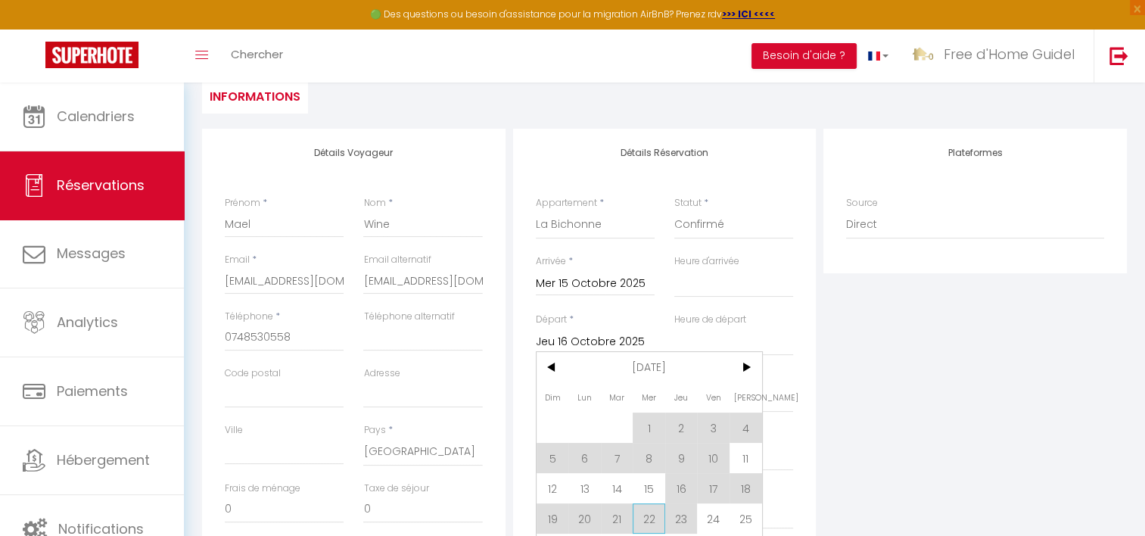
click at [652, 513] on span "22" at bounding box center [649, 518] width 33 height 30
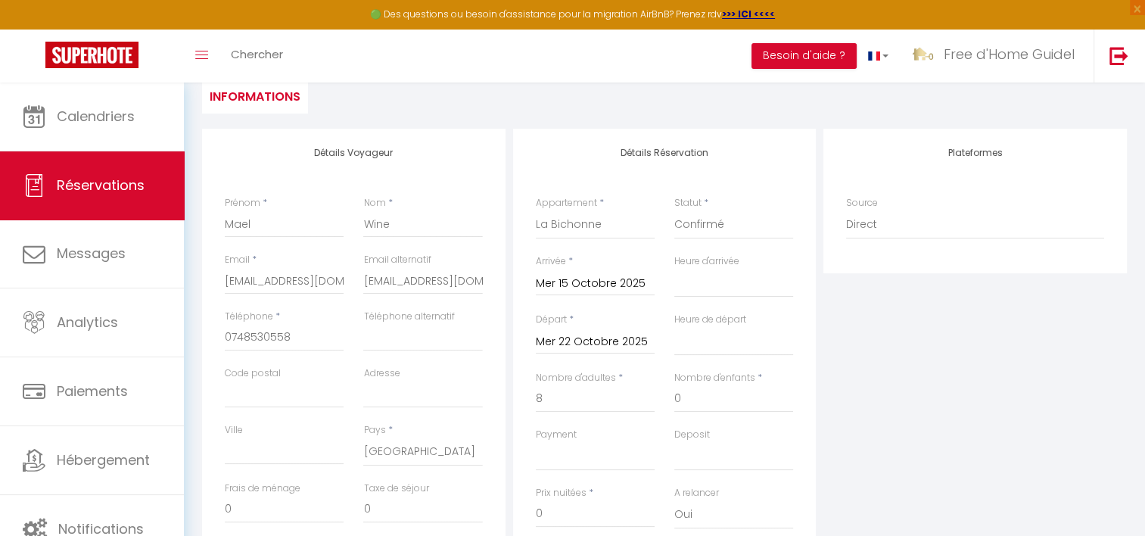
click at [881, 376] on div "Plateformes Source Direct [DOMAIN_NAME] [DOMAIN_NAME] Chalet montagne Expedia G…" at bounding box center [975, 399] width 311 height 541
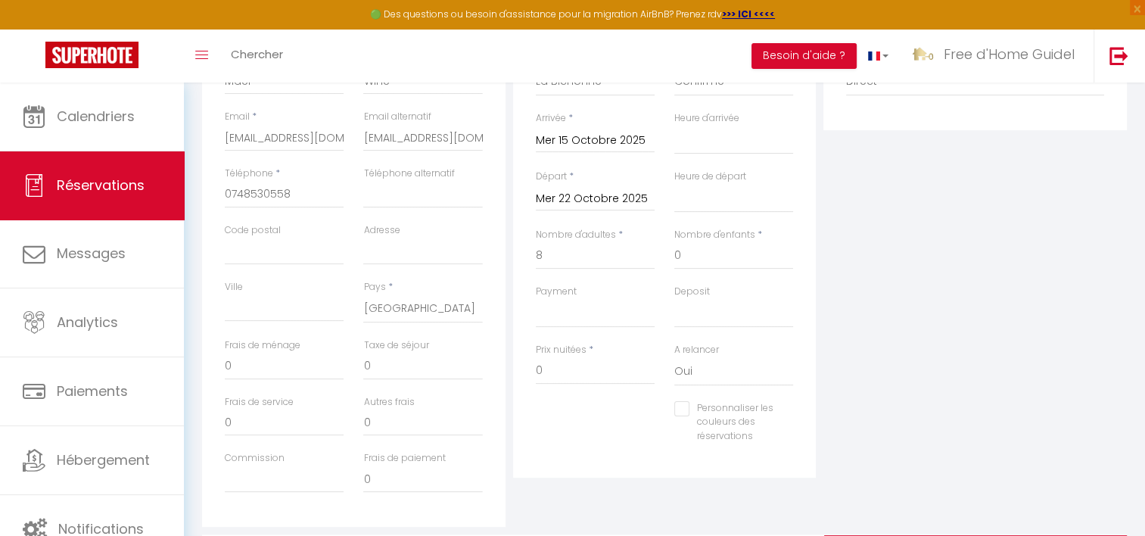
scroll to position [303, 0]
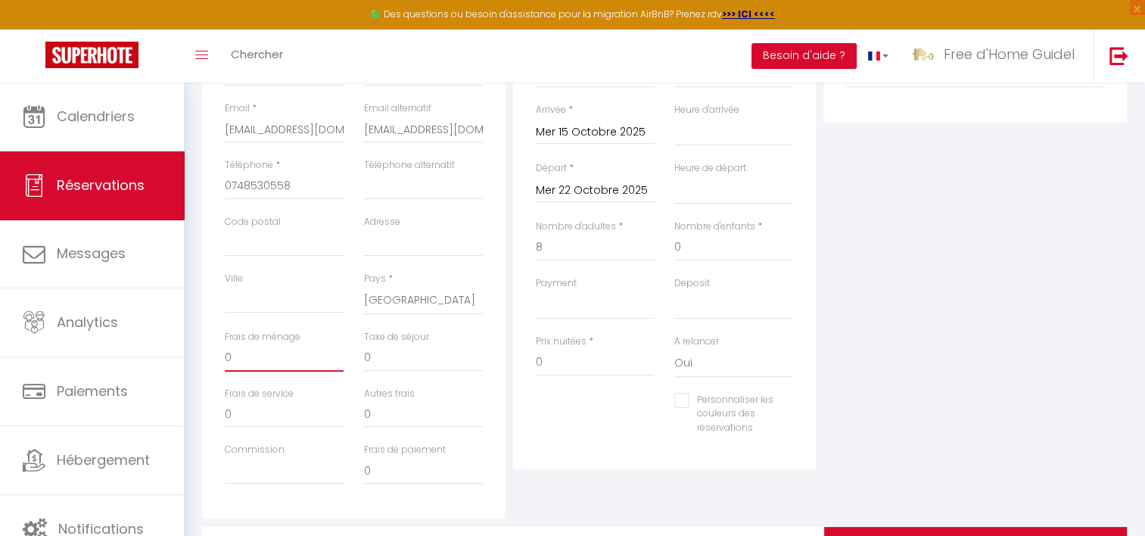
click at [245, 360] on input "0" at bounding box center [284, 357] width 119 height 27
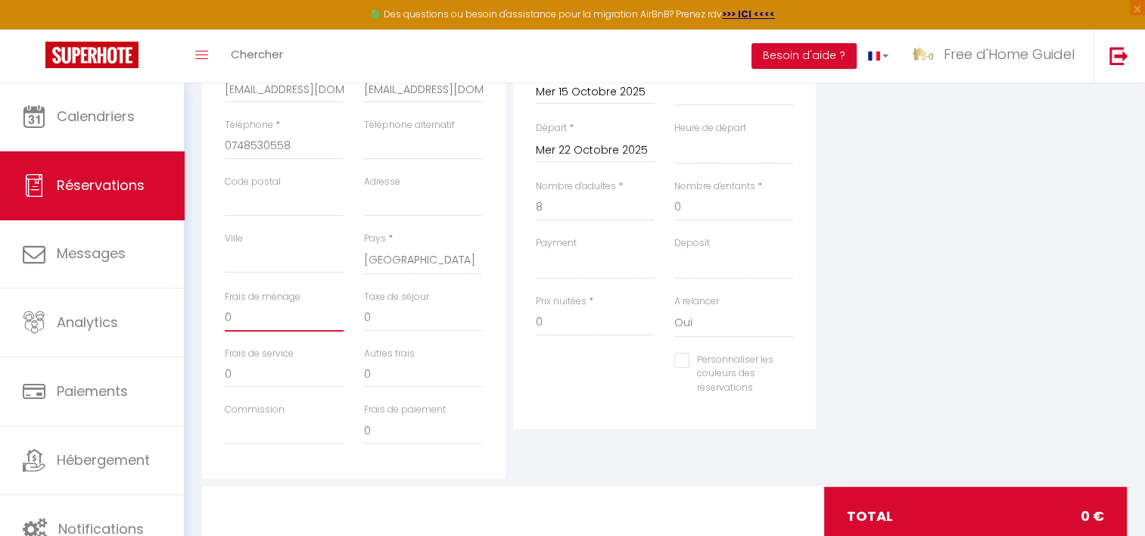
scroll to position [378, 0]
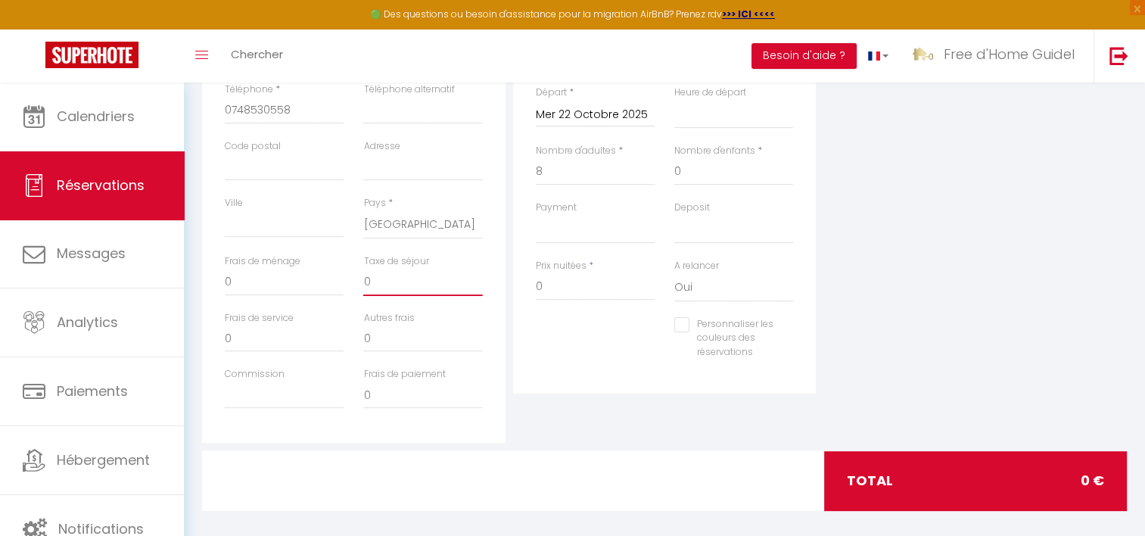
click at [400, 282] on input "0" at bounding box center [422, 282] width 119 height 27
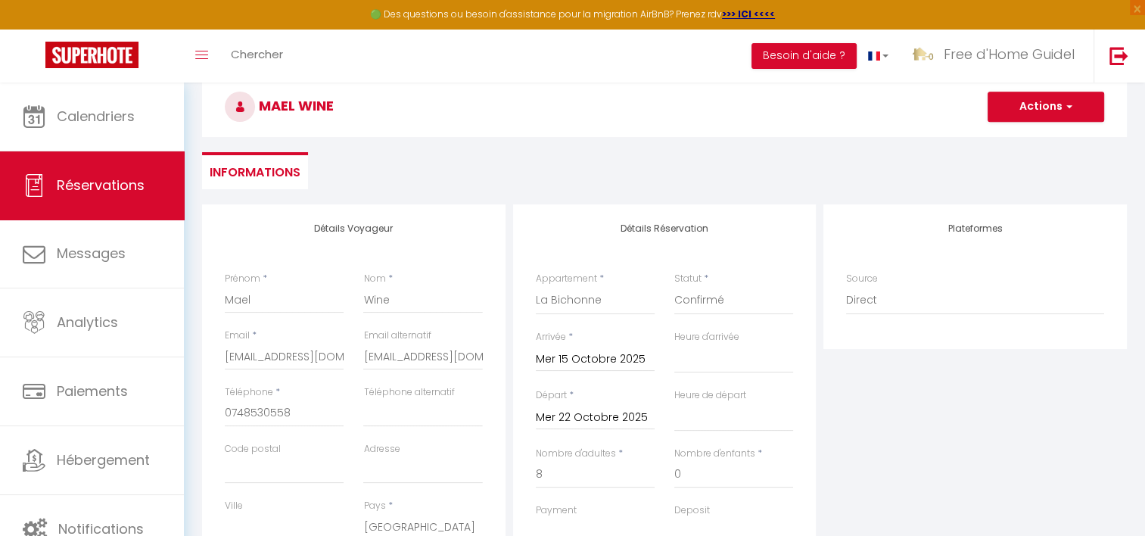
scroll to position [0, 0]
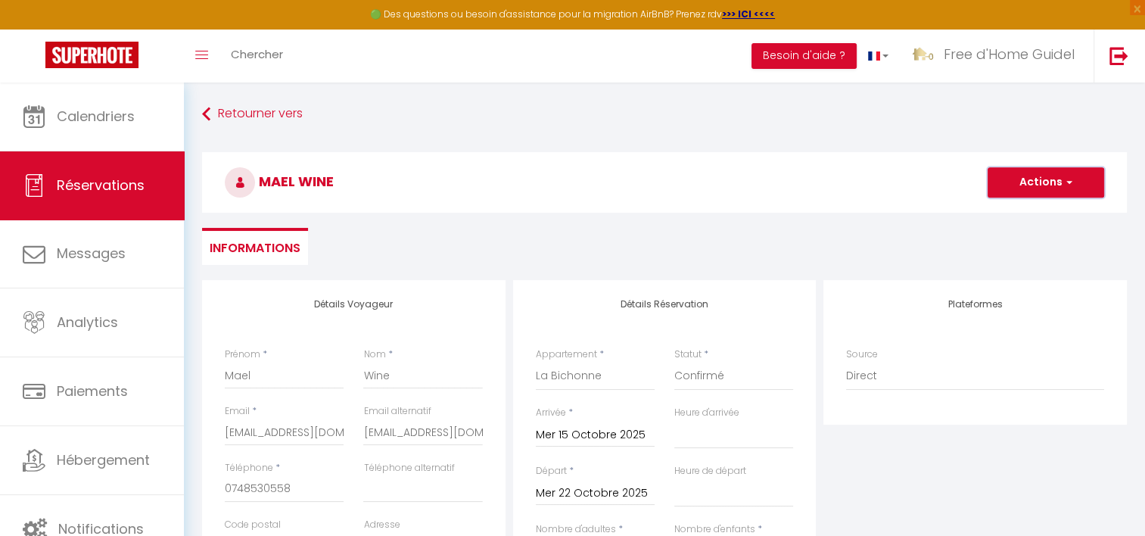
click at [1071, 182] on span "button" at bounding box center [1067, 183] width 9 height 14
click at [1023, 222] on link "Enregistrer" at bounding box center [1031, 216] width 120 height 20
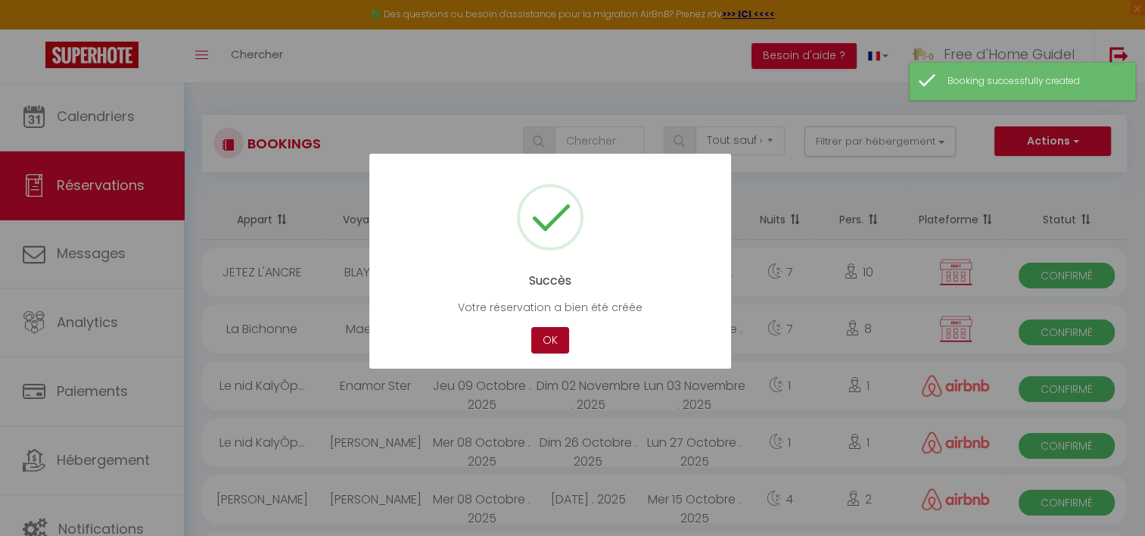
click at [544, 344] on button "OK" at bounding box center [550, 340] width 38 height 26
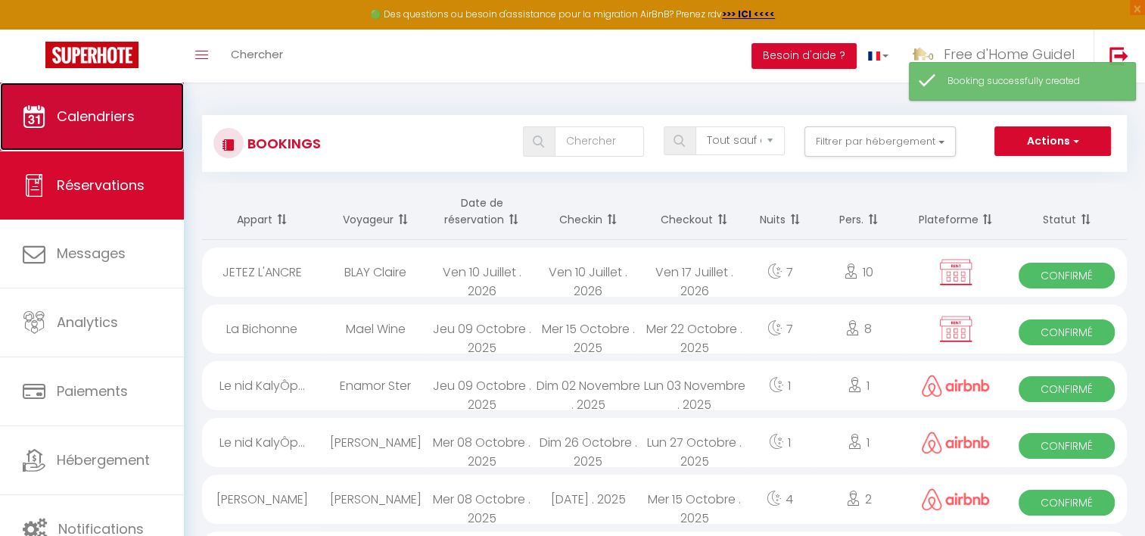
click at [135, 123] on span "Calendriers" at bounding box center [96, 116] width 78 height 19
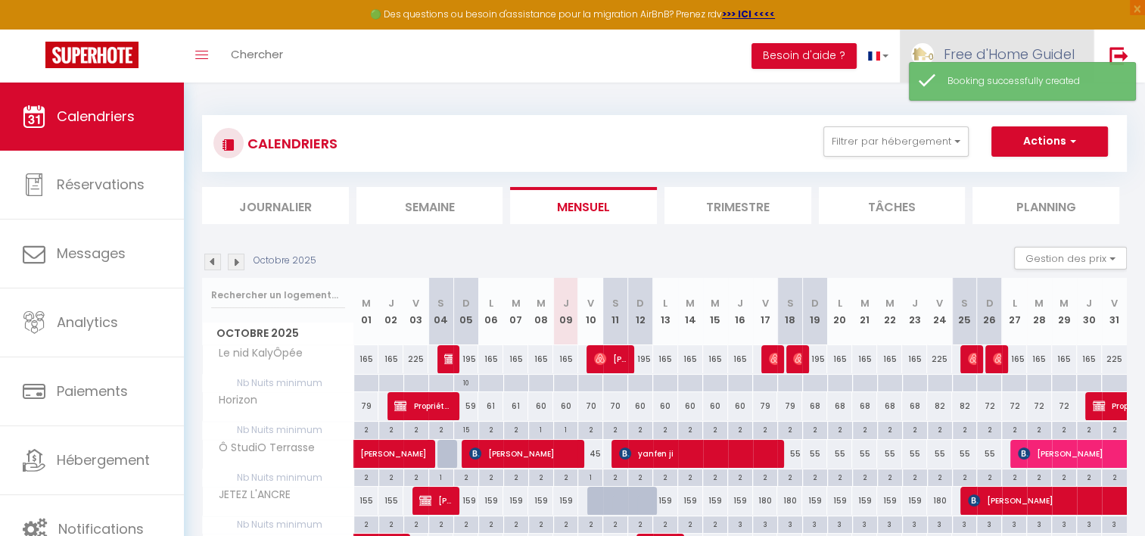
click at [1029, 51] on span "Free d'Home Guidel" at bounding box center [1009, 54] width 131 height 19
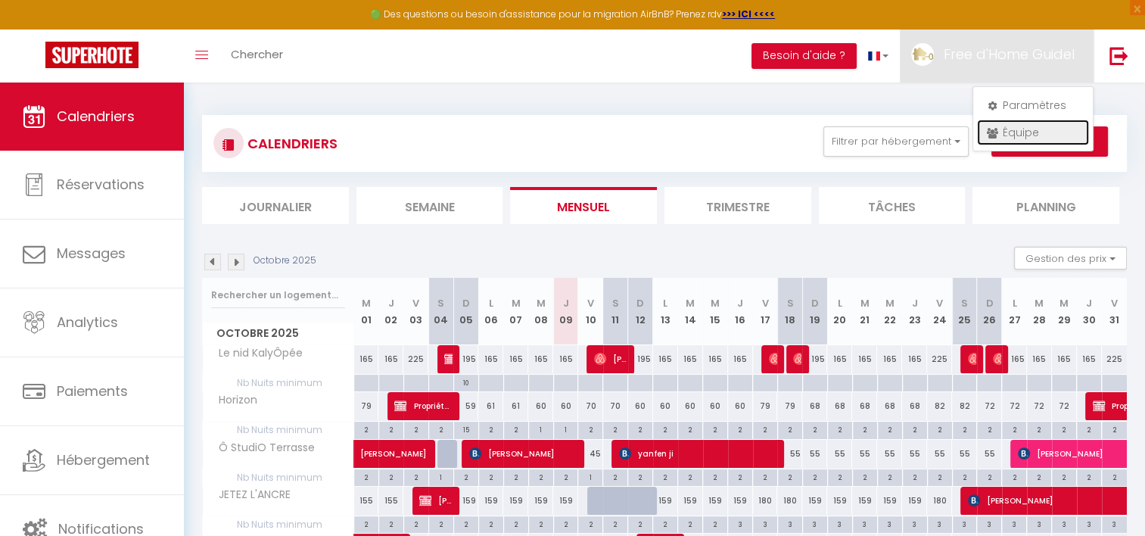
click at [1011, 125] on link "Équipe" at bounding box center [1033, 133] width 112 height 26
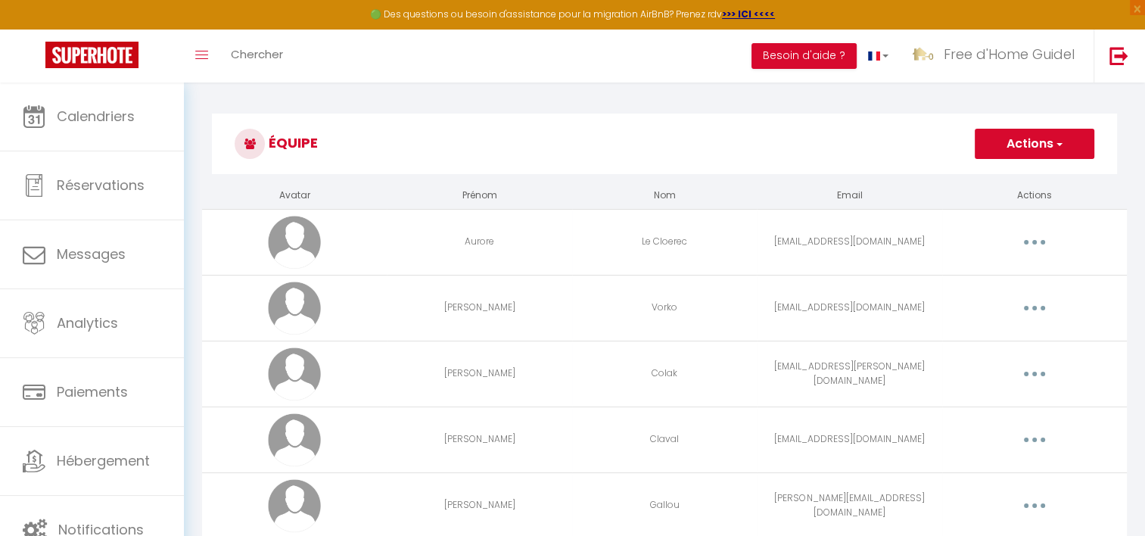
click at [1038, 242] on button "button" at bounding box center [1034, 242] width 42 height 24
click at [996, 269] on link "Editer" at bounding box center [995, 277] width 112 height 26
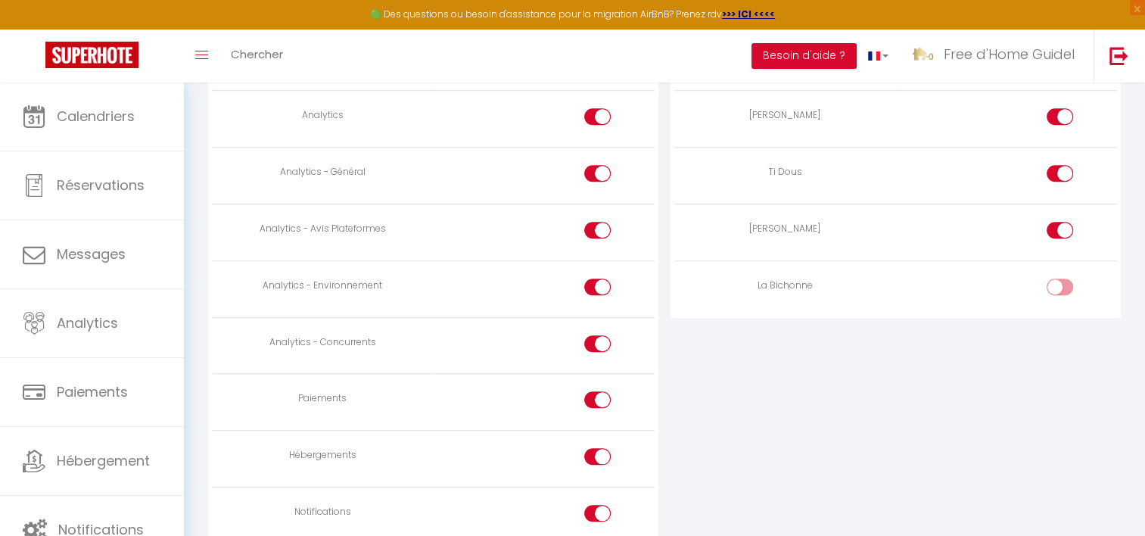
scroll to position [1287, 0]
click at [1072, 282] on input "checkbox" at bounding box center [1073, 288] width 26 height 23
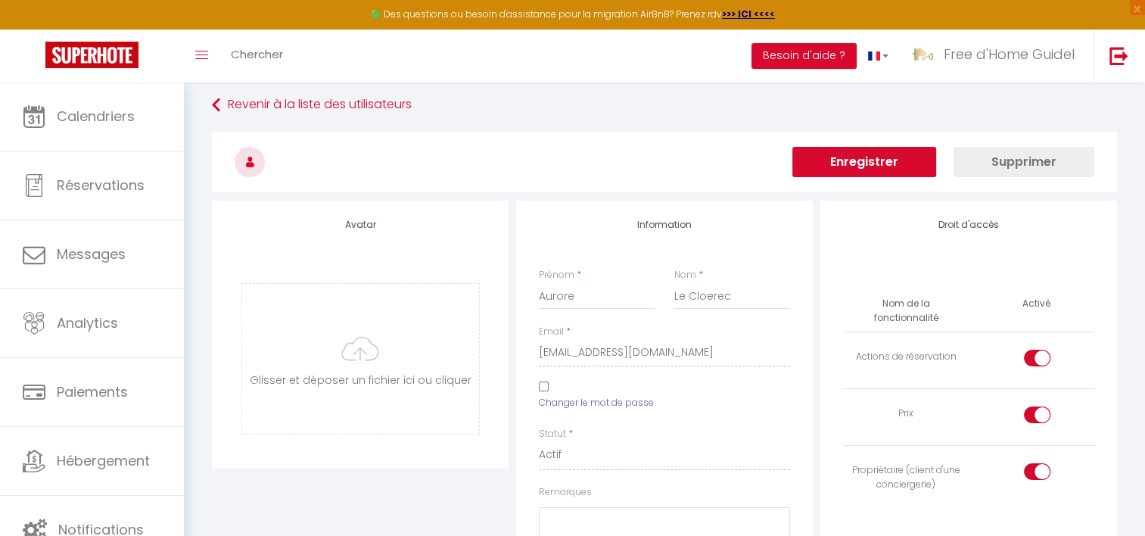
scroll to position [0, 0]
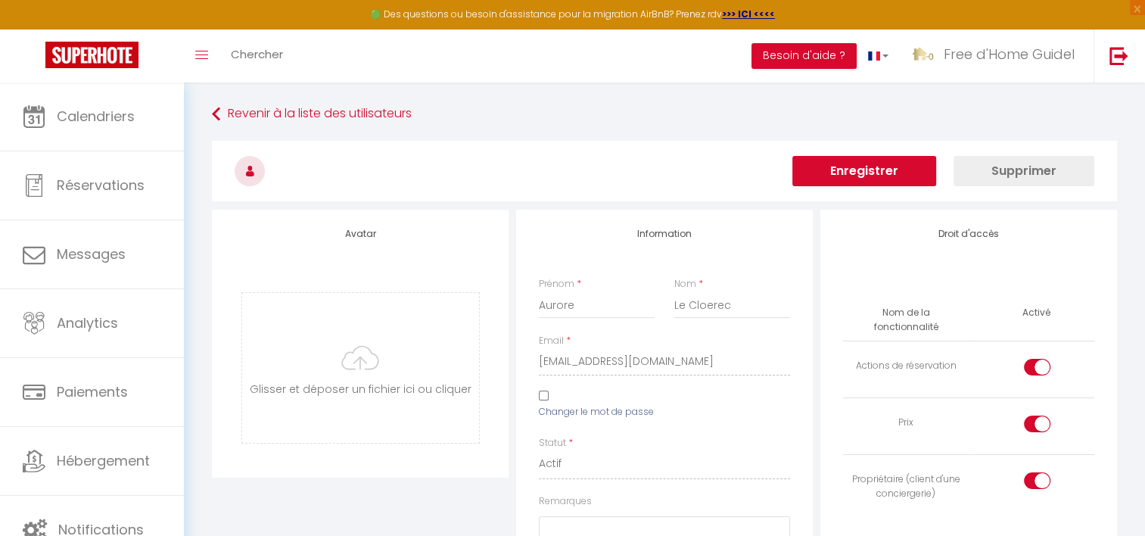
click at [875, 174] on button "Enregistrer" at bounding box center [864, 171] width 144 height 30
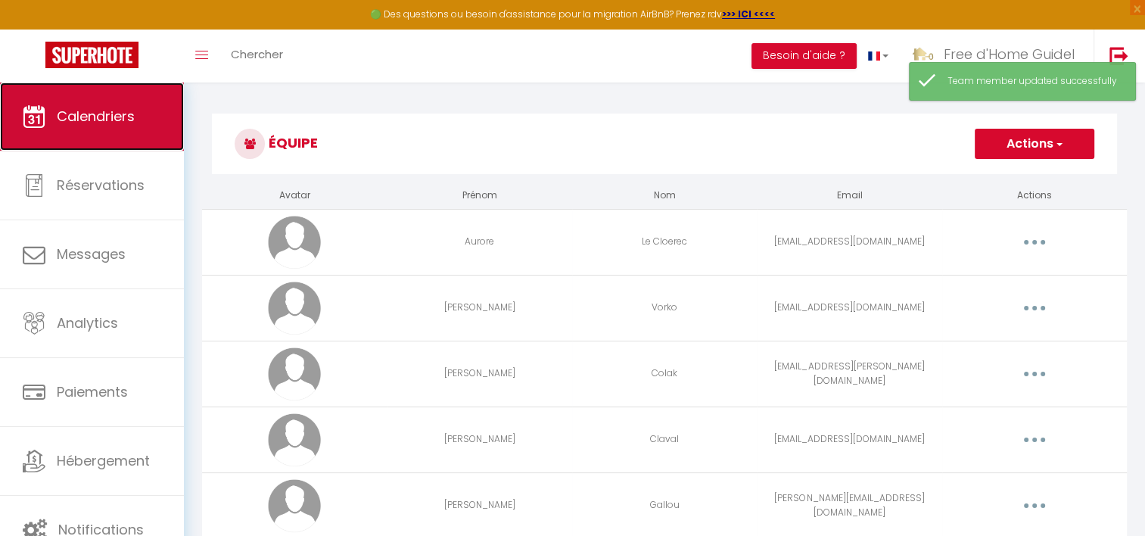
click at [50, 96] on link "Calendriers" at bounding box center [92, 117] width 184 height 68
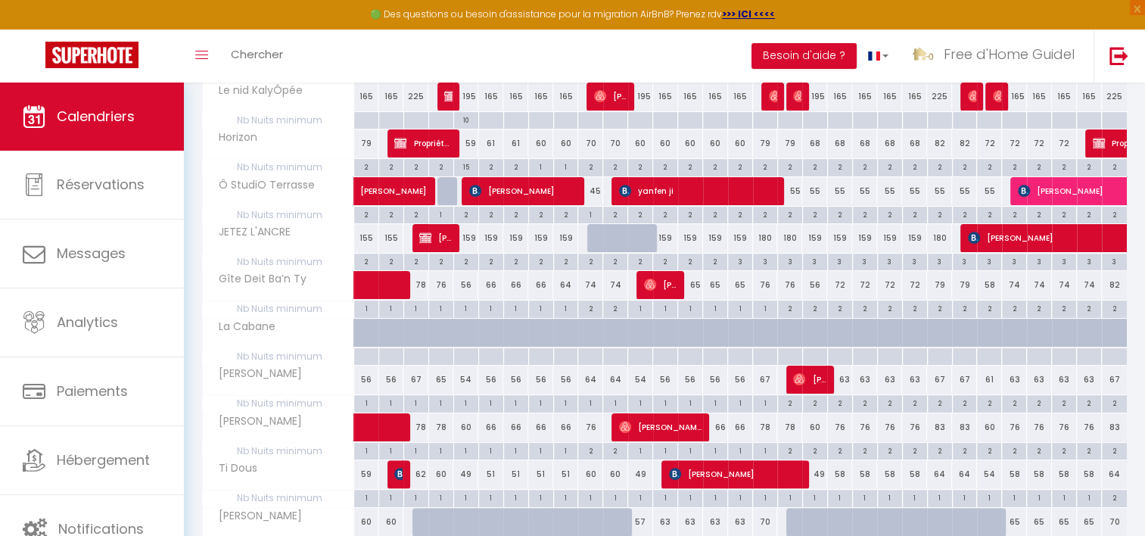
scroll to position [387, 0]
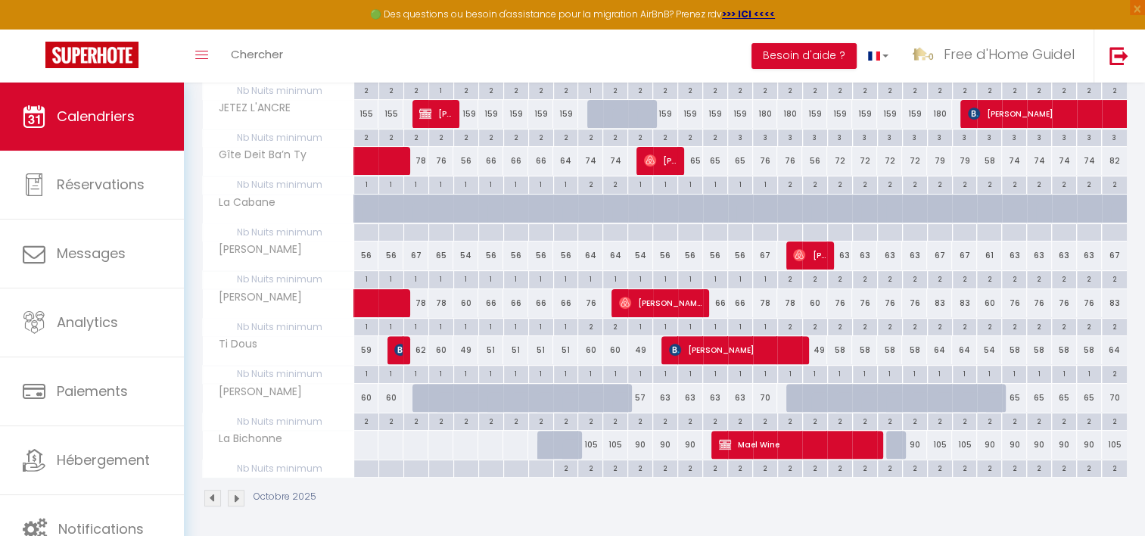
click at [895, 445] on div at bounding box center [898, 445] width 25 height 29
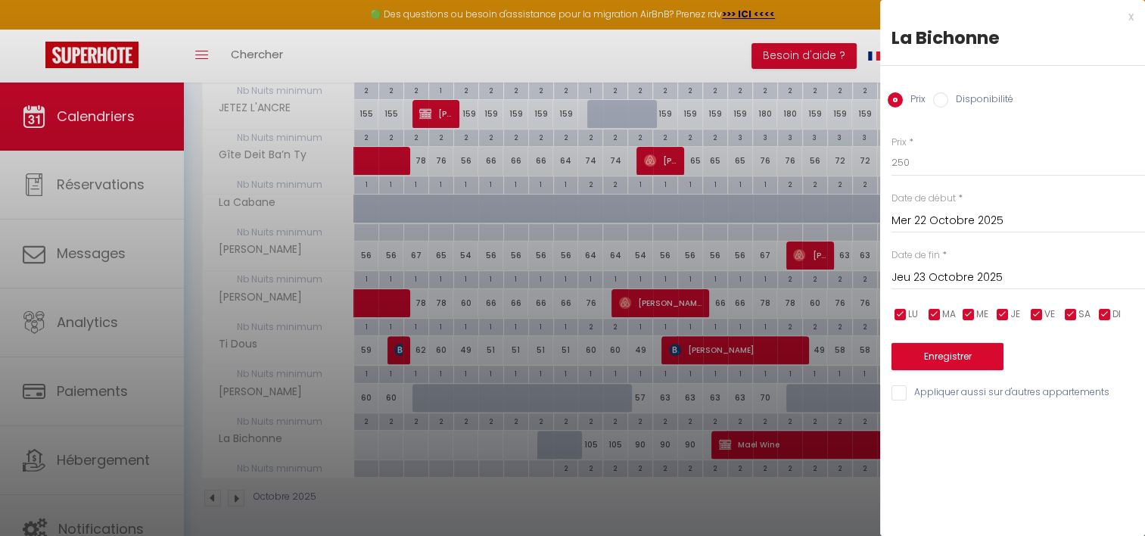
click at [958, 100] on label "Disponibilité" at bounding box center [980, 100] width 65 height 17
click at [948, 100] on input "Disponibilité" at bounding box center [940, 99] width 15 height 15
click at [951, 353] on button "Enregistrer" at bounding box center [948, 357] width 112 height 27
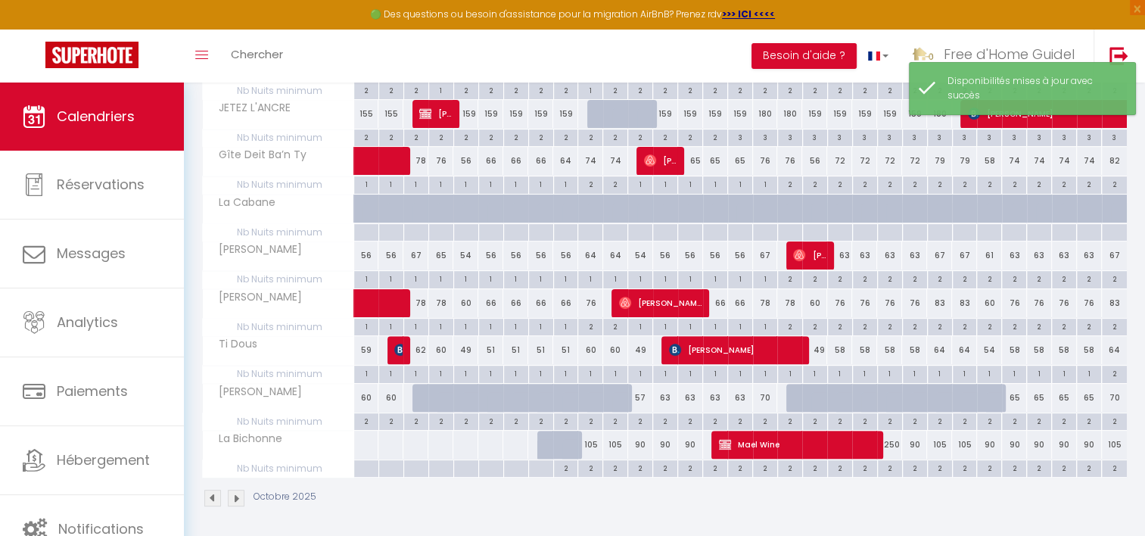
click at [898, 439] on div "250" at bounding box center [889, 445] width 25 height 28
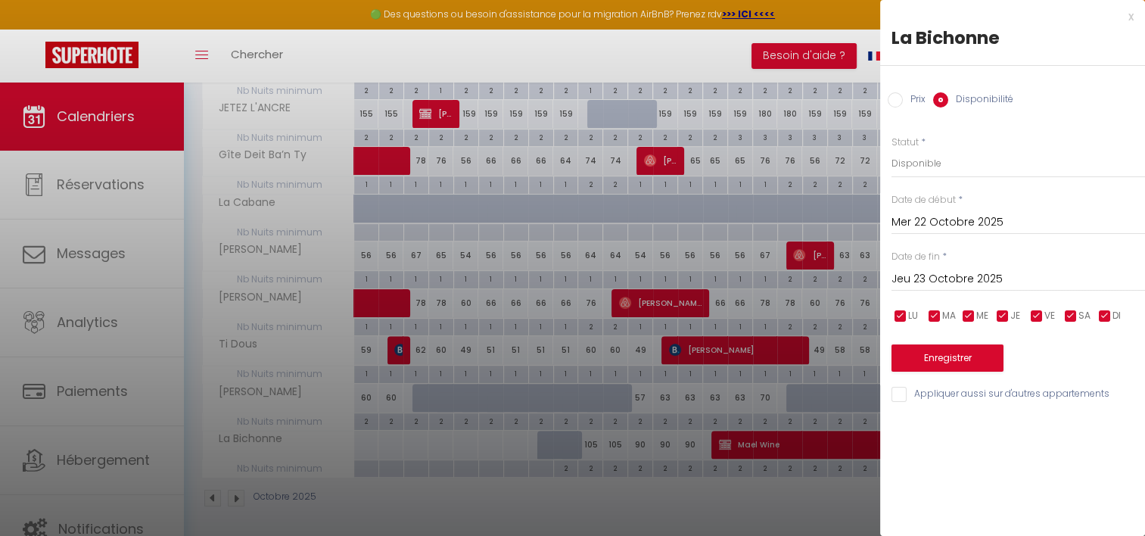
click at [912, 100] on label "Prix" at bounding box center [914, 100] width 23 height 17
click at [903, 100] on input "Prix" at bounding box center [895, 99] width 15 height 15
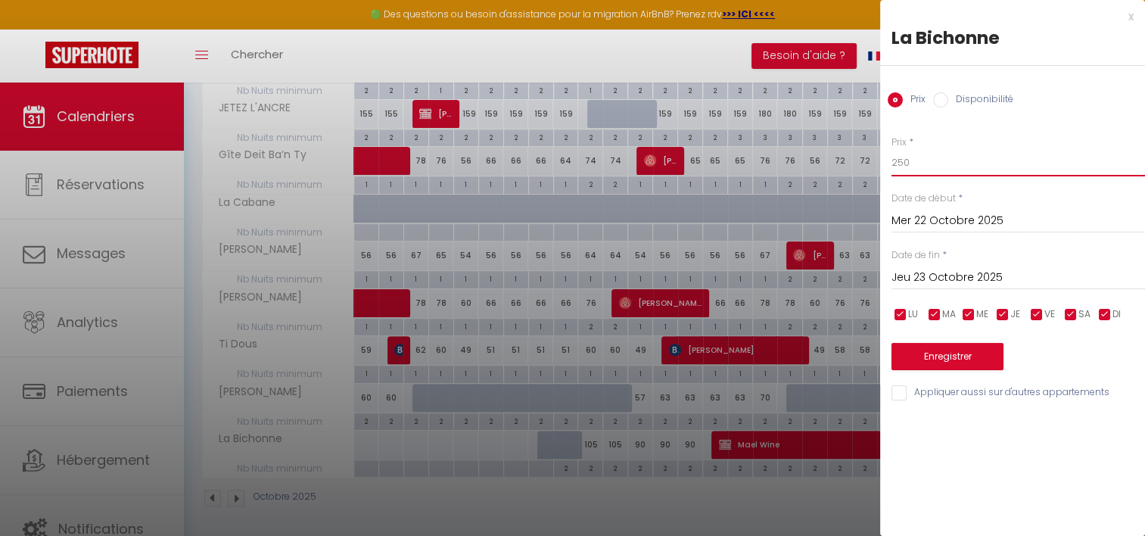
drag, startPoint x: 936, startPoint y: 163, endPoint x: 848, endPoint y: 142, distance: 90.3
click at [848, 142] on body "🟢 Des questions ou besoin d'assistance pour la migration AirBnB? Prenez rdv >>>…" at bounding box center [572, 118] width 1145 height 845
click at [960, 352] on button "Enregistrer" at bounding box center [948, 356] width 112 height 27
